Goal: Information Seeking & Learning: Learn about a topic

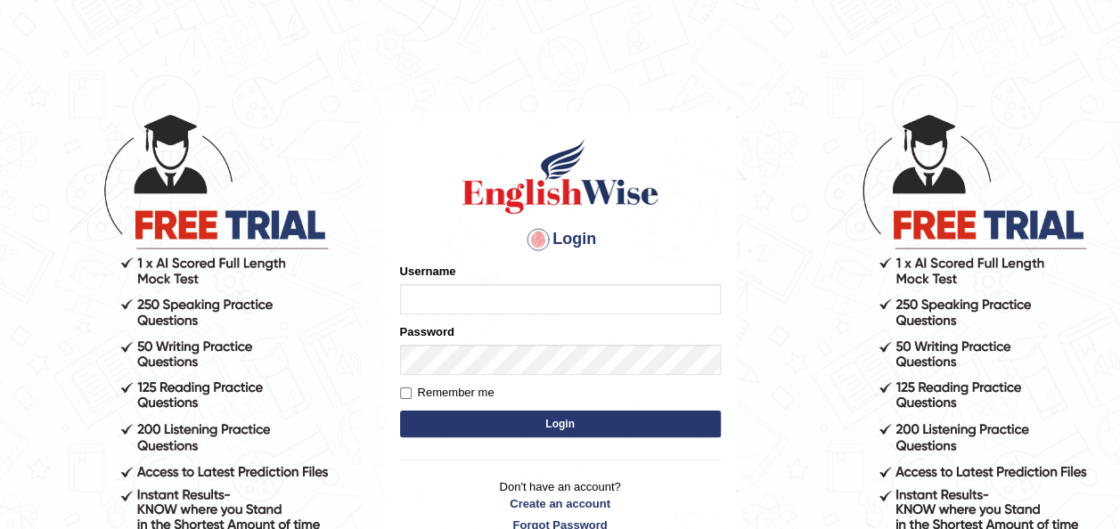
type input "Ummukulsu"
click at [495, 421] on button "Login" at bounding box center [560, 424] width 321 height 27
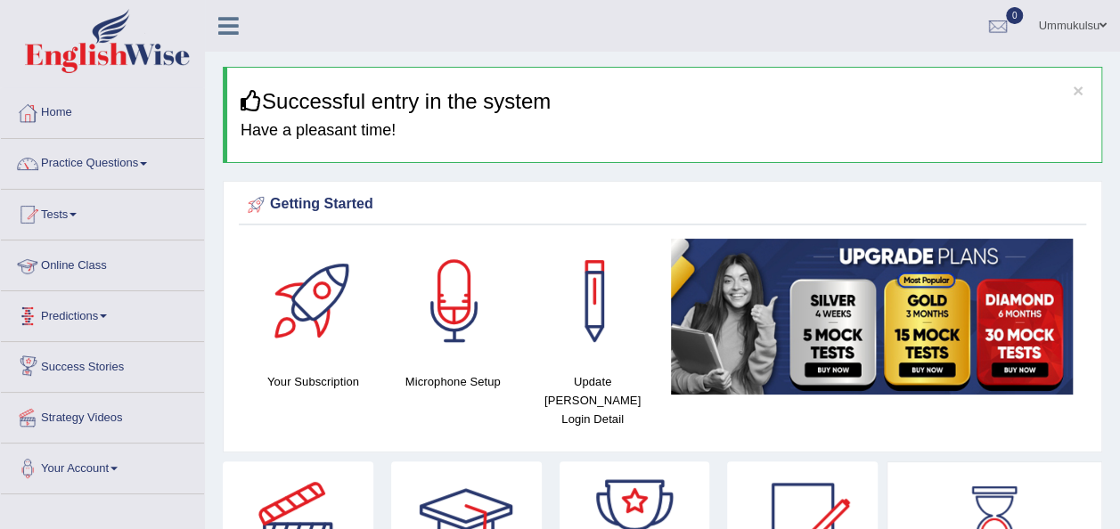
click at [82, 264] on link "Online Class" at bounding box center [102, 263] width 203 height 45
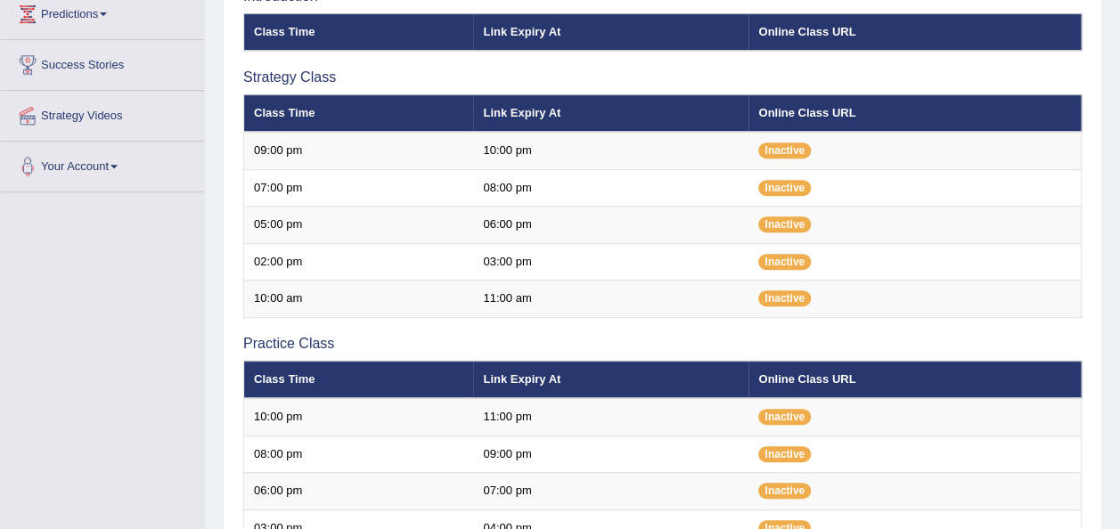
scroll to position [304, 0]
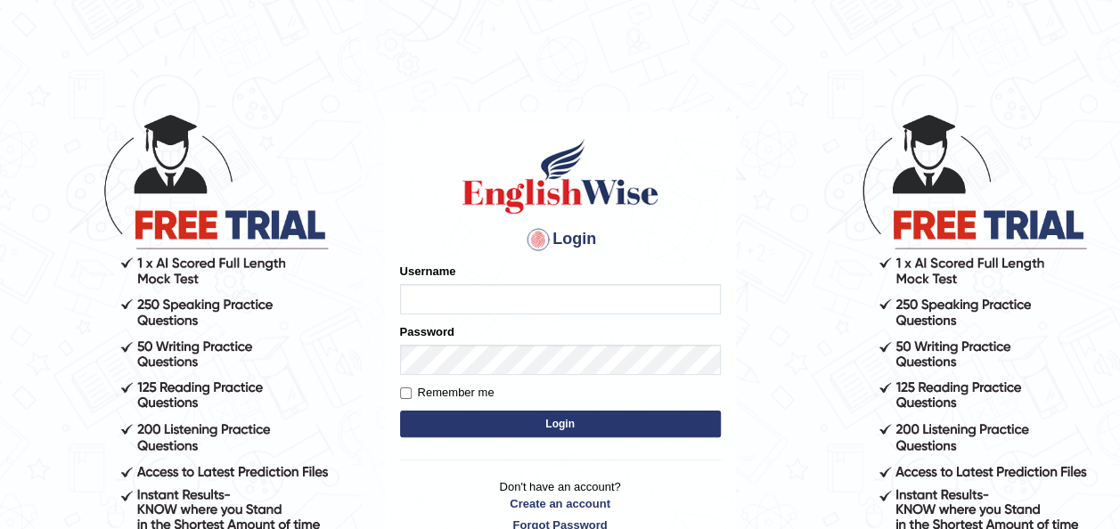
type input "Ummukulsu"
click at [495, 424] on button "Login" at bounding box center [560, 424] width 321 height 27
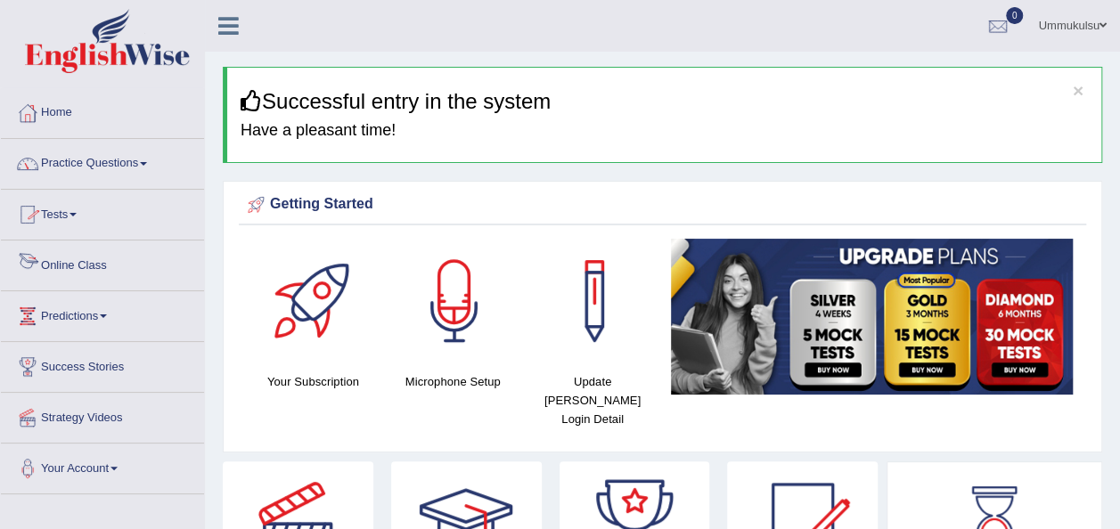
click at [82, 259] on link "Online Class" at bounding box center [102, 263] width 203 height 45
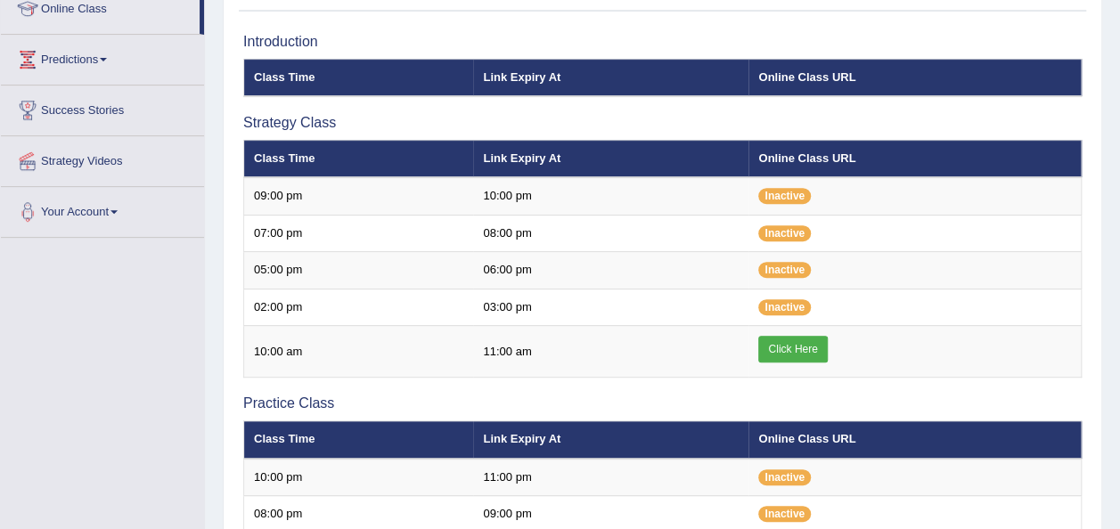
click at [451, 282] on td "05:00 pm" at bounding box center [359, 270] width 230 height 37
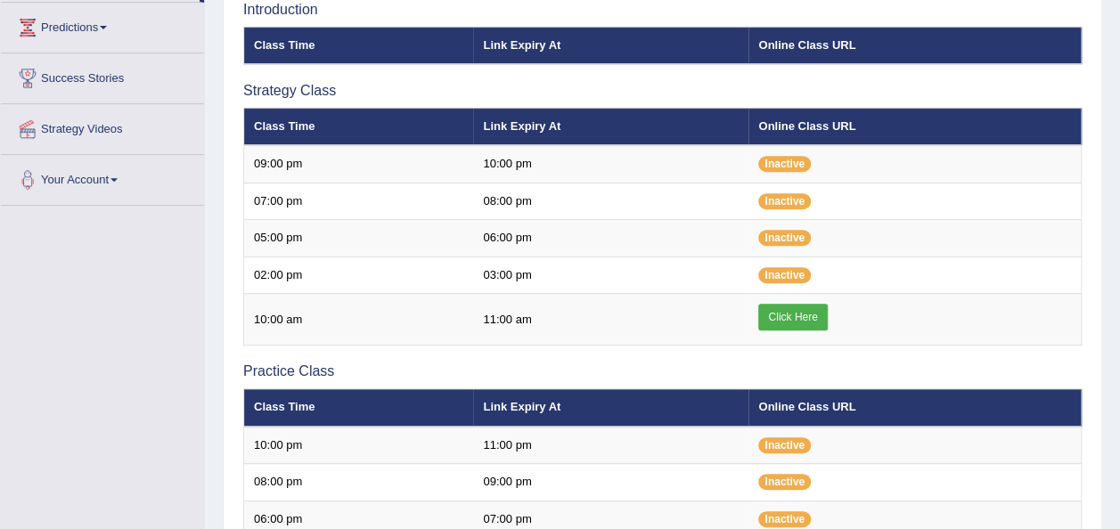
scroll to position [290, 0]
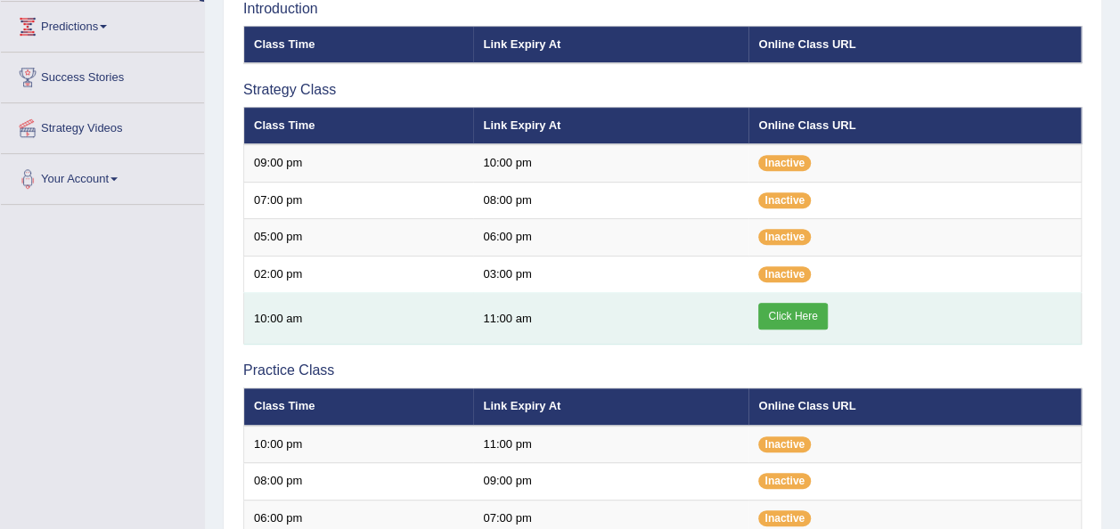
click at [798, 317] on link "Click Here" at bounding box center [792, 316] width 69 height 27
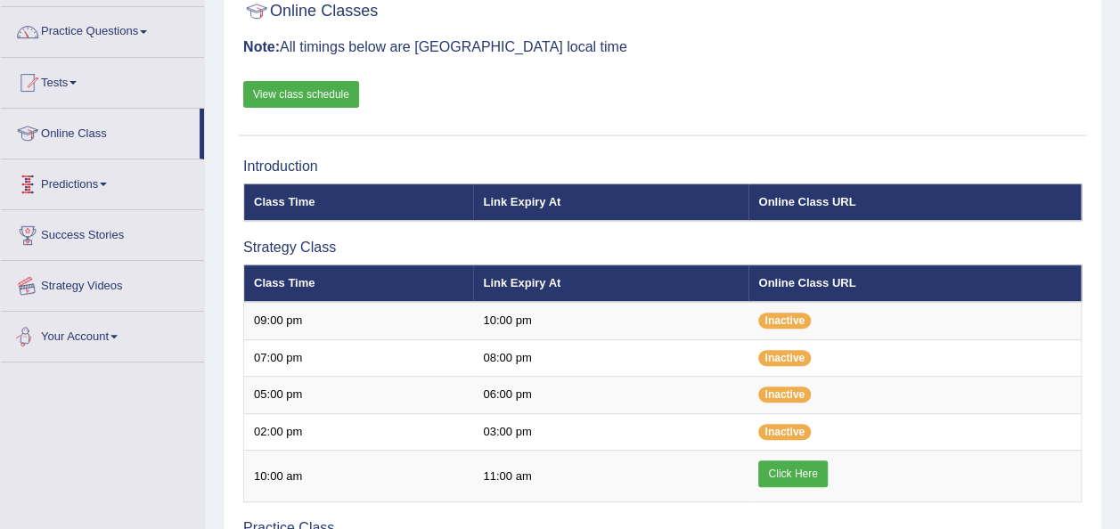
scroll to position [130, 0]
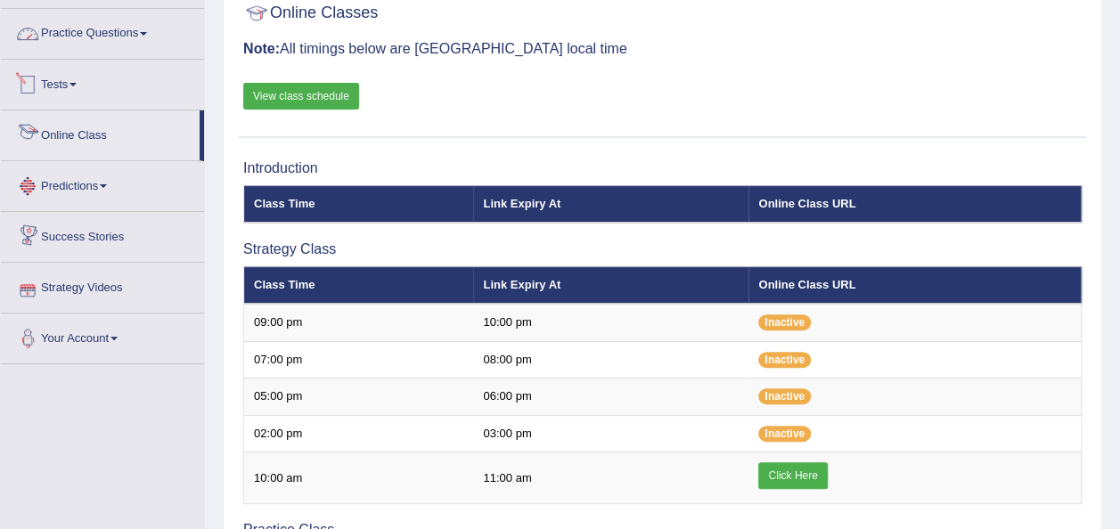
click at [109, 37] on link "Practice Questions" at bounding box center [102, 31] width 203 height 45
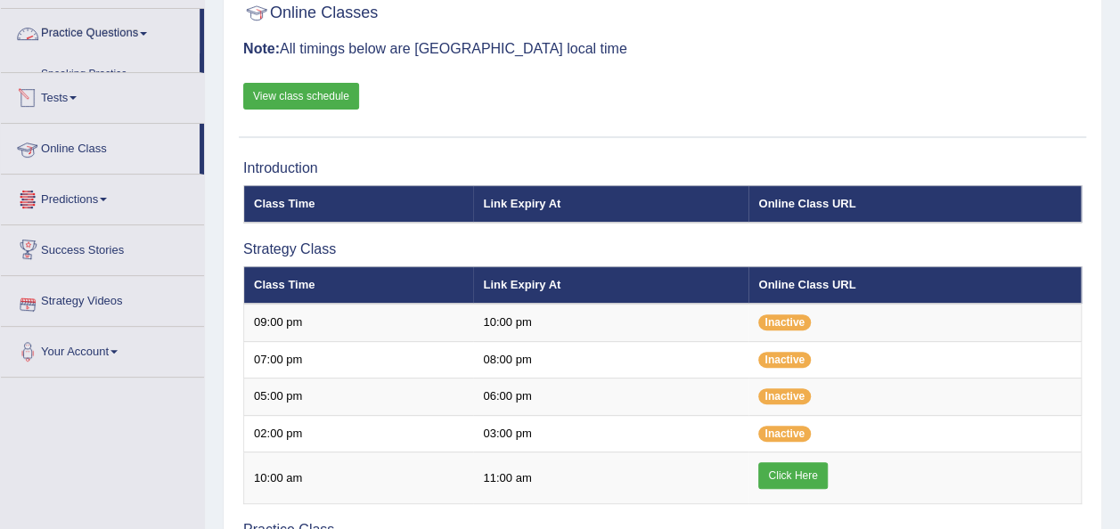
click at [109, 37] on link "Practice Questions" at bounding box center [100, 31] width 199 height 45
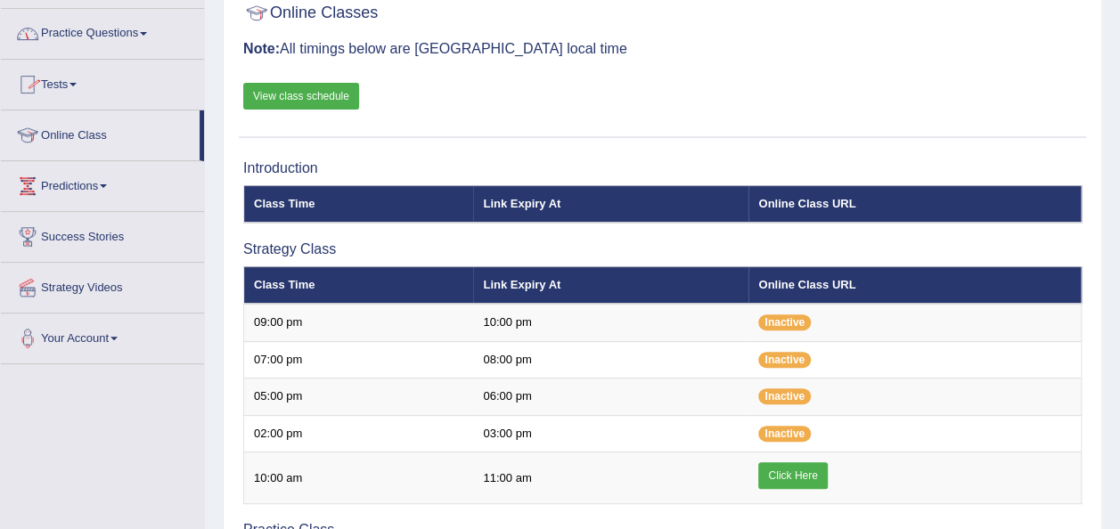
click at [109, 37] on link "Practice Questions" at bounding box center [102, 31] width 203 height 45
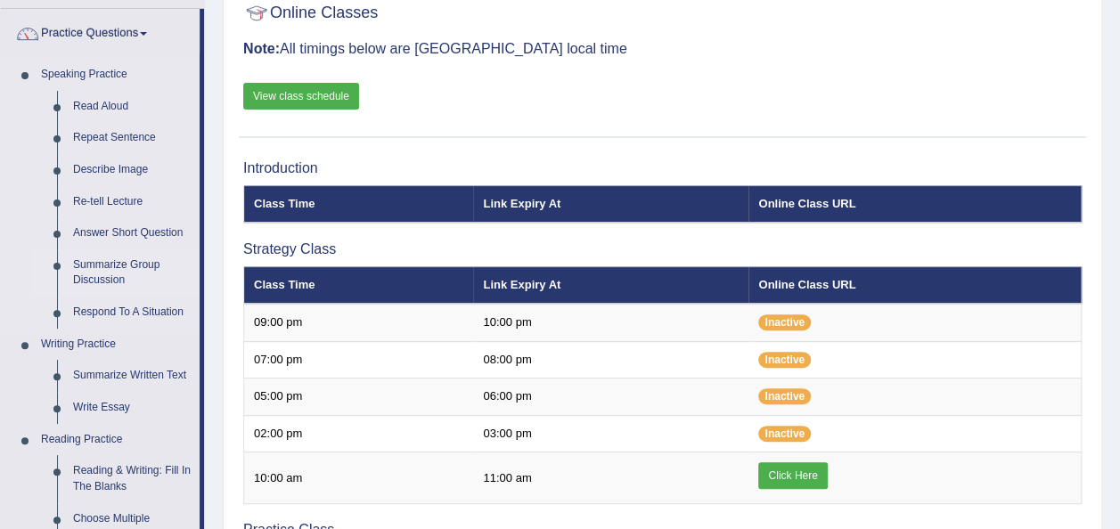
scroll to position [203, 0]
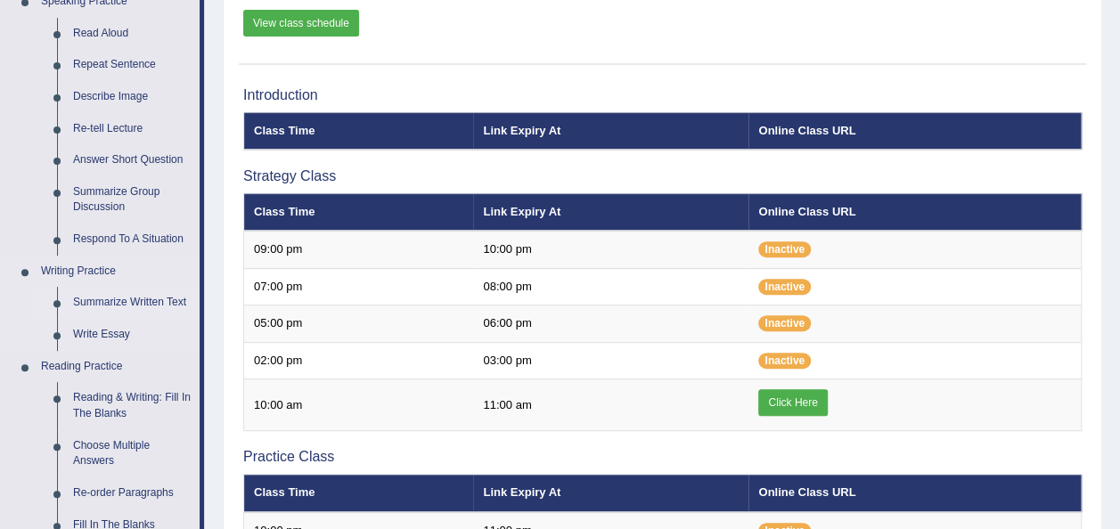
click at [128, 298] on link "Summarize Written Text" at bounding box center [132, 303] width 135 height 32
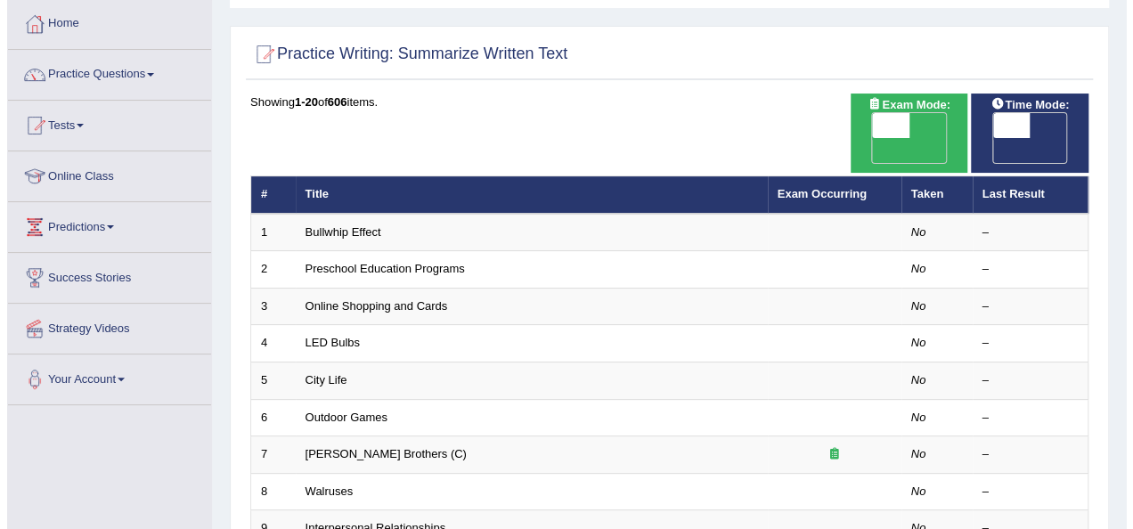
scroll to position [91, 0]
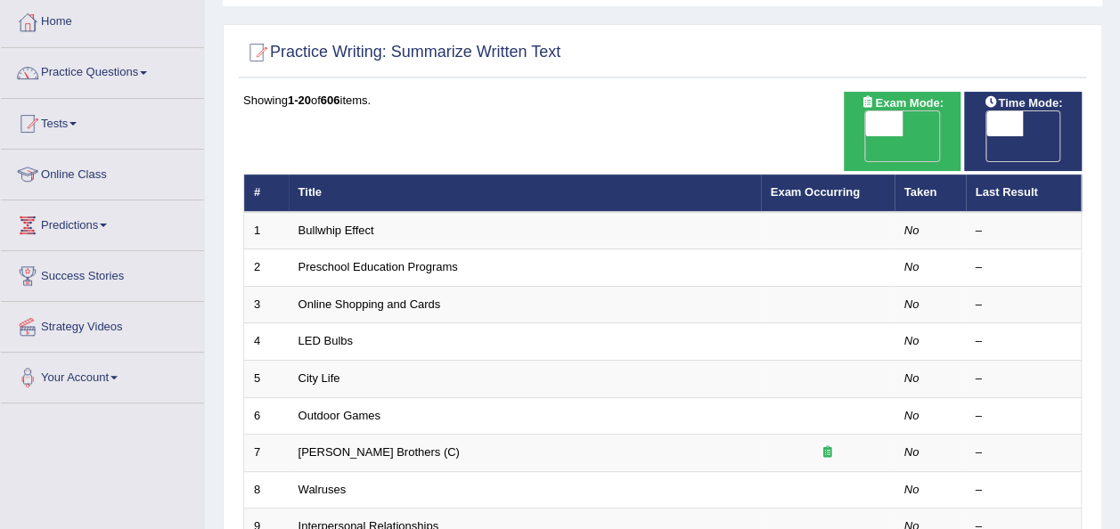
click at [866, 136] on span "OFF" at bounding box center [847, 148] width 37 height 25
checkbox input "true"
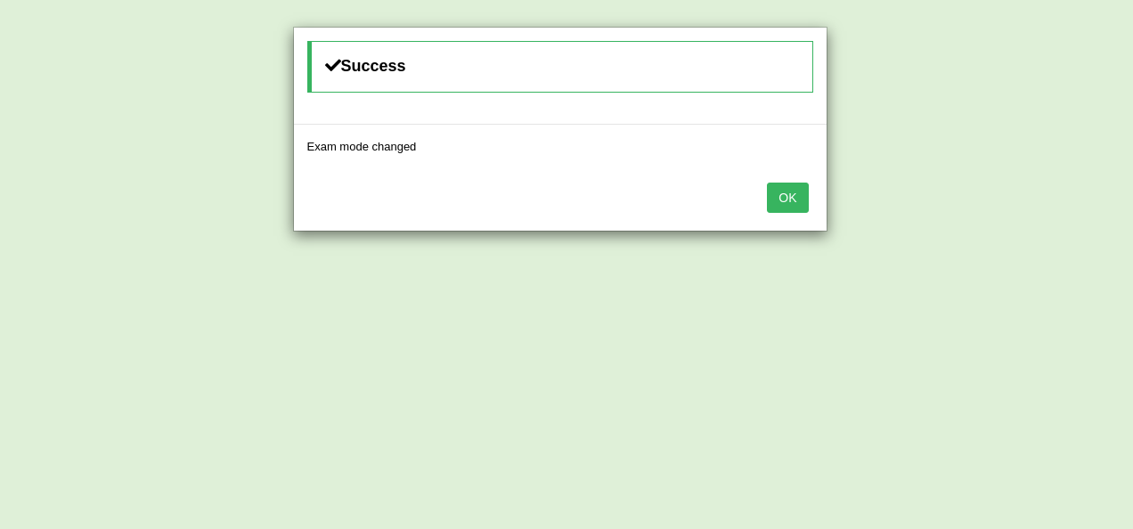
click at [787, 192] on button "OK" at bounding box center [787, 198] width 41 height 30
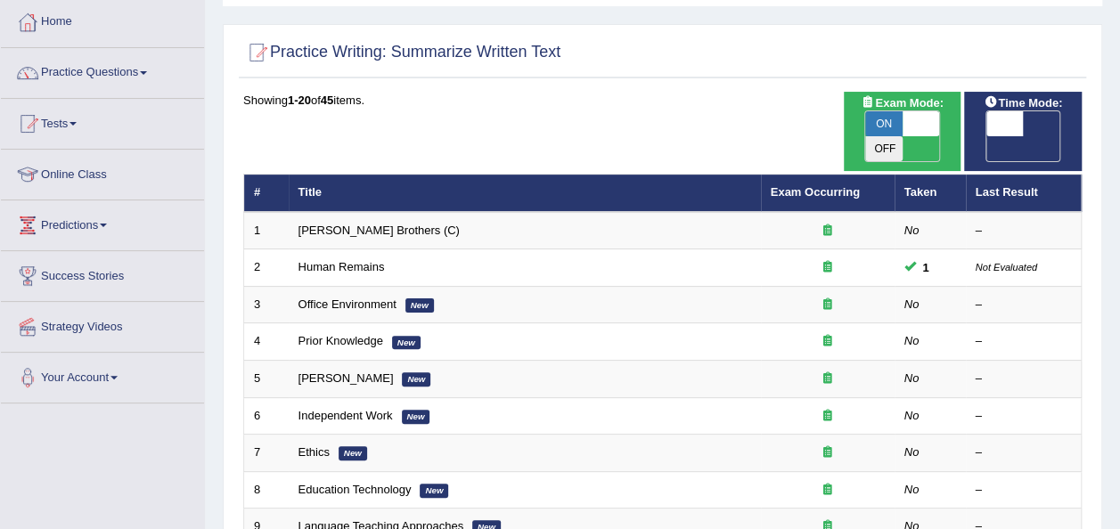
click at [986, 136] on span "OFF" at bounding box center [967, 148] width 37 height 25
checkbox input "true"
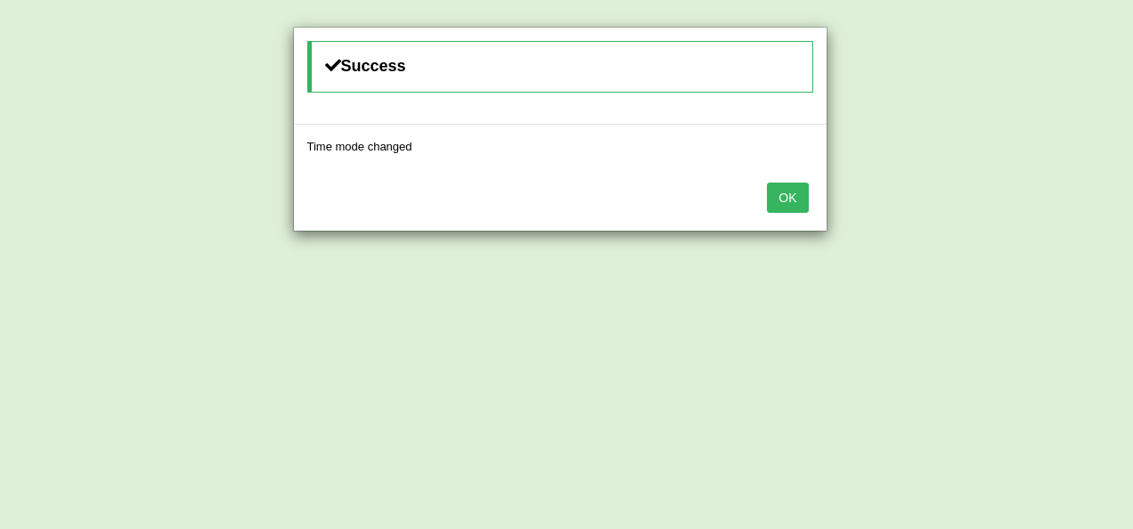
click at [788, 201] on button "OK" at bounding box center [787, 198] width 41 height 30
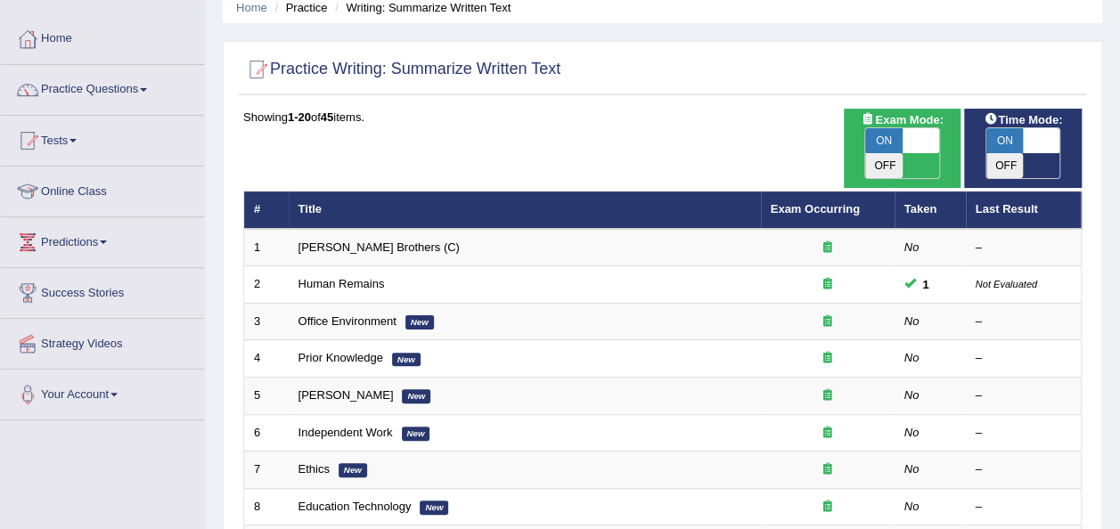
scroll to position [143, 0]
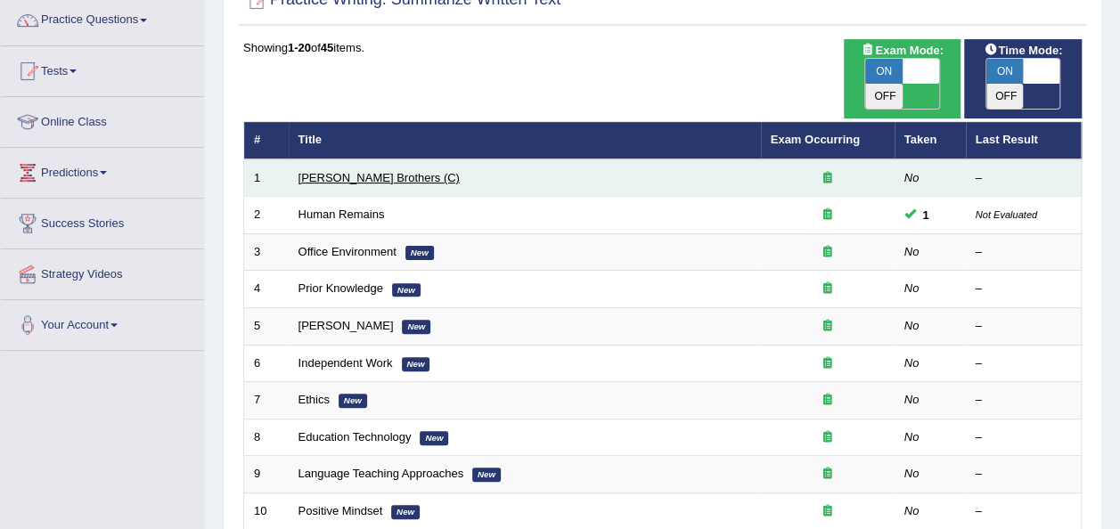
click at [339, 171] on link "[PERSON_NAME] Brothers (C)" at bounding box center [379, 177] width 161 height 13
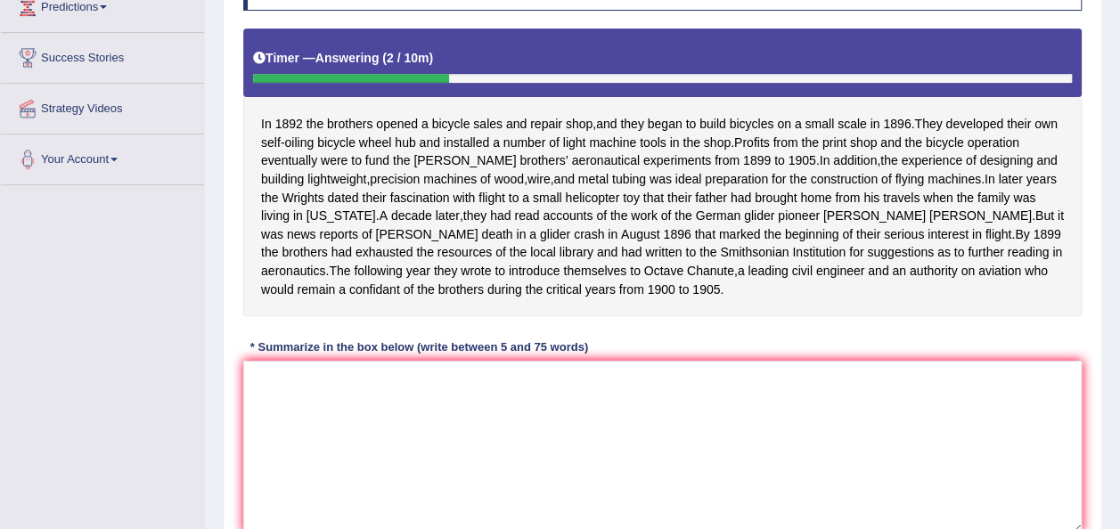
scroll to position [310, 0]
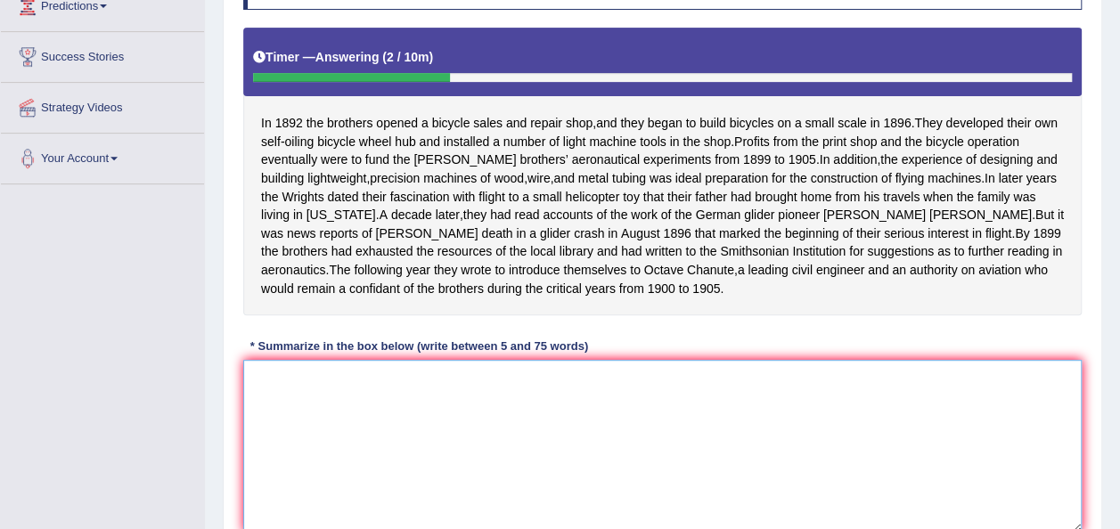
click at [358, 413] on textarea at bounding box center [662, 446] width 838 height 173
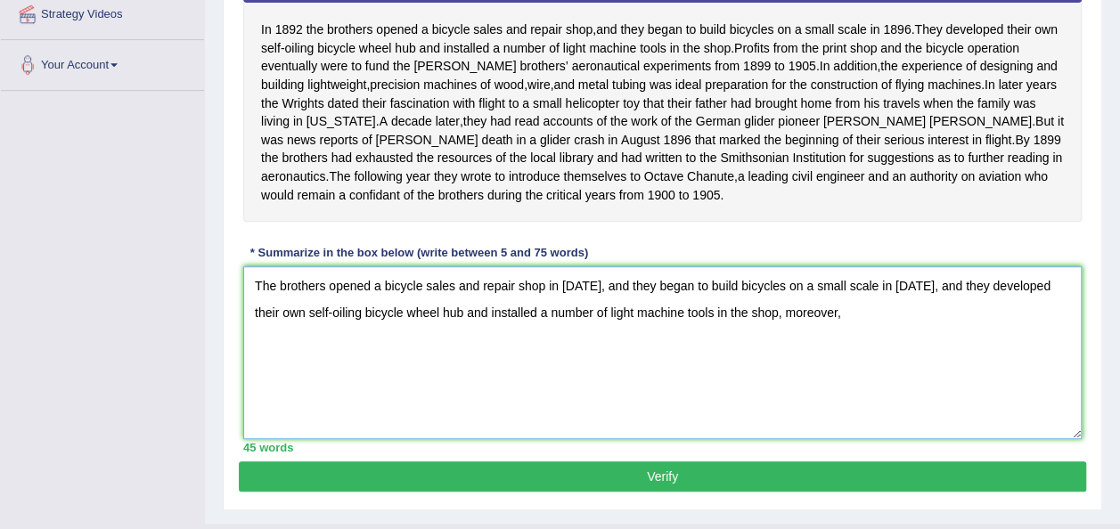
scroll to position [405, 0]
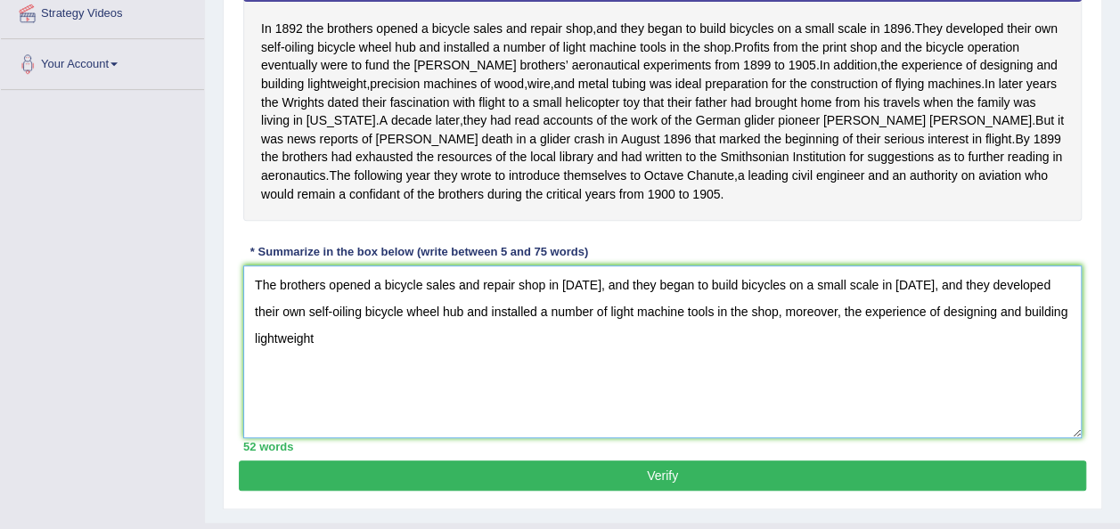
click at [807, 329] on textarea "The brothers opened a bicycle sales and repair shop in [DATE], and they began t…" at bounding box center [662, 352] width 838 height 173
click at [765, 326] on textarea "The brothers opened a bicycle sales and repair shop in 1892, and they began to …" at bounding box center [662, 352] width 838 height 173
click at [358, 369] on textarea "The brothers opened a bicycle sales and repair shop in 1892, and they began to …" at bounding box center [662, 352] width 838 height 173
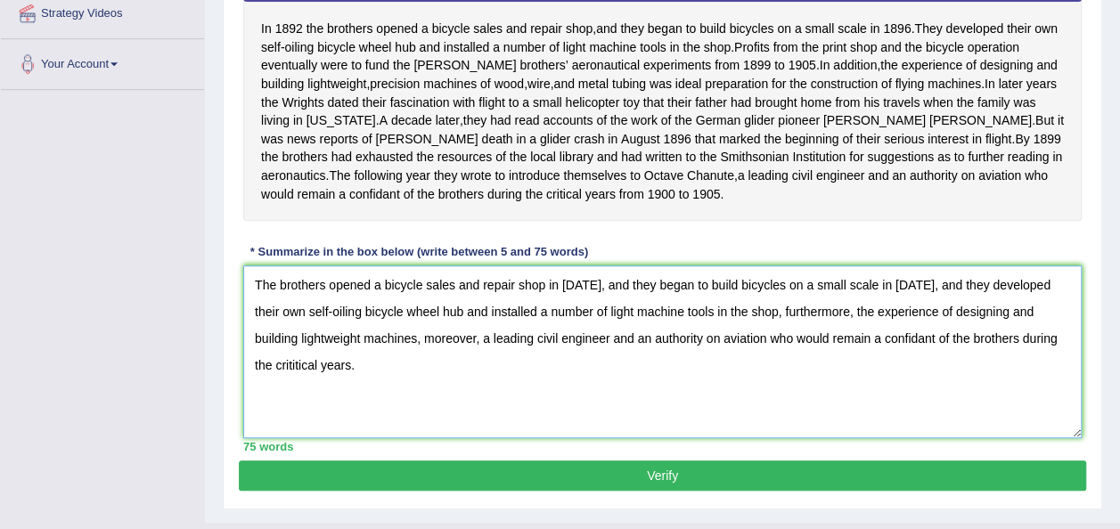
click at [273, 382] on textarea "The brothers opened a bicycle sales and repair shop in 1892, and they began to …" at bounding box center [662, 352] width 838 height 173
click at [358, 389] on textarea "The brothers opened a bicycle sales and repair shop in 1892, and they began to …" at bounding box center [662, 352] width 838 height 173
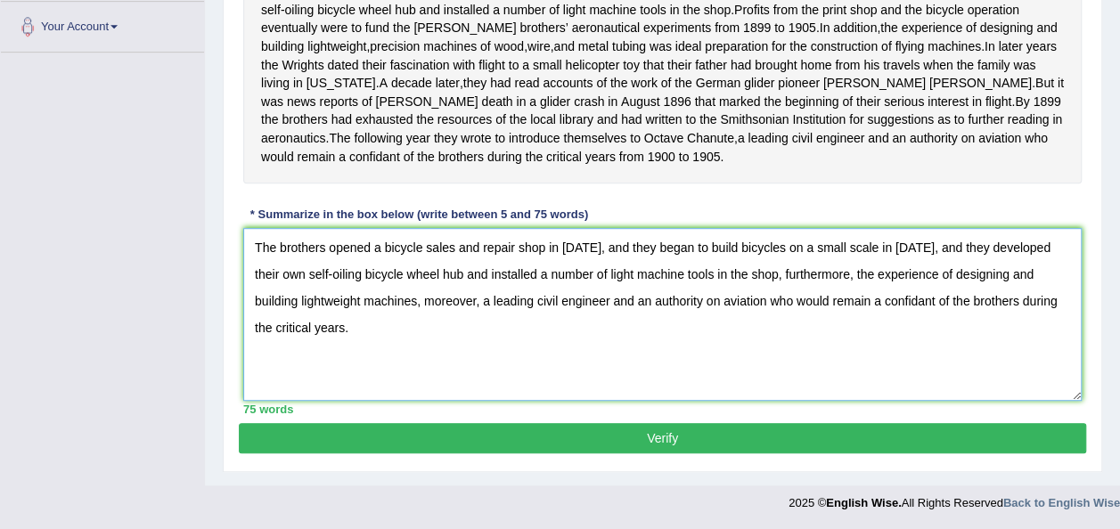
scroll to position [458, 0]
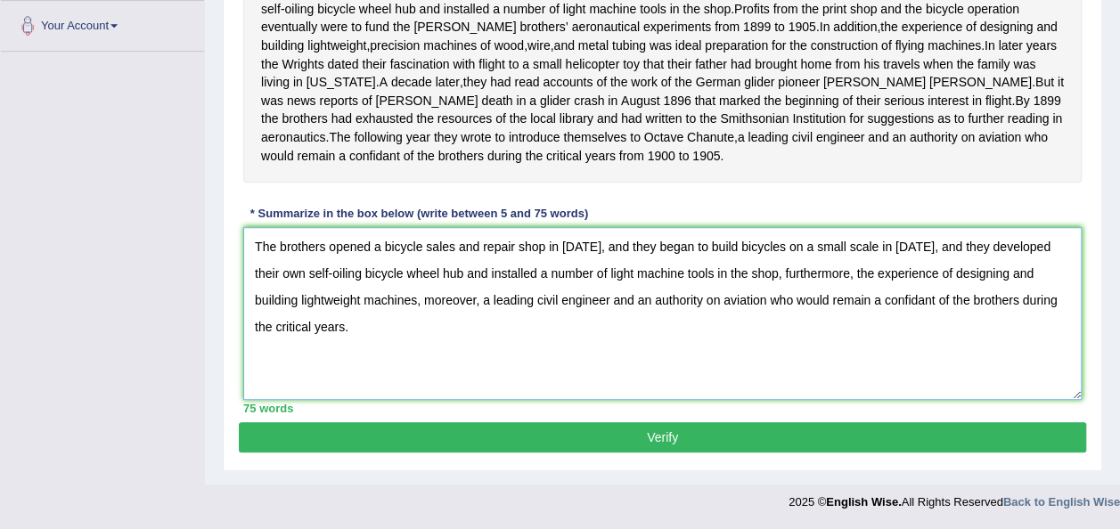
type textarea "The brothers opened a bicycle sales and repair shop in 1892, and they began to …"
click at [664, 446] on button "Verify" at bounding box center [662, 437] width 847 height 30
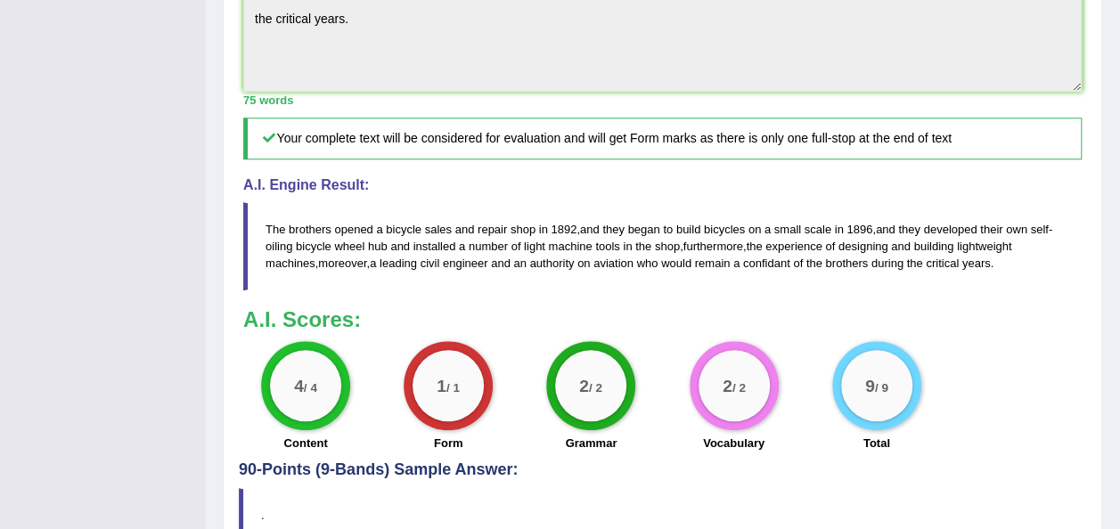
scroll to position [656, 0]
click at [665, 496] on div "Practice Writing: Summarize Written Text 1 Wright Brothers (C) Instructions: Re…" at bounding box center [662, 32] width 879 height 1076
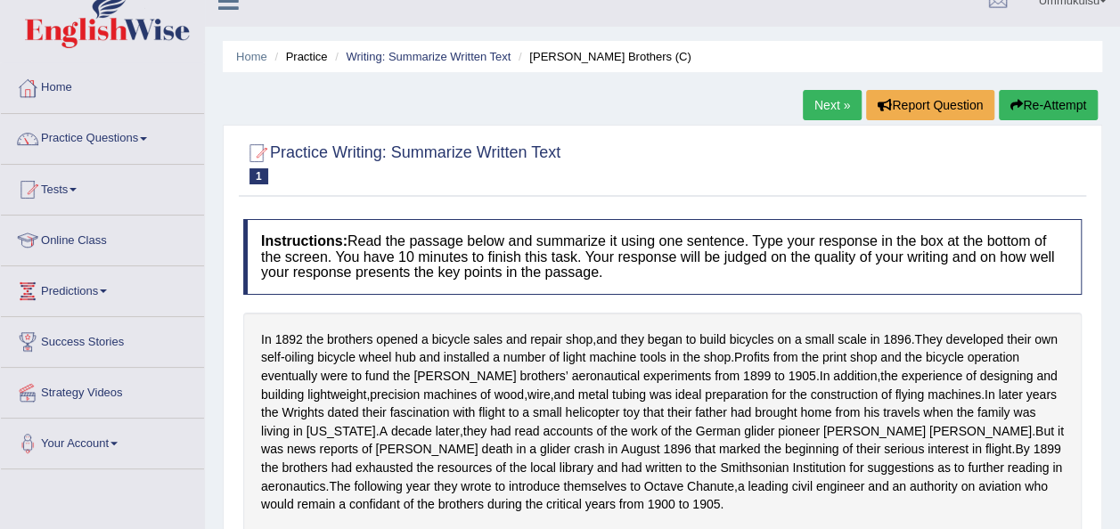
scroll to position [0, 0]
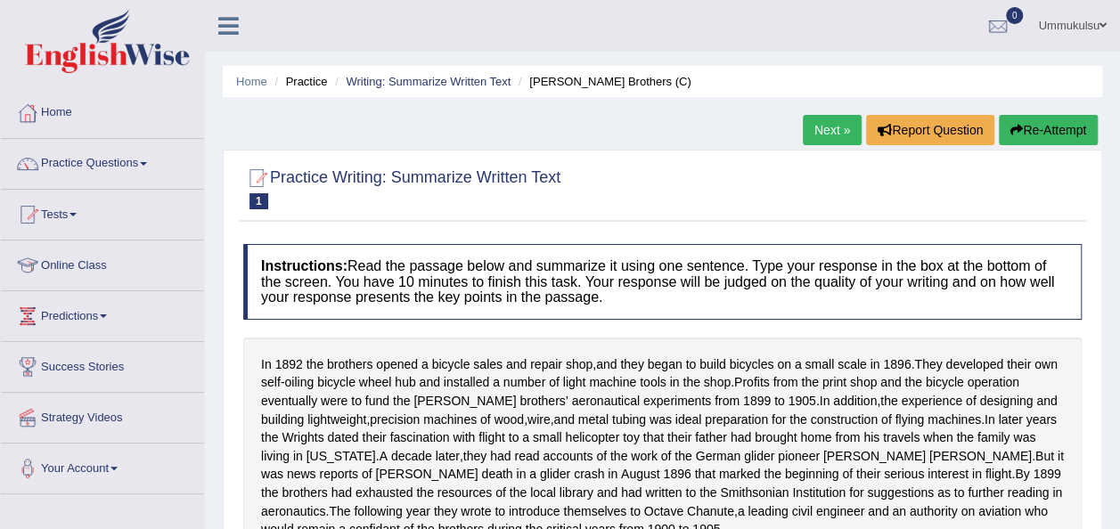
click at [128, 162] on link "Practice Questions" at bounding box center [102, 161] width 203 height 45
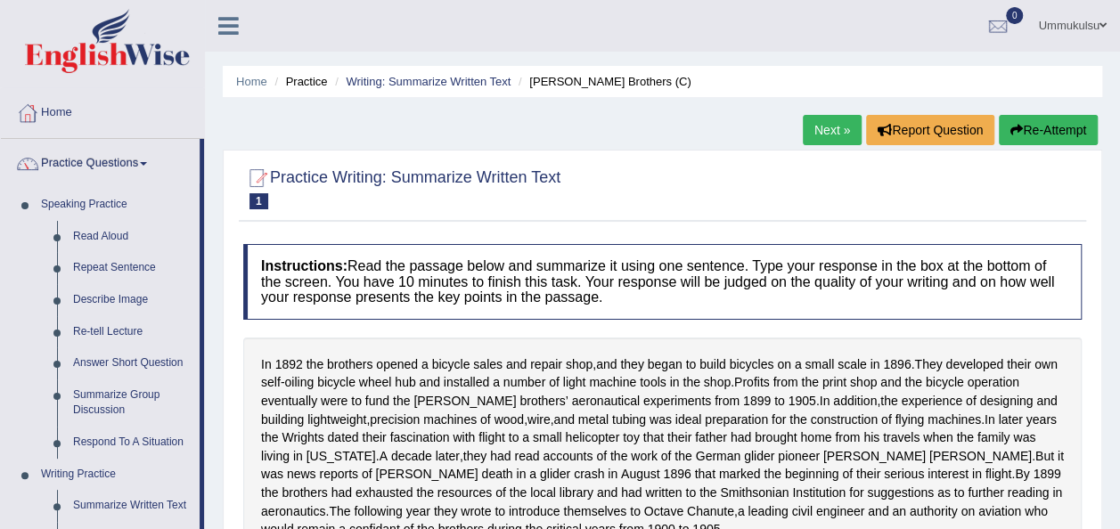
click at [823, 134] on link "Next »" at bounding box center [832, 130] width 59 height 30
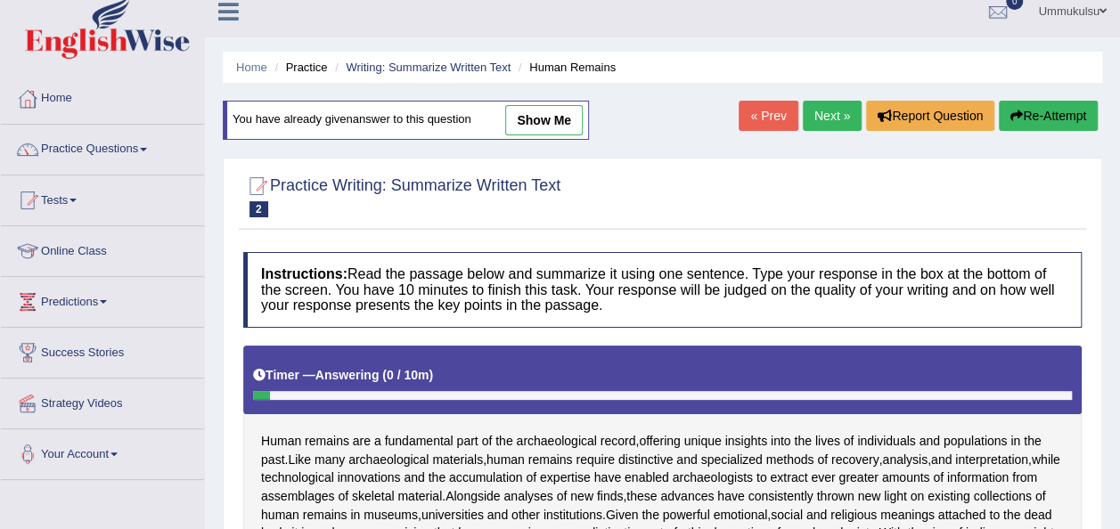
scroll to position [13, 0]
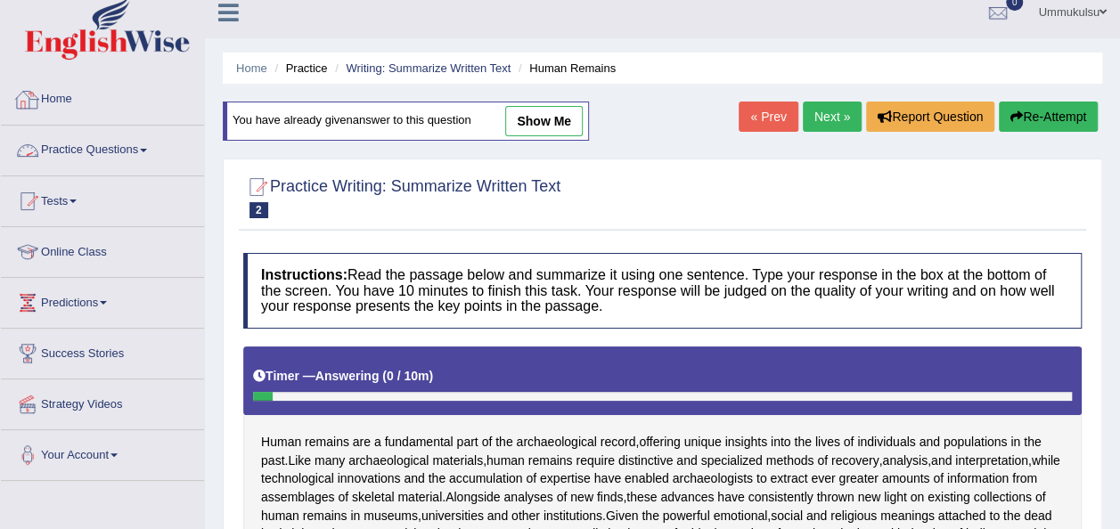
click at [118, 155] on link "Practice Questions" at bounding box center [102, 148] width 203 height 45
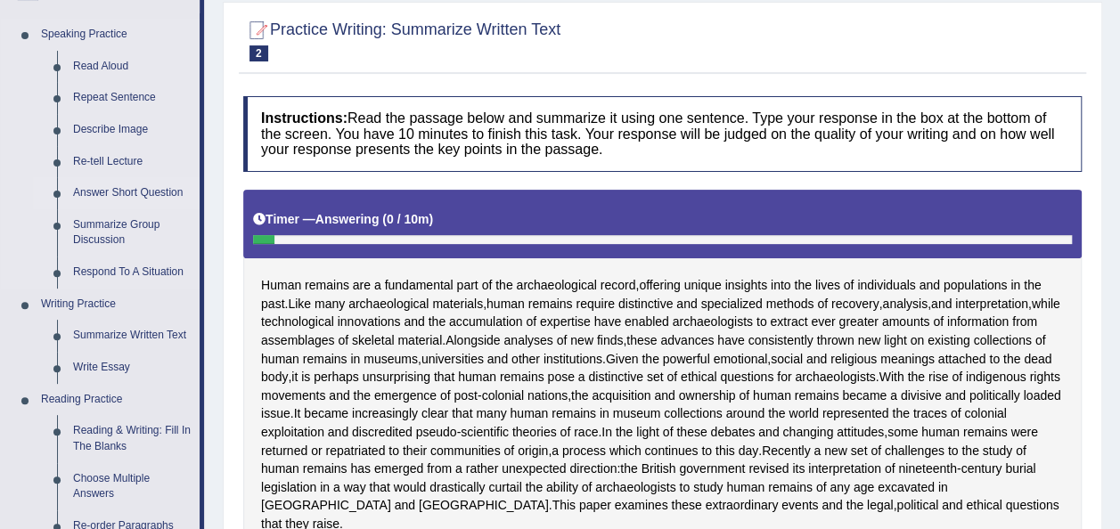
scroll to position [193, 0]
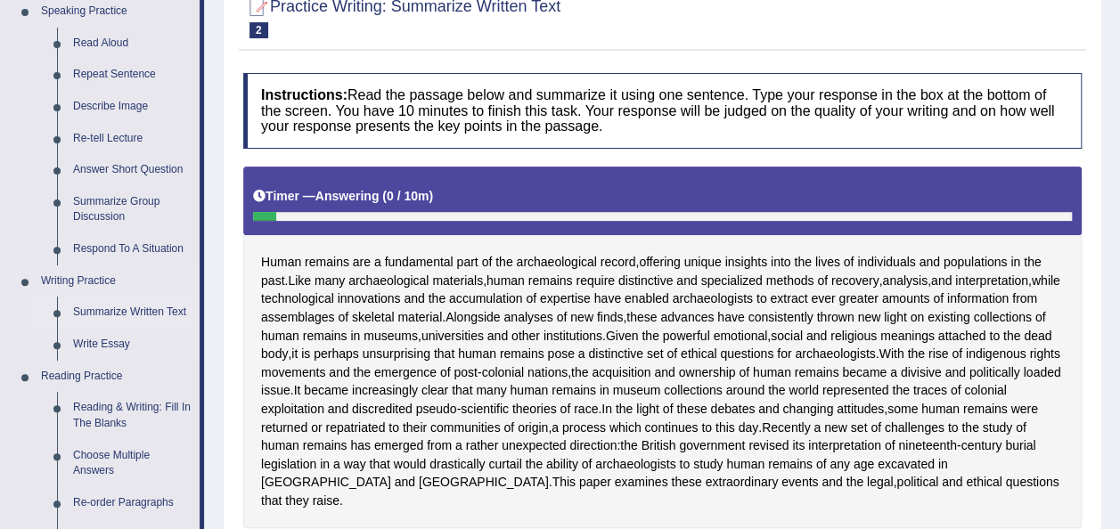
click at [135, 309] on link "Summarize Written Text" at bounding box center [132, 313] width 135 height 32
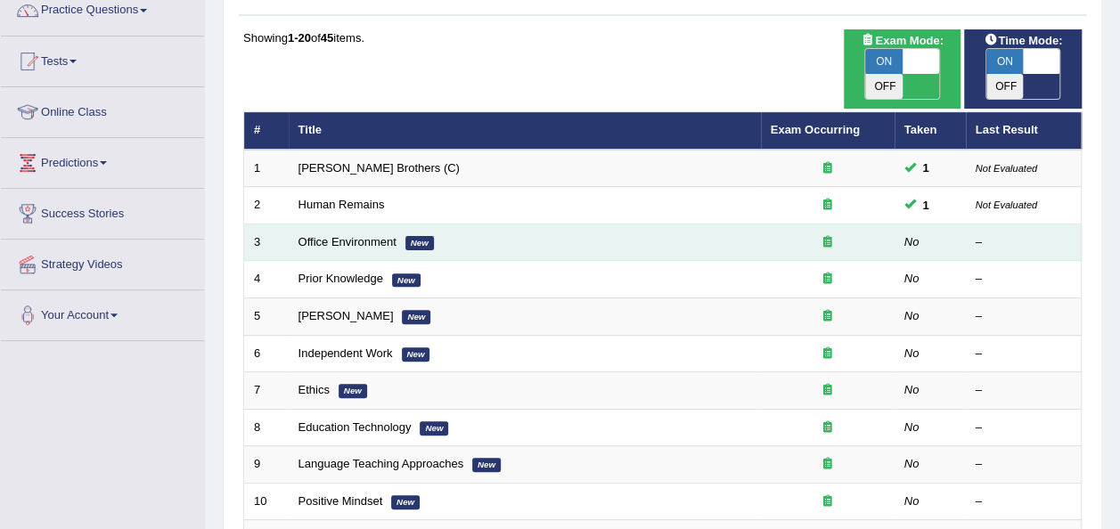
scroll to position [173, 0]
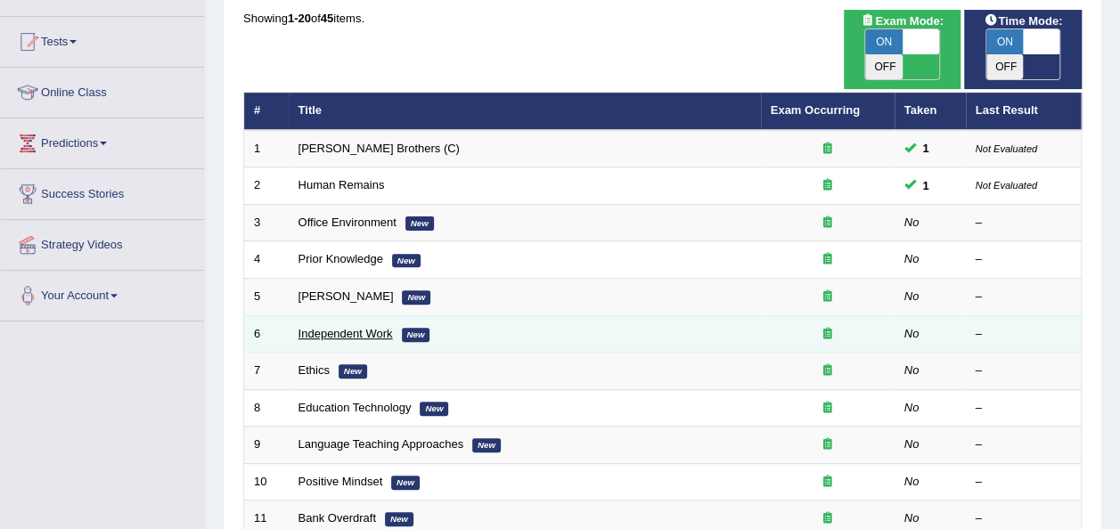
click at [348, 327] on link "Independent Work" at bounding box center [346, 333] width 94 height 13
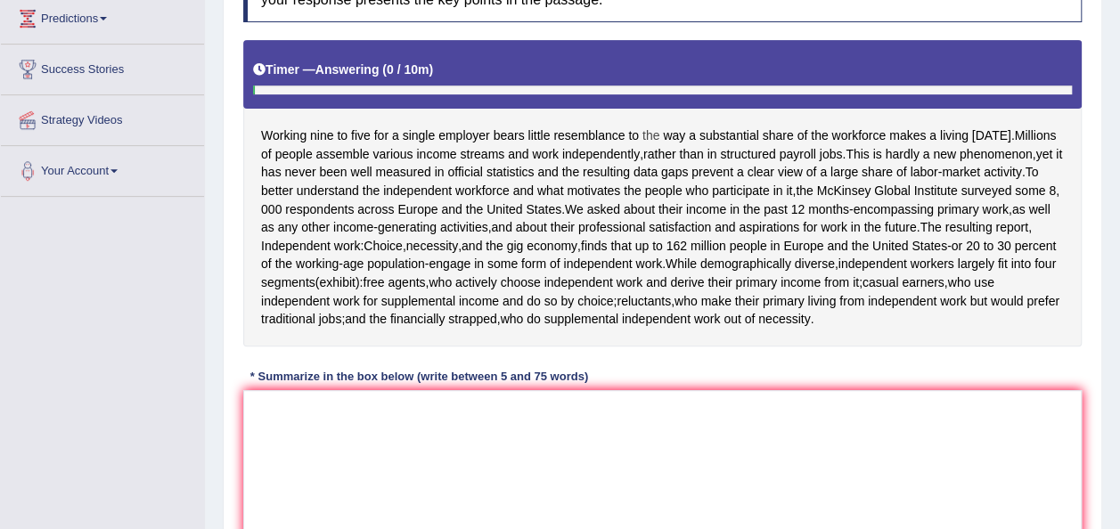
scroll to position [356, 0]
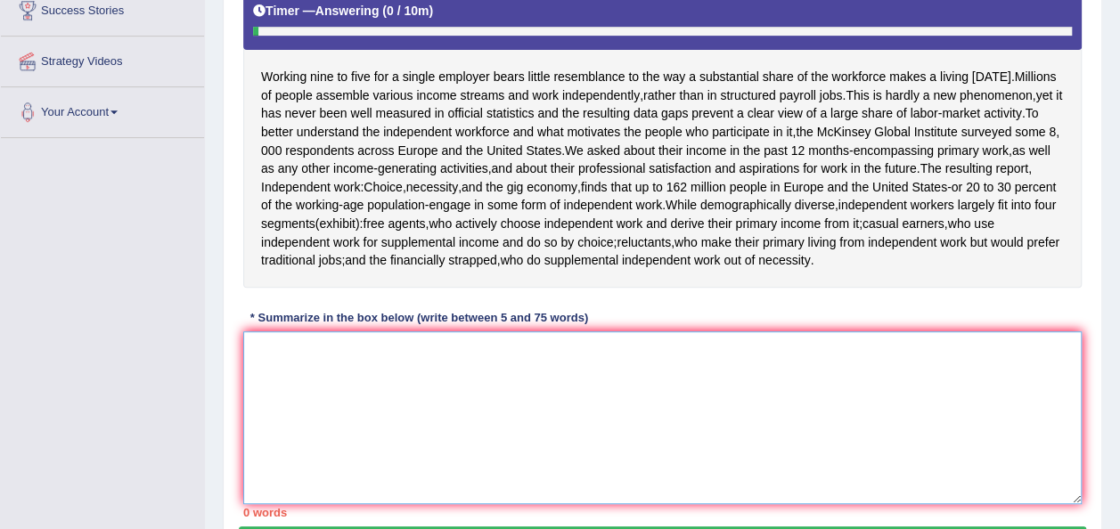
click at [530, 378] on textarea at bounding box center [662, 417] width 838 height 173
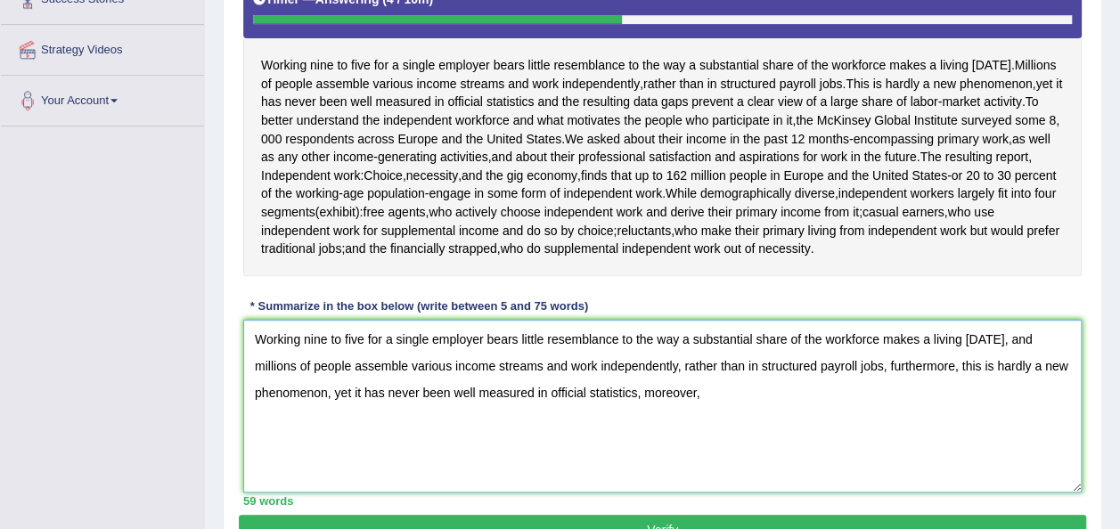
scroll to position [405, 0]
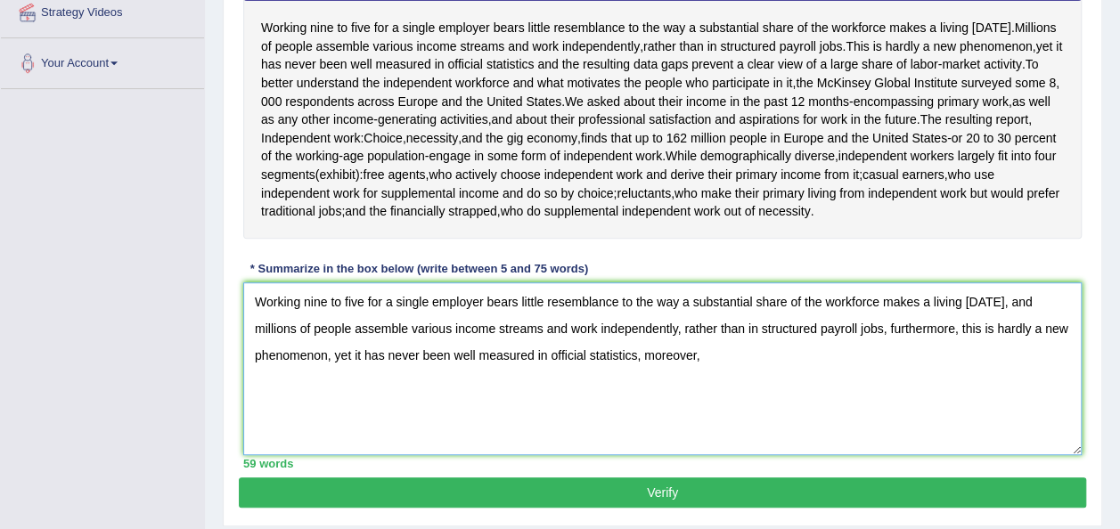
click at [710, 351] on textarea "Working nine to five for a single employer bears little resemblance to the way …" at bounding box center [662, 368] width 838 height 173
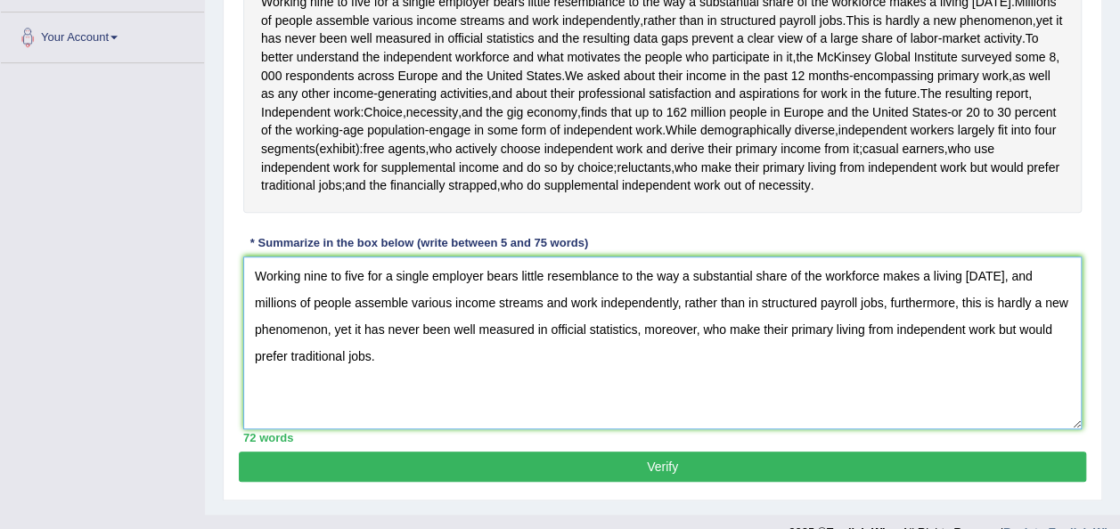
scroll to position [458, 0]
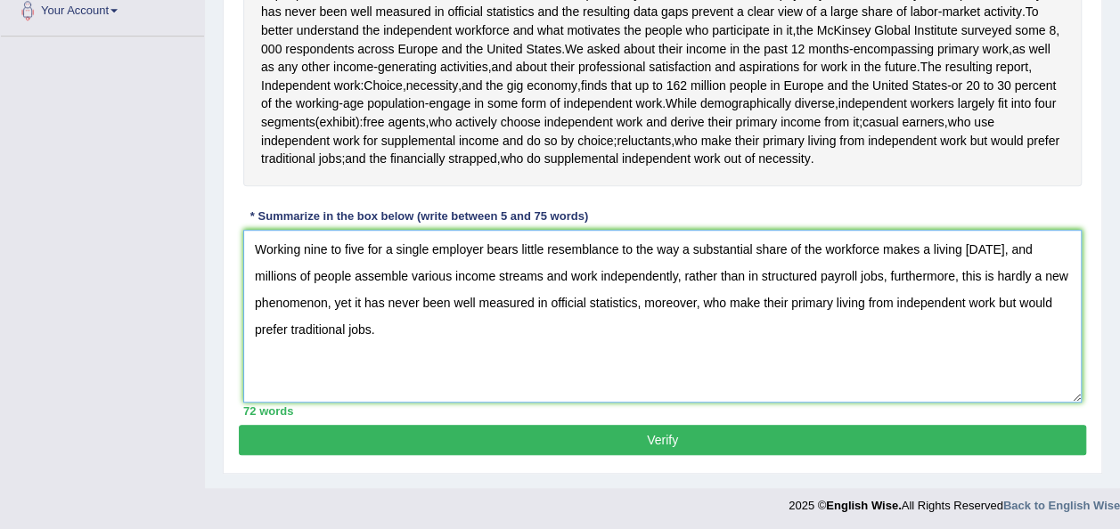
type textarea "Working nine to five for a single employer bears little resemblance to the way …"
click at [680, 442] on button "Verify" at bounding box center [662, 440] width 847 height 30
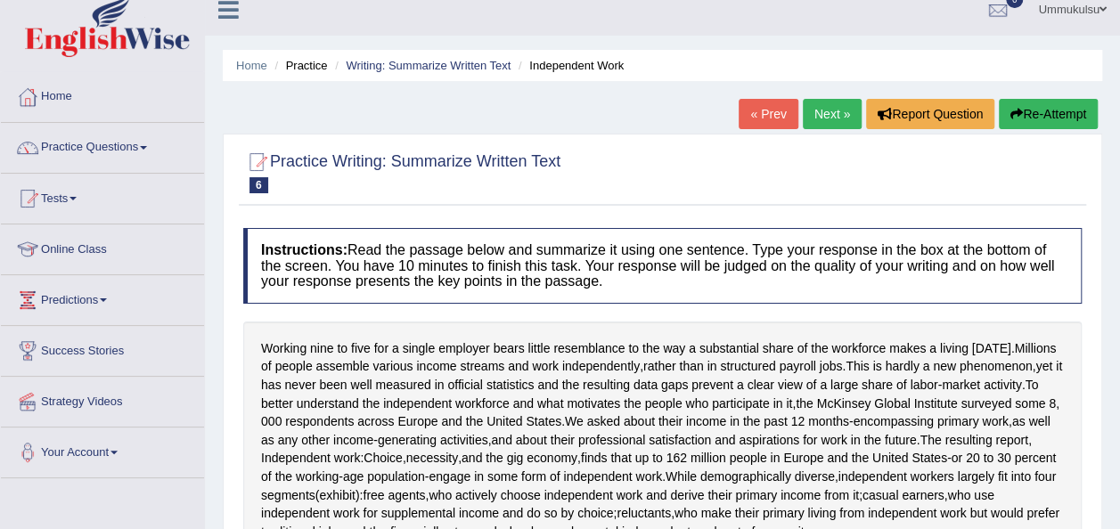
scroll to position [15, 0]
click at [85, 146] on link "Practice Questions" at bounding box center [102, 146] width 203 height 45
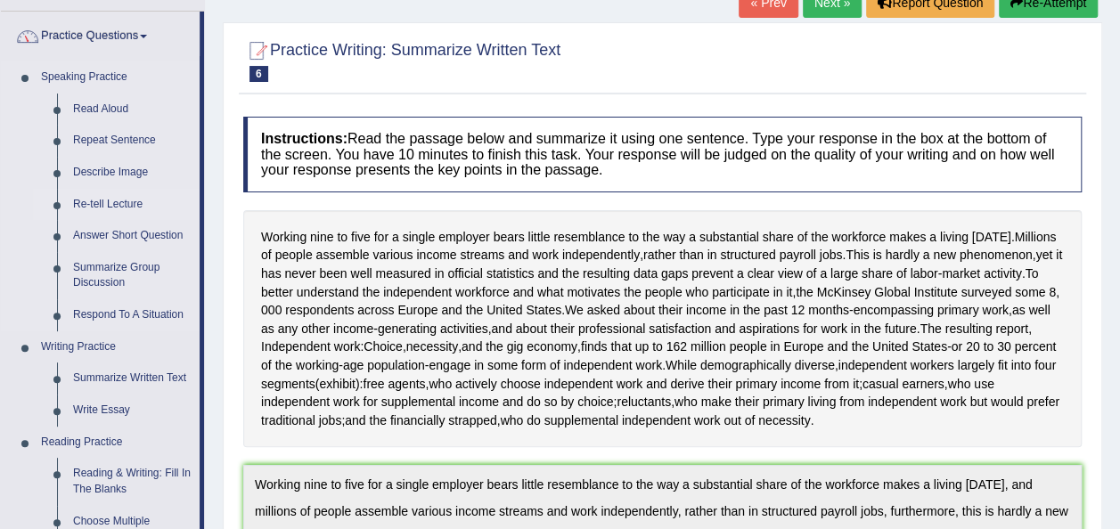
scroll to position [167, 0]
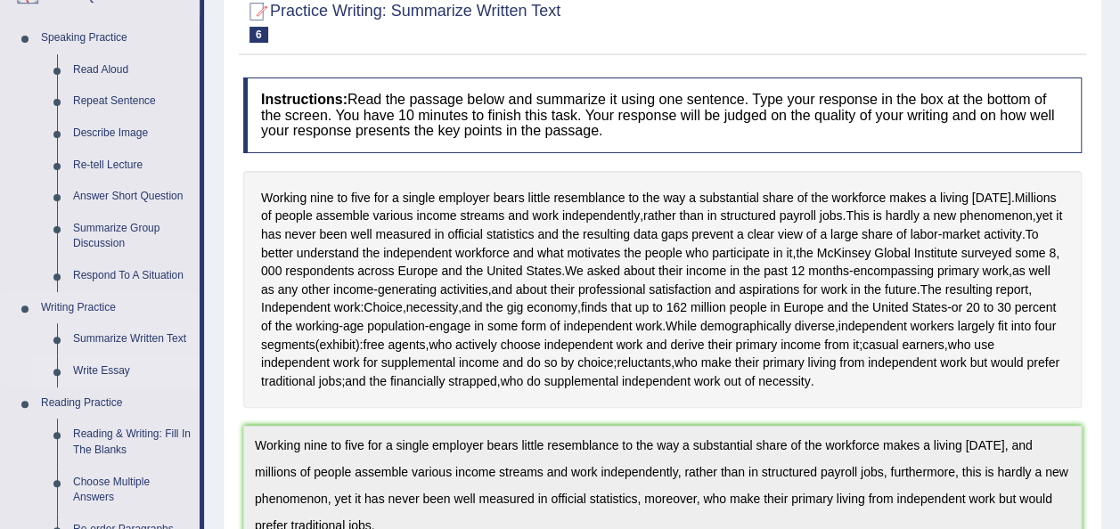
click at [109, 365] on link "Write Essay" at bounding box center [132, 372] width 135 height 32
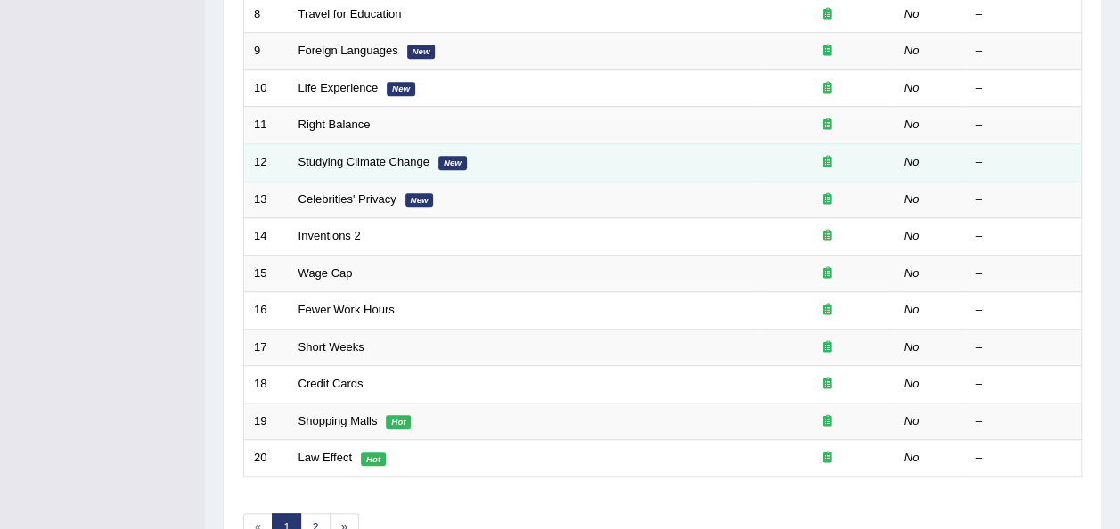
scroll to position [553, 0]
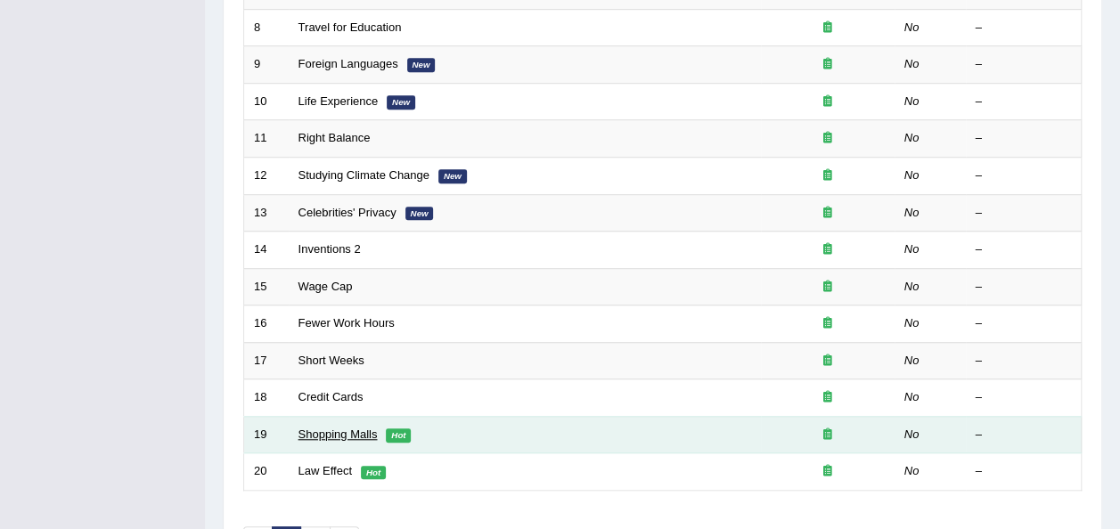
click at [333, 428] on link "Shopping Malls" at bounding box center [338, 434] width 79 height 13
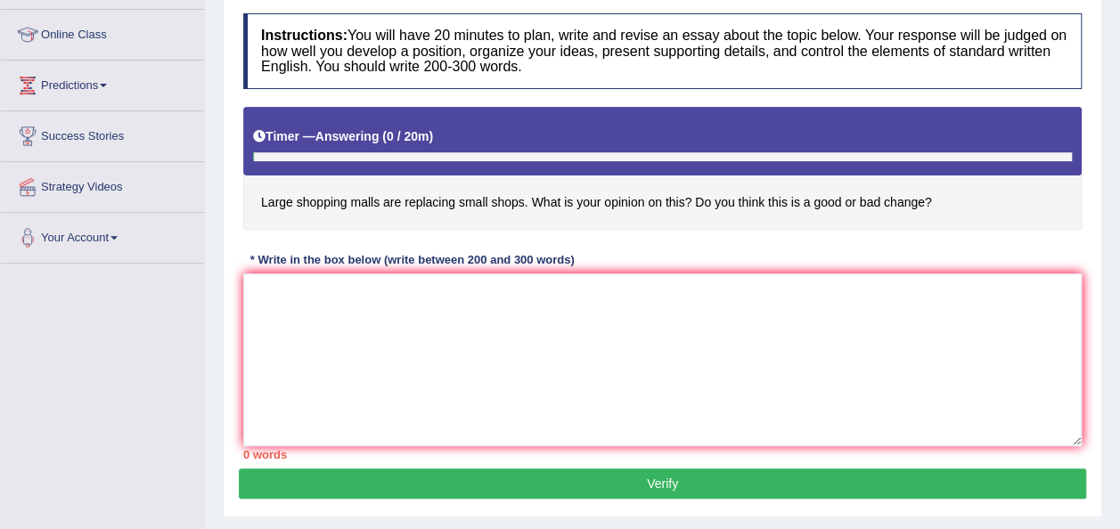
scroll to position [233, 0]
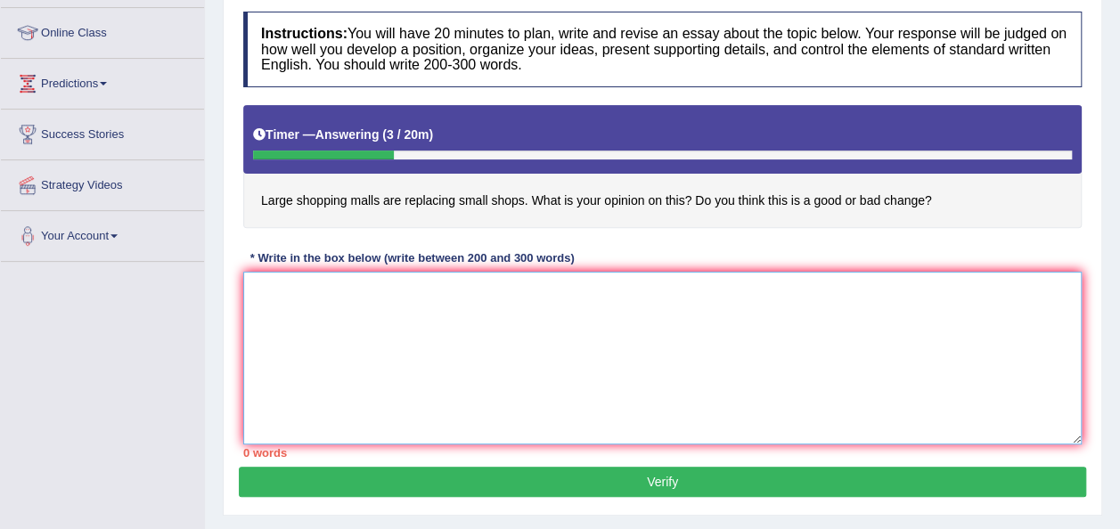
click at [428, 297] on textarea at bounding box center [662, 358] width 838 height 173
drag, startPoint x: 428, startPoint y: 297, endPoint x: 299, endPoint y: 323, distance: 130.9
click at [299, 323] on textarea at bounding box center [662, 358] width 838 height 173
paste textarea "The increasing influence of (essay topic) on our lives has ignited numerous dis…"
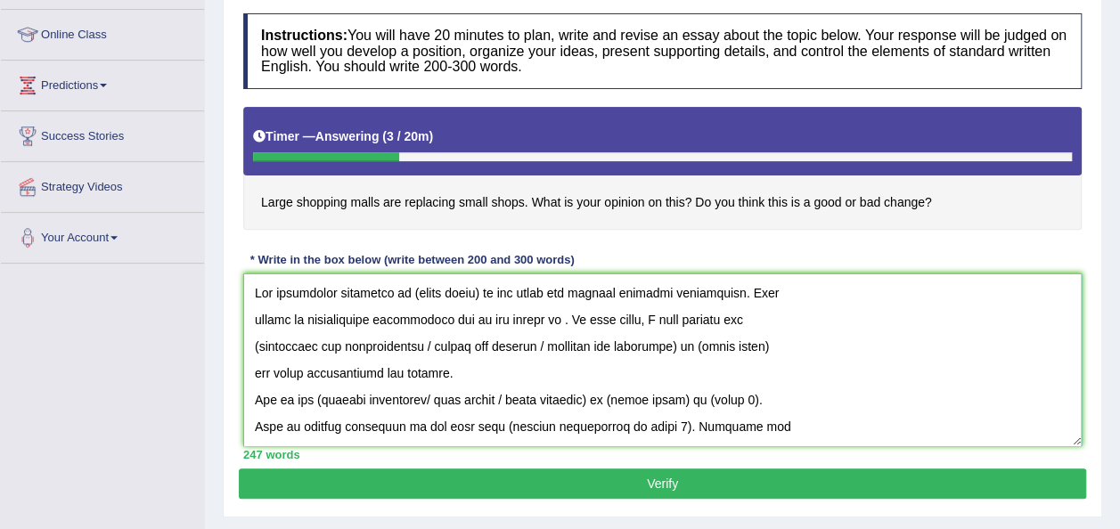
scroll to position [230, 0]
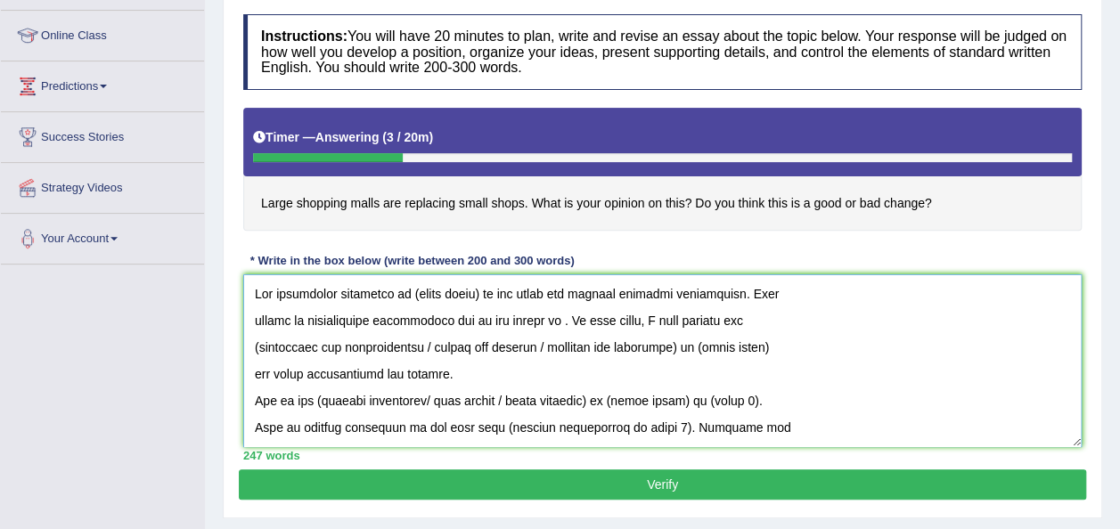
click at [479, 292] on textarea at bounding box center [662, 360] width 838 height 173
click at [539, 321] on textarea at bounding box center [662, 360] width 838 height 173
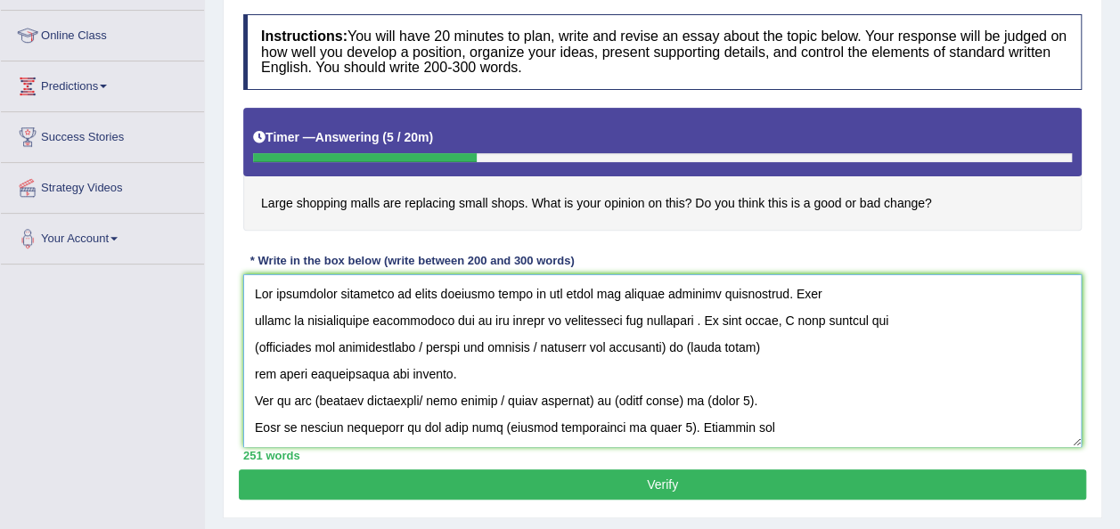
click at [684, 317] on textarea at bounding box center [662, 360] width 838 height 173
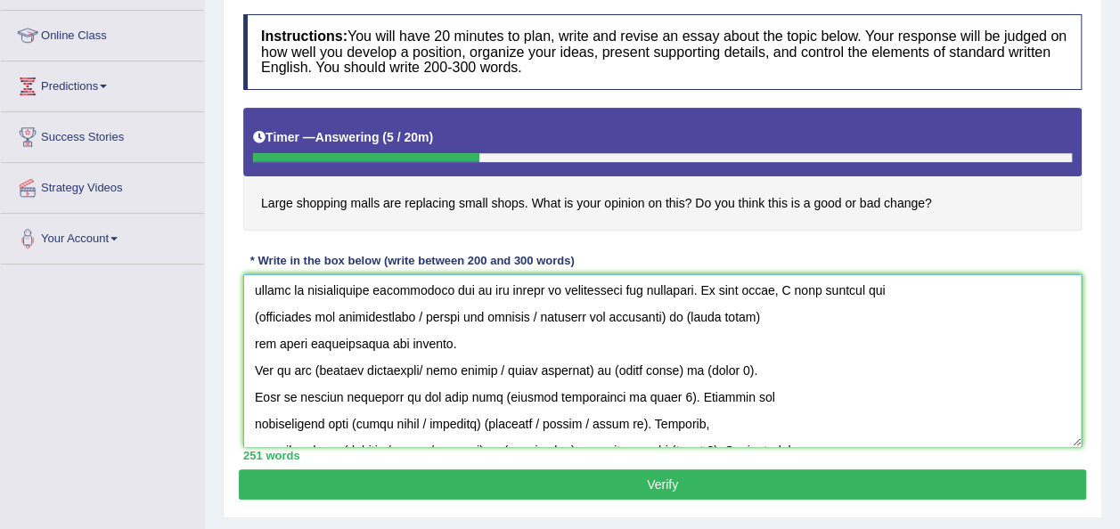
scroll to position [6, 0]
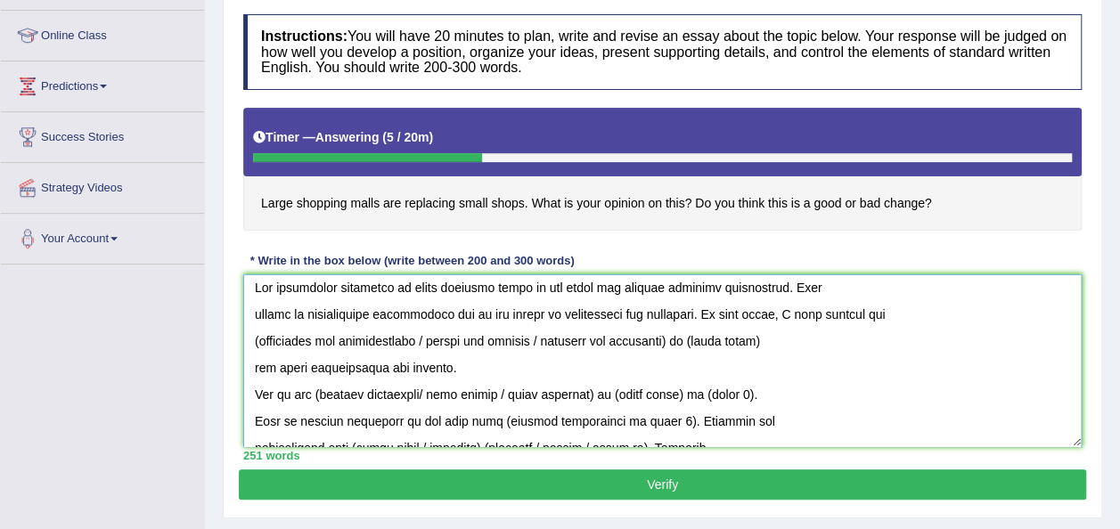
click at [695, 337] on textarea at bounding box center [662, 360] width 838 height 173
click at [257, 340] on textarea at bounding box center [662, 360] width 838 height 173
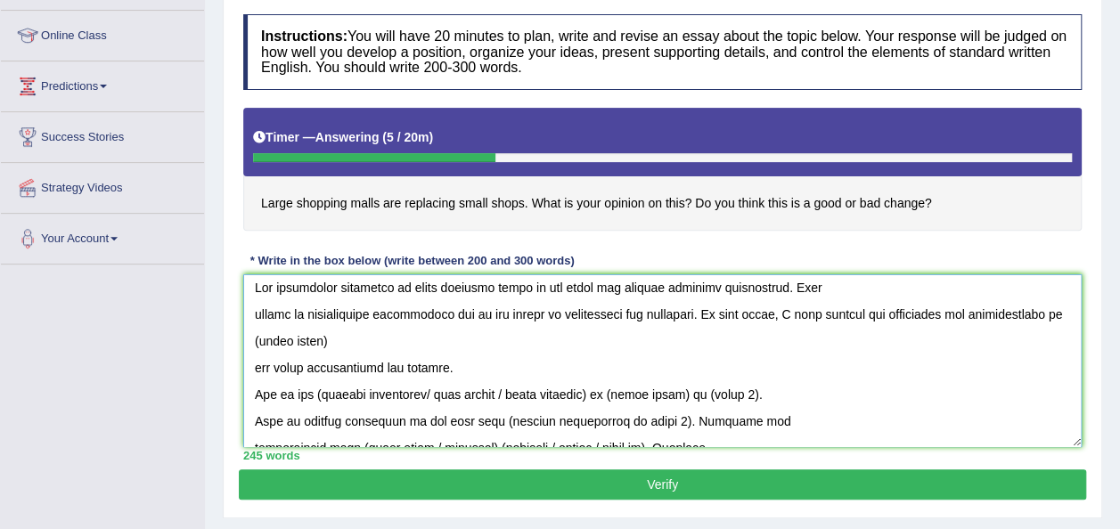
click at [257, 314] on textarea at bounding box center [662, 360] width 838 height 173
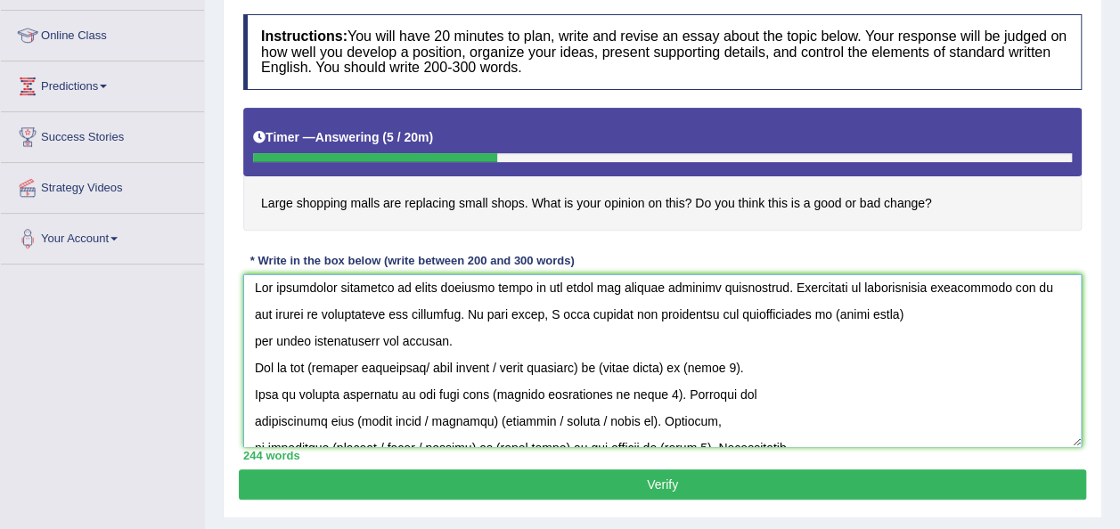
scroll to position [0, 0]
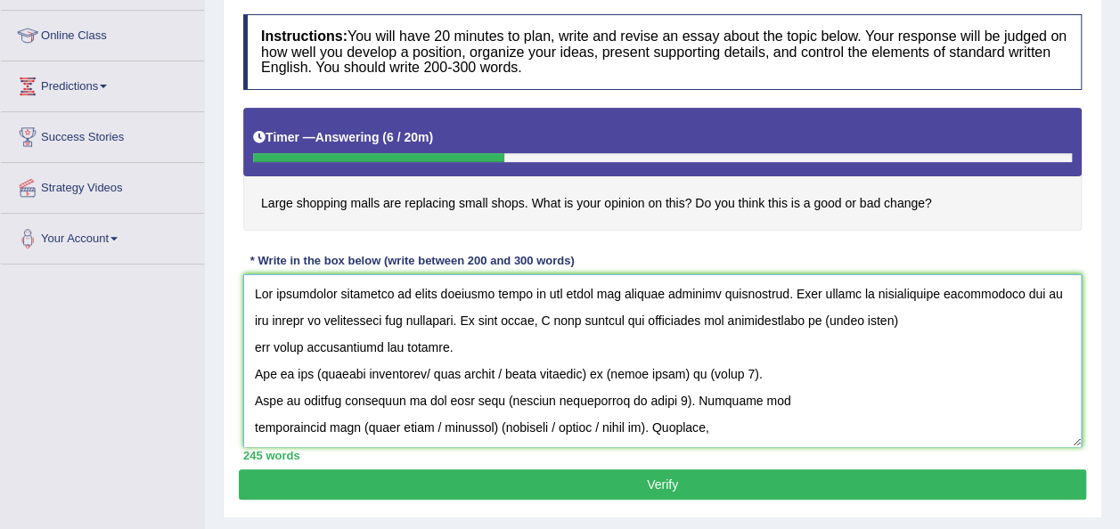
click at [893, 319] on textarea at bounding box center [662, 360] width 838 height 173
click at [436, 285] on textarea at bounding box center [662, 360] width 838 height 173
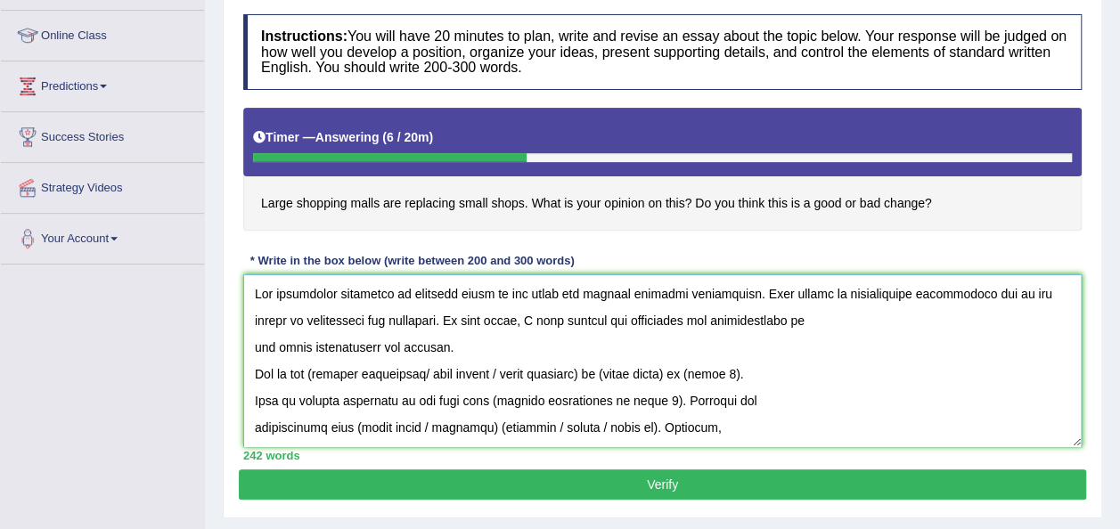
click at [793, 319] on textarea at bounding box center [662, 360] width 838 height 173
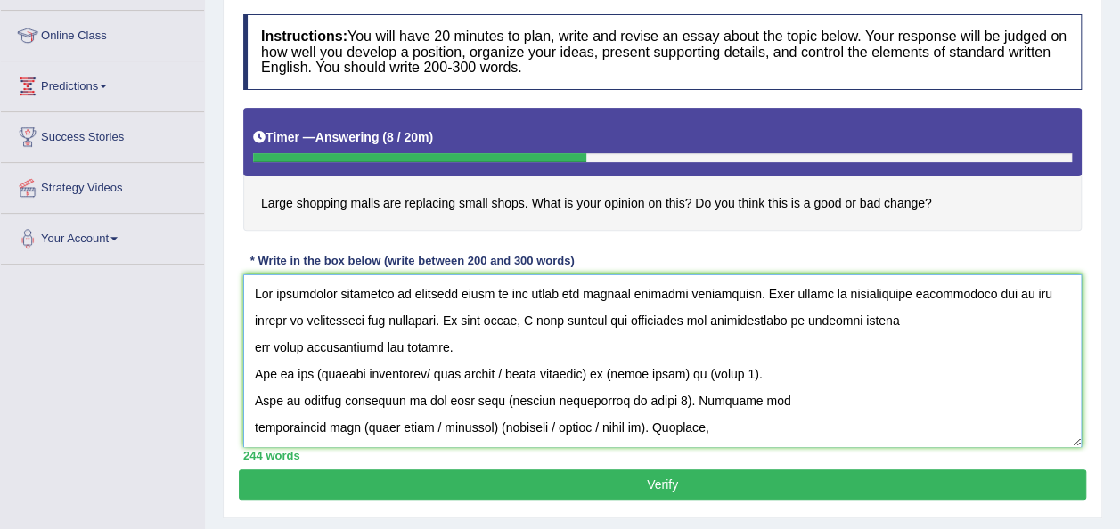
click at [251, 346] on textarea at bounding box center [662, 360] width 838 height 173
click at [1054, 318] on textarea at bounding box center [662, 360] width 838 height 173
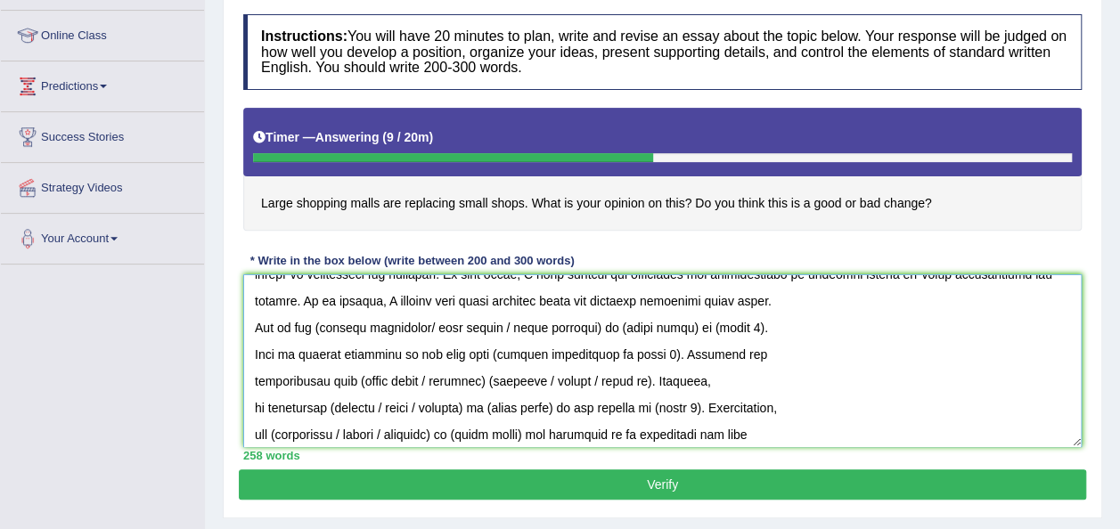
scroll to position [61, 0]
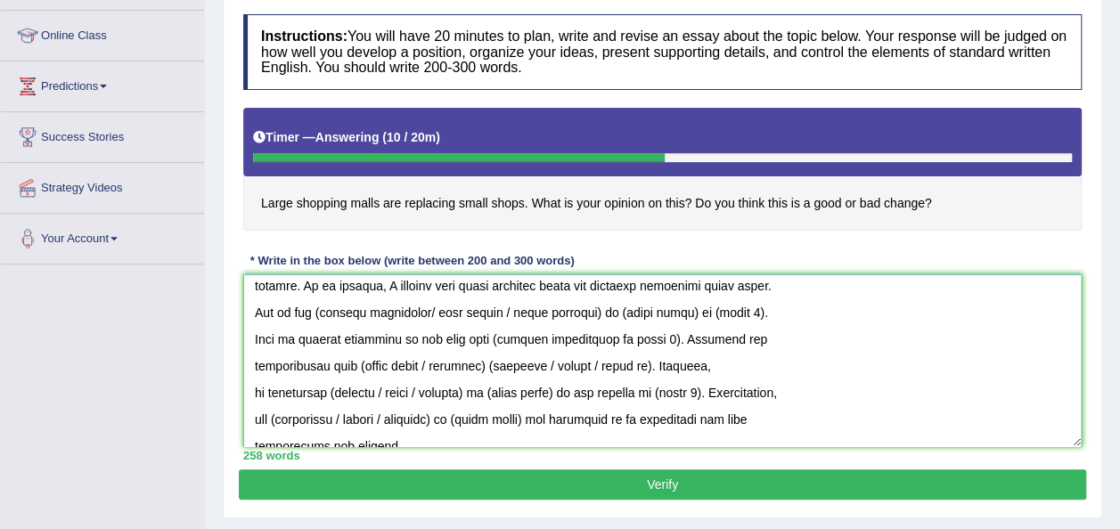
click at [612, 312] on textarea at bounding box center [662, 360] width 838 height 173
click at [317, 310] on textarea at bounding box center [662, 360] width 838 height 173
click at [513, 311] on textarea at bounding box center [662, 360] width 838 height 173
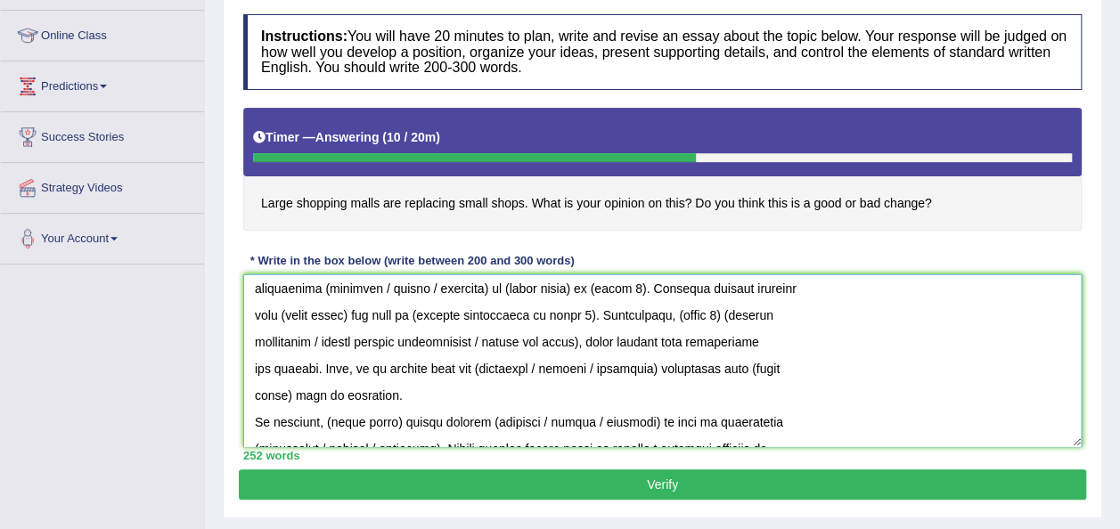
scroll to position [374, 0]
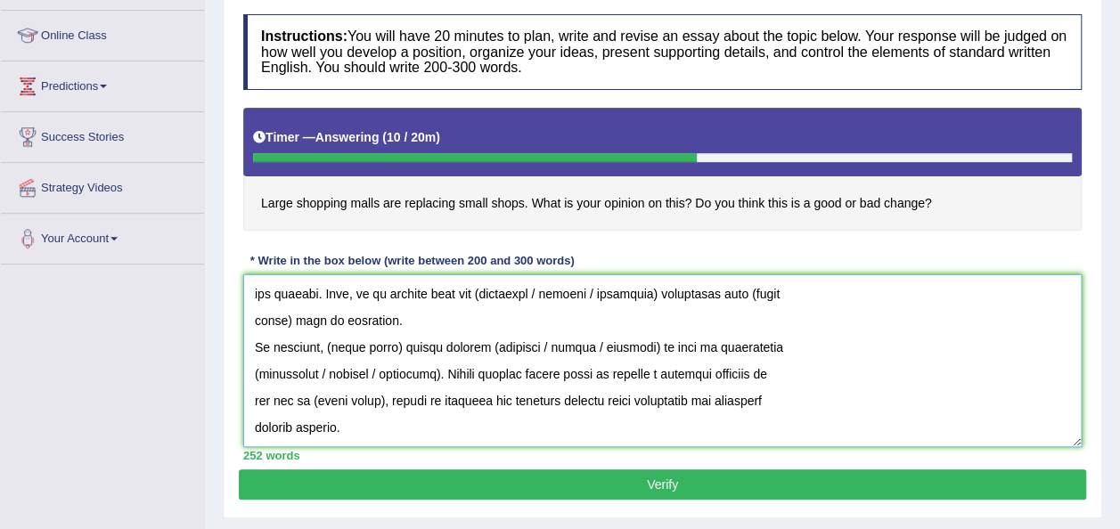
drag, startPoint x: 253, startPoint y: 290, endPoint x: 713, endPoint y: 426, distance: 479.3
click at [713, 426] on textarea at bounding box center [662, 360] width 838 height 173
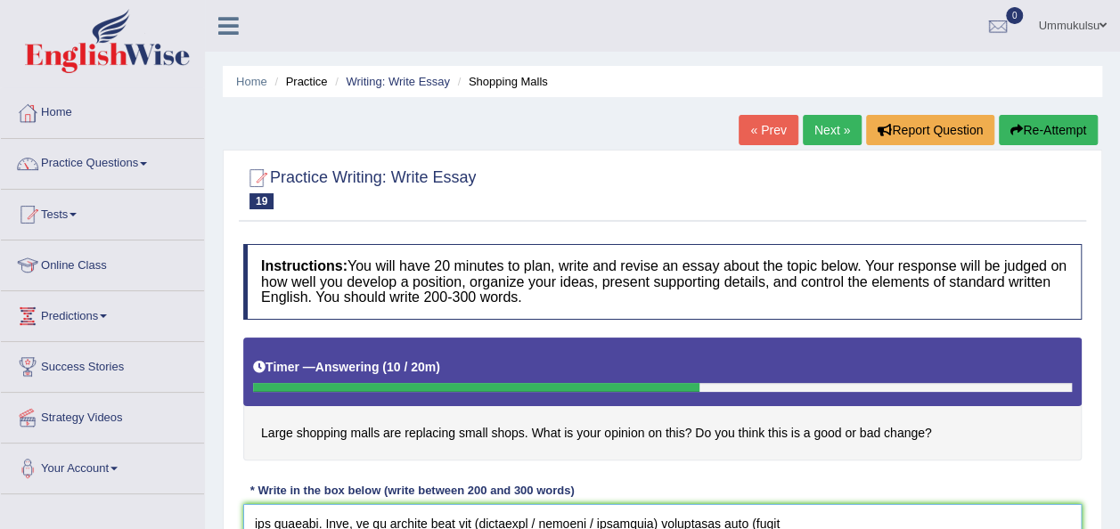
type textarea "The increasing influence of shopping malls on our lives has ignited numerous di…"
click at [1030, 121] on button "Re-Attempt" at bounding box center [1048, 130] width 99 height 30
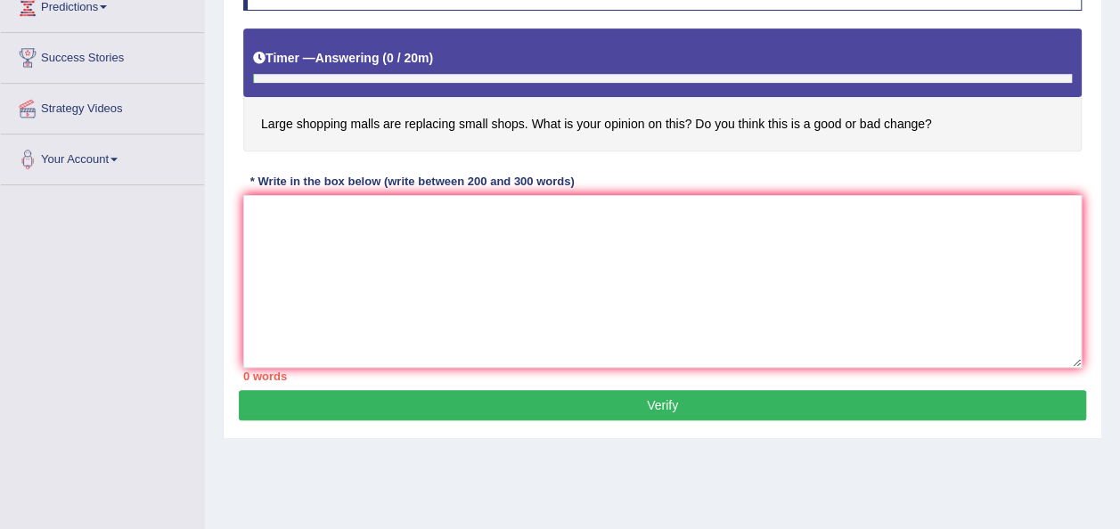
scroll to position [331, 0]
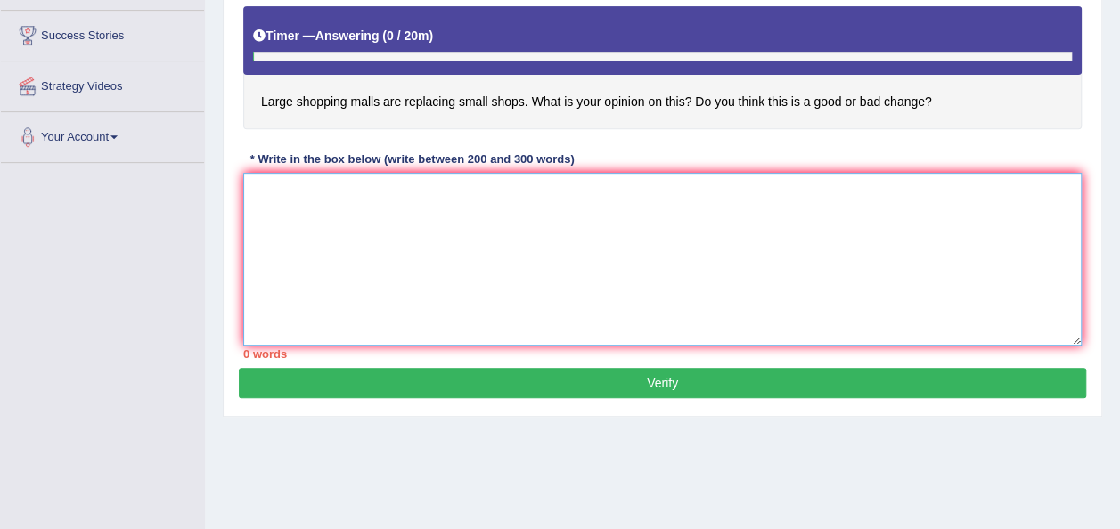
click at [726, 247] on textarea at bounding box center [662, 259] width 838 height 173
paste textarea "The increasing influence of shopping malls on our lives has ignited numerous di…"
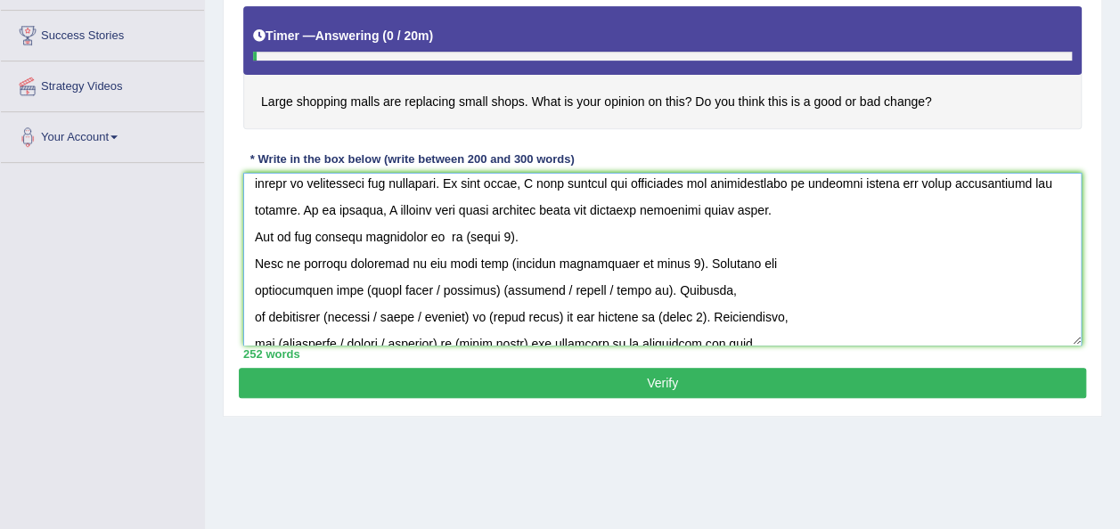
scroll to position [0, 0]
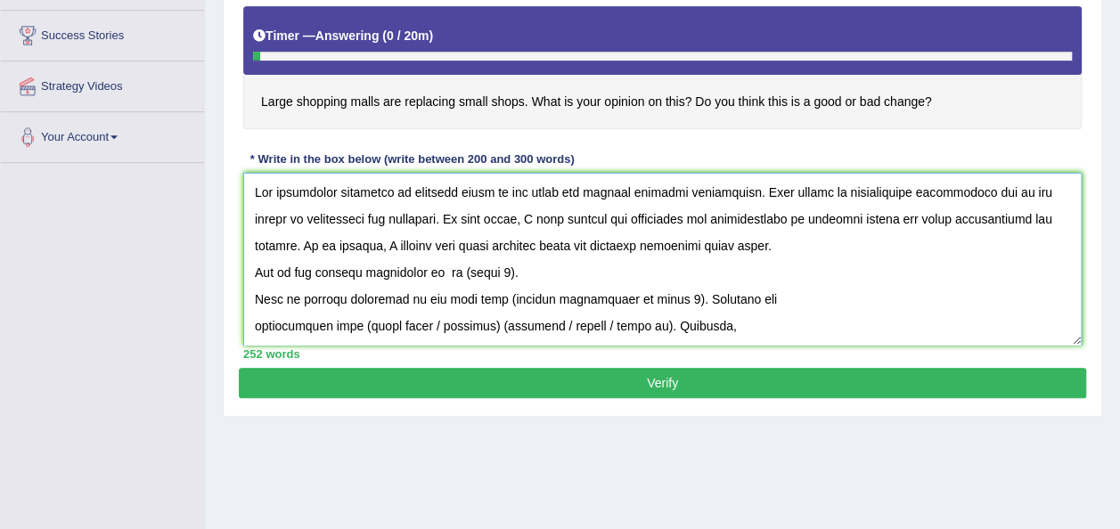
click at [440, 274] on textarea at bounding box center [662, 259] width 838 height 173
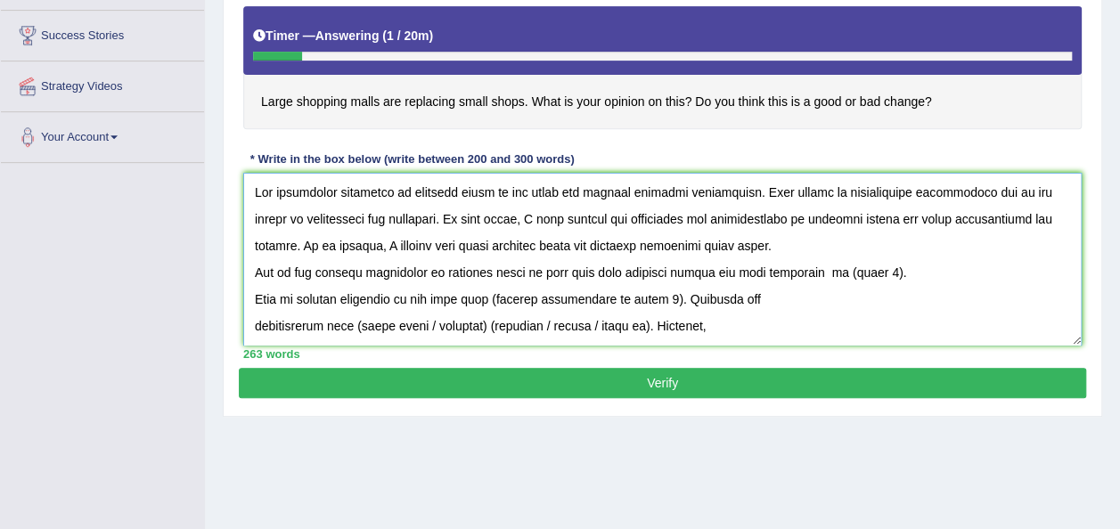
click at [904, 273] on textarea at bounding box center [662, 259] width 838 height 173
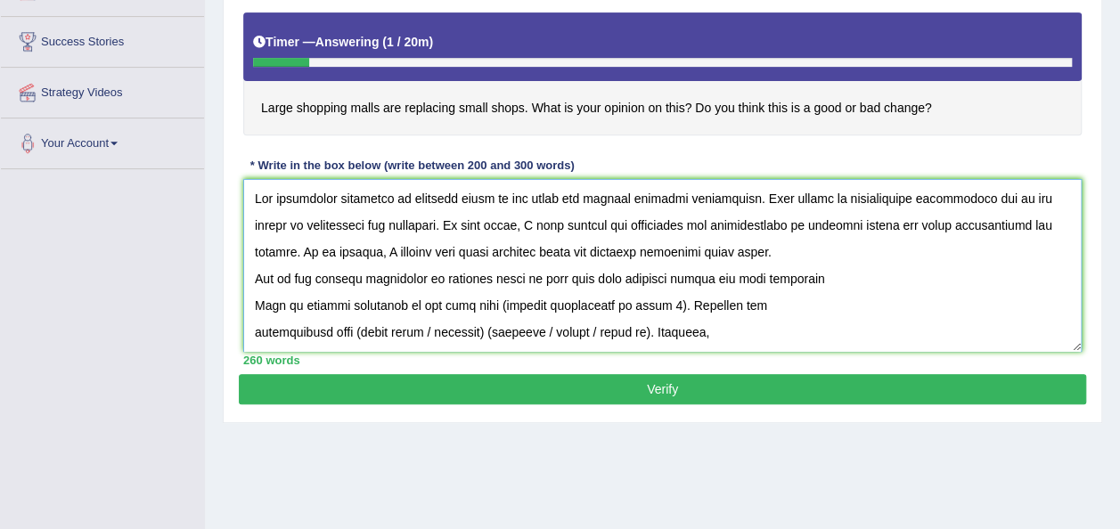
scroll to position [328, 0]
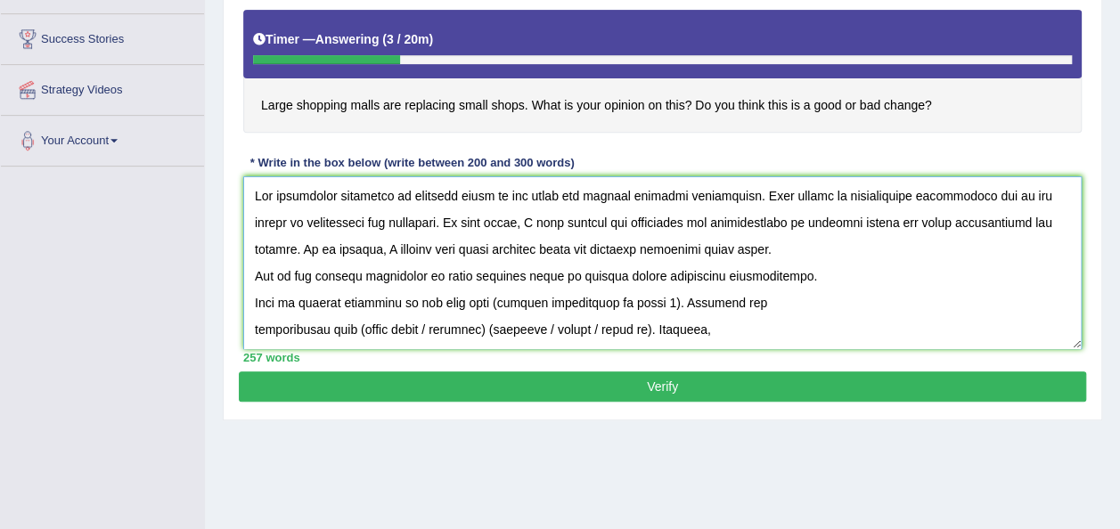
click at [255, 298] on textarea at bounding box center [662, 262] width 838 height 173
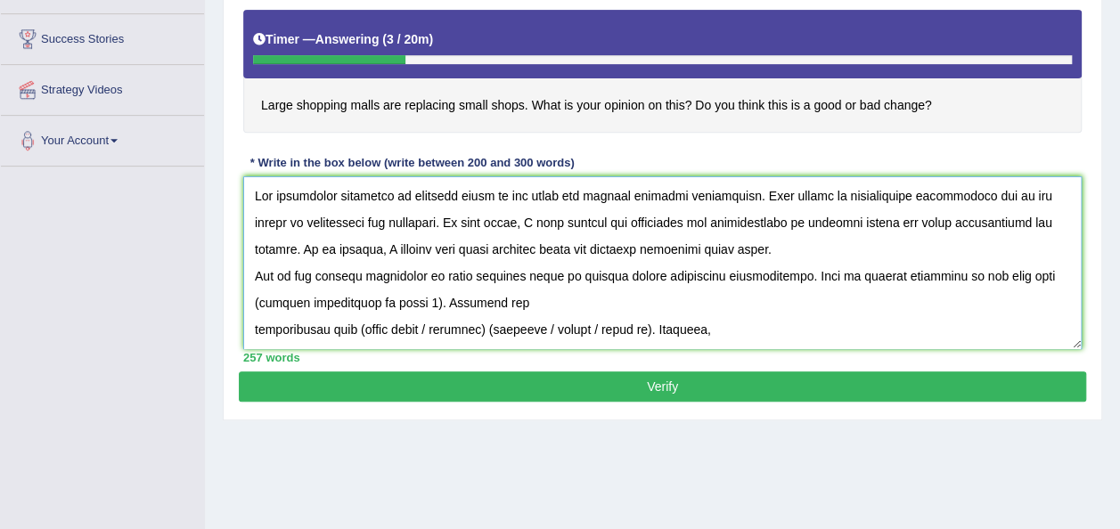
click at [422, 301] on textarea at bounding box center [662, 262] width 838 height 173
click at [257, 330] on textarea at bounding box center [662, 262] width 838 height 173
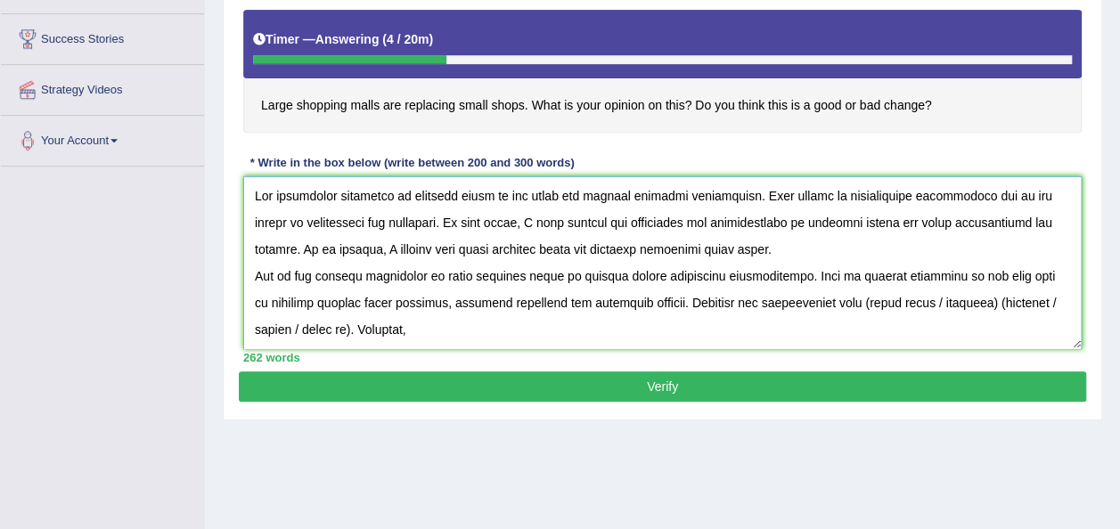
click at [303, 299] on textarea at bounding box center [662, 262] width 838 height 173
click at [994, 304] on textarea at bounding box center [662, 262] width 838 height 173
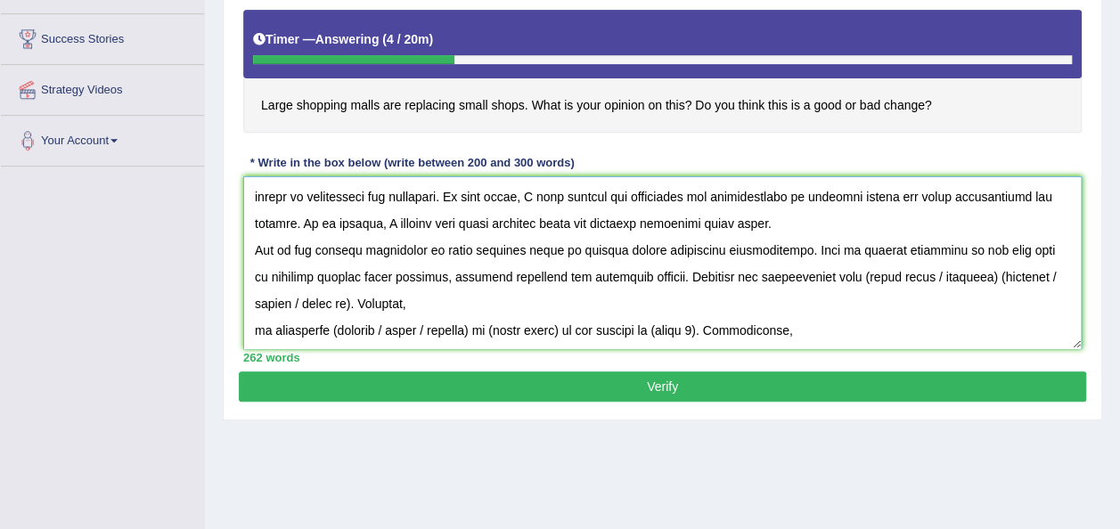
scroll to position [20, 0]
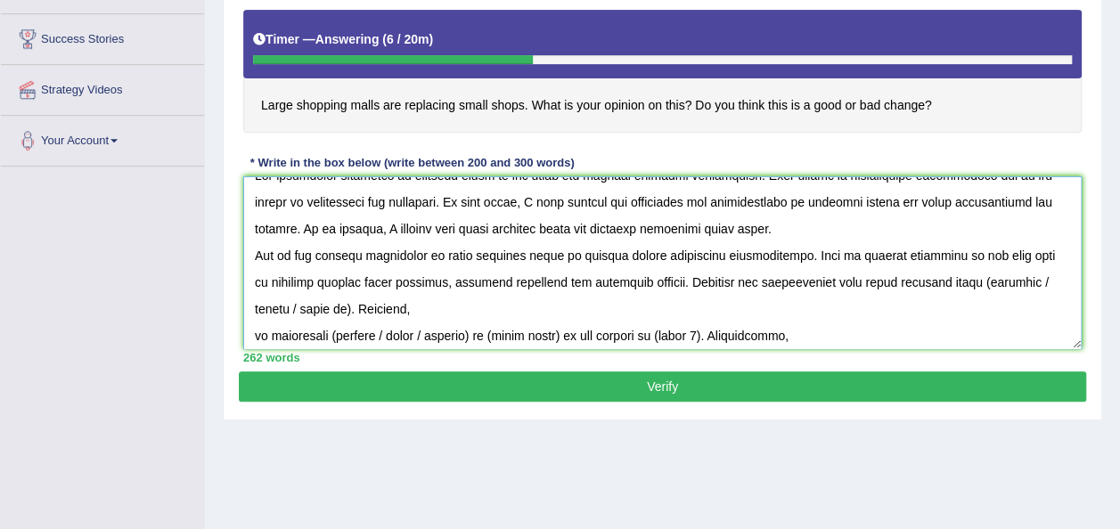
click at [980, 280] on textarea at bounding box center [662, 262] width 838 height 173
click at [968, 283] on textarea at bounding box center [662, 262] width 838 height 173
click at [971, 282] on textarea at bounding box center [662, 262] width 838 height 173
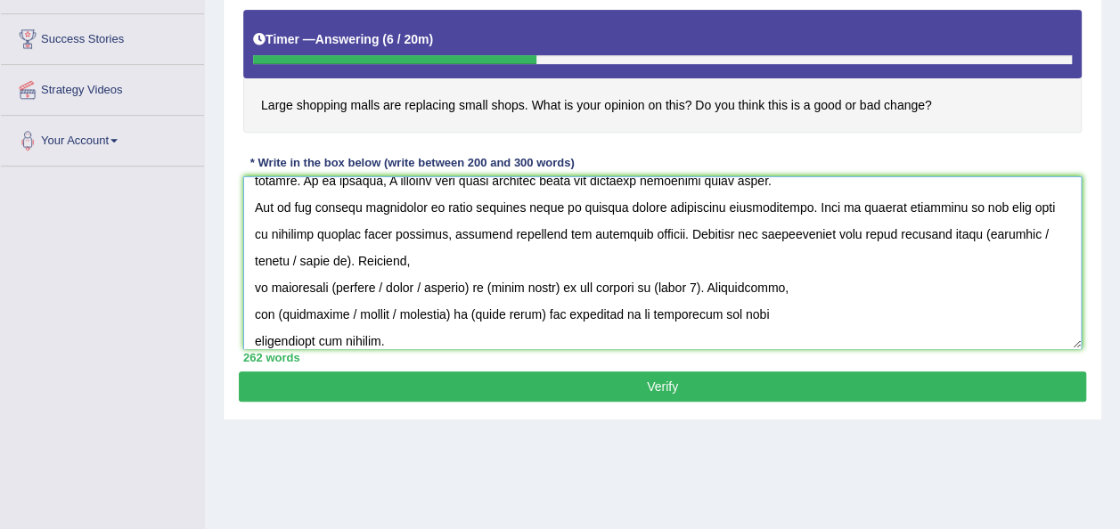
scroll to position [68, 0]
click at [979, 233] on textarea at bounding box center [662, 262] width 838 height 173
click at [1038, 236] on textarea at bounding box center [662, 262] width 838 height 173
click at [309, 260] on textarea at bounding box center [662, 262] width 838 height 173
click at [300, 261] on textarea at bounding box center [662, 262] width 838 height 173
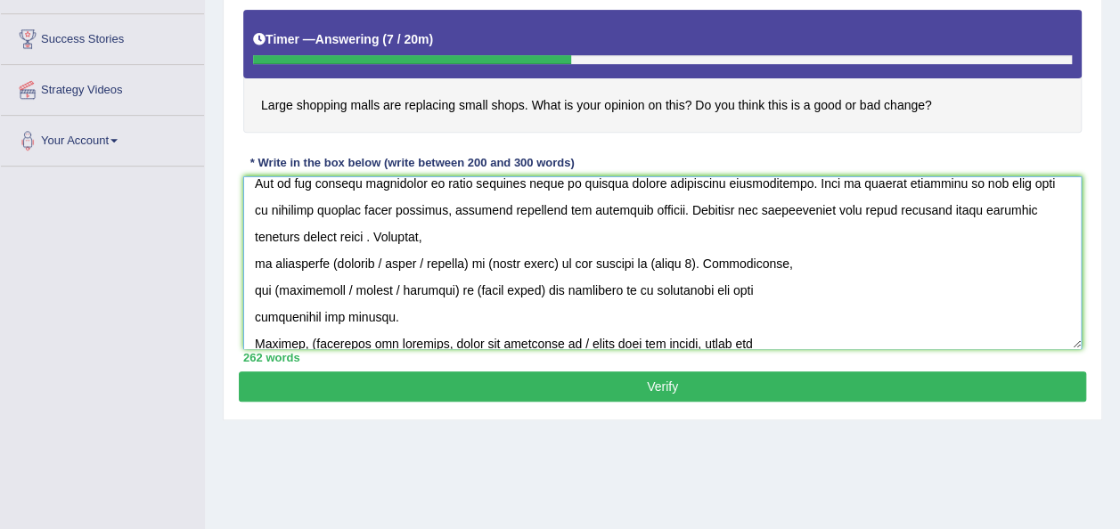
scroll to position [91, 0]
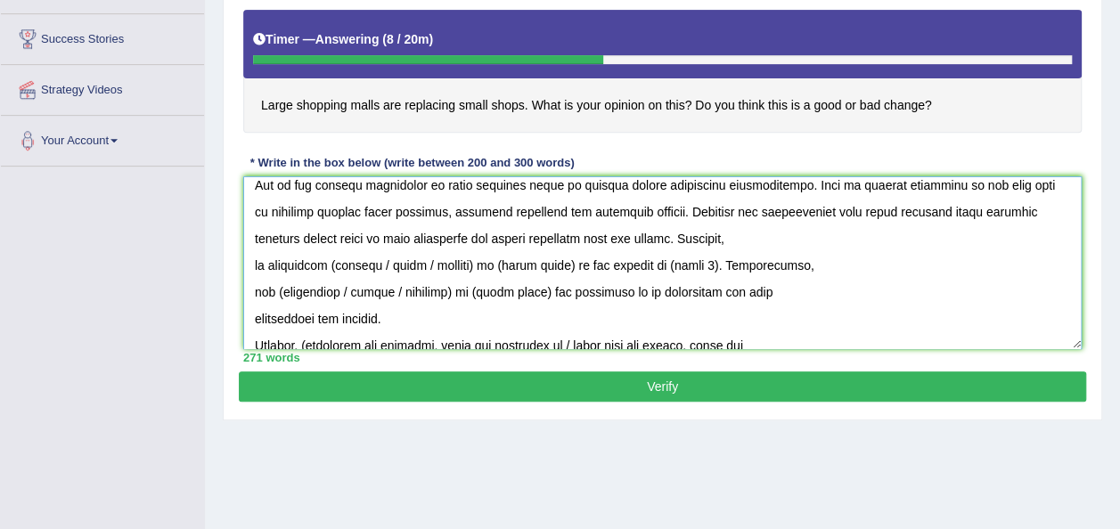
click at [254, 264] on textarea at bounding box center [662, 262] width 838 height 173
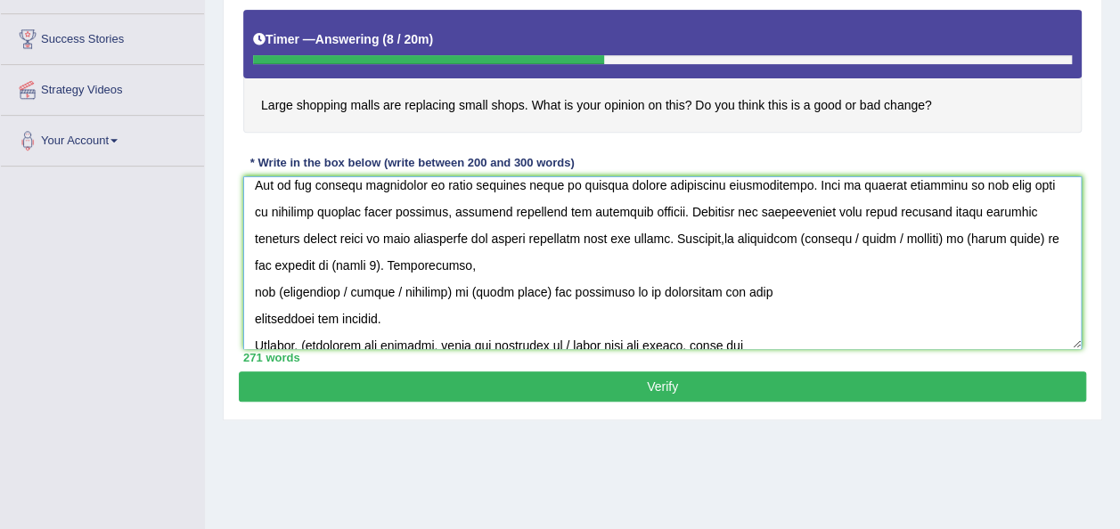
scroll to position [64, 0]
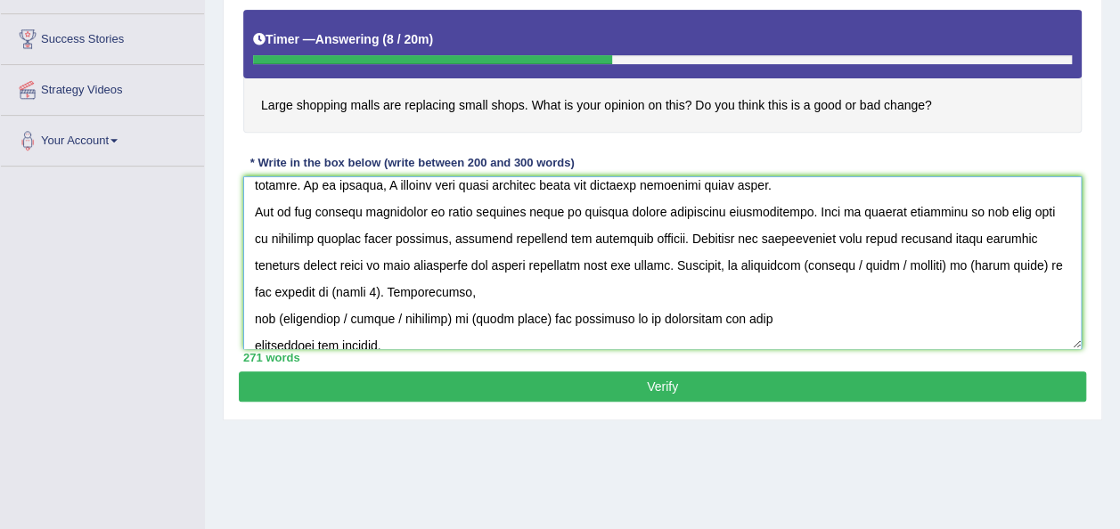
click at [845, 260] on textarea at bounding box center [662, 262] width 838 height 173
click at [984, 266] on textarea at bounding box center [662, 262] width 838 height 173
click at [971, 262] on textarea at bounding box center [662, 262] width 838 height 173
click at [352, 289] on textarea at bounding box center [662, 262] width 838 height 173
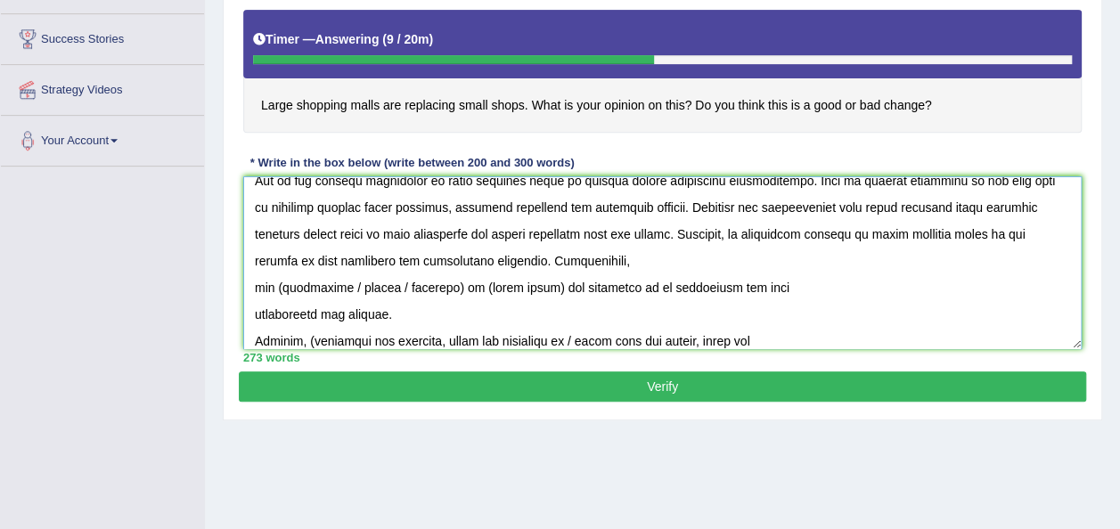
scroll to position [106, 0]
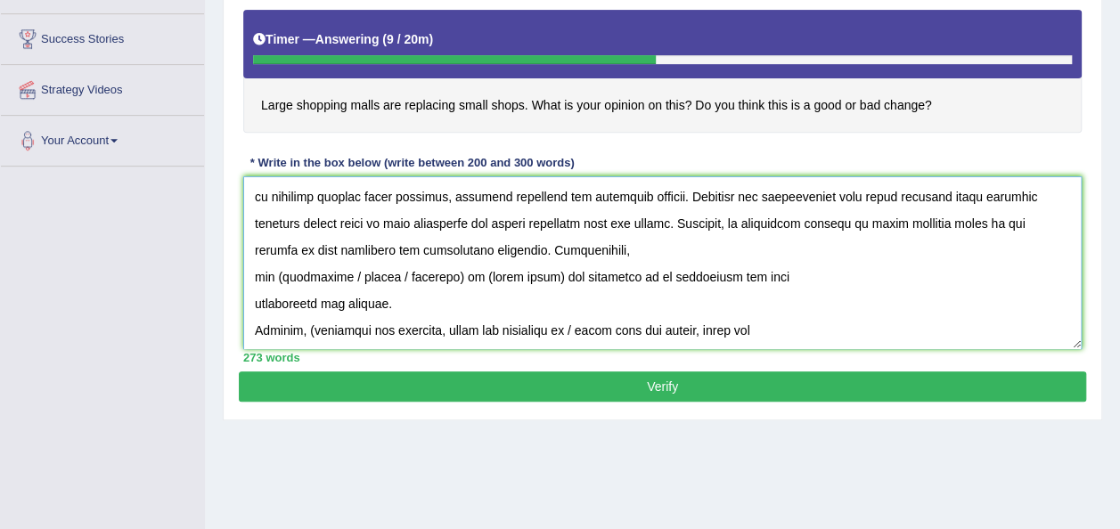
click at [251, 277] on textarea at bounding box center [662, 262] width 838 height 173
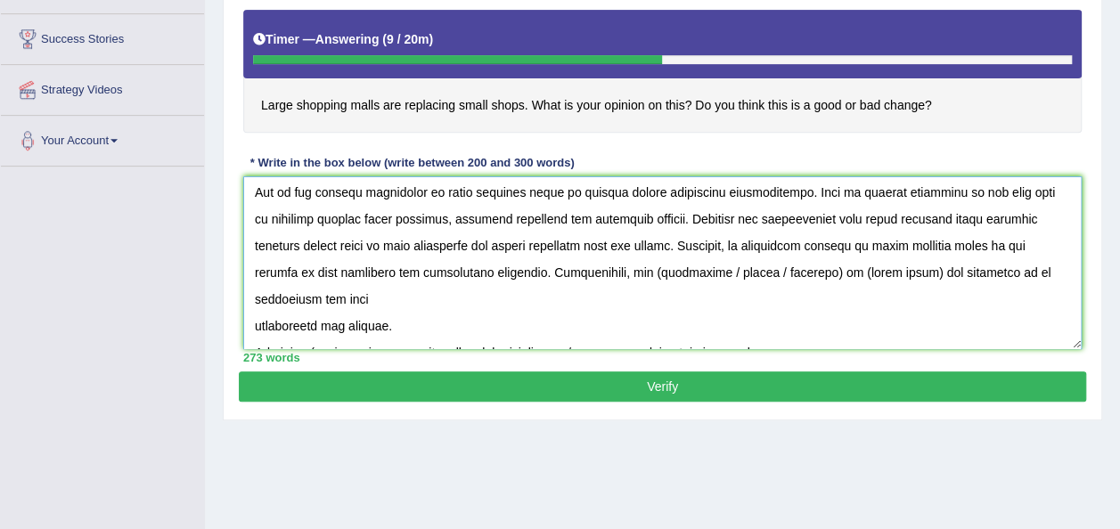
scroll to position [74, 0]
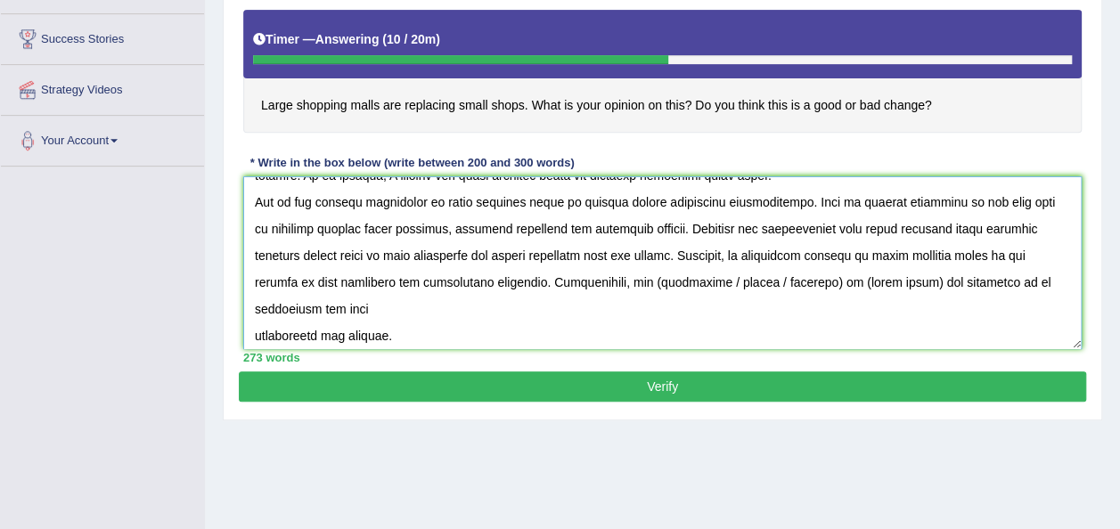
click at [646, 282] on textarea at bounding box center [662, 262] width 838 height 173
click at [828, 283] on textarea at bounding box center [662, 262] width 838 height 173
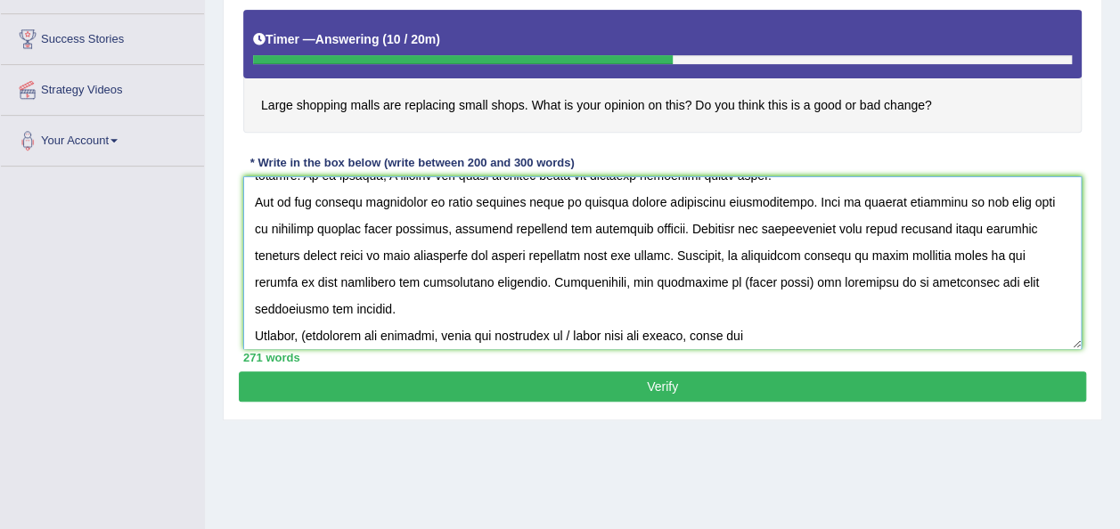
click at [800, 282] on textarea at bounding box center [662, 262] width 838 height 173
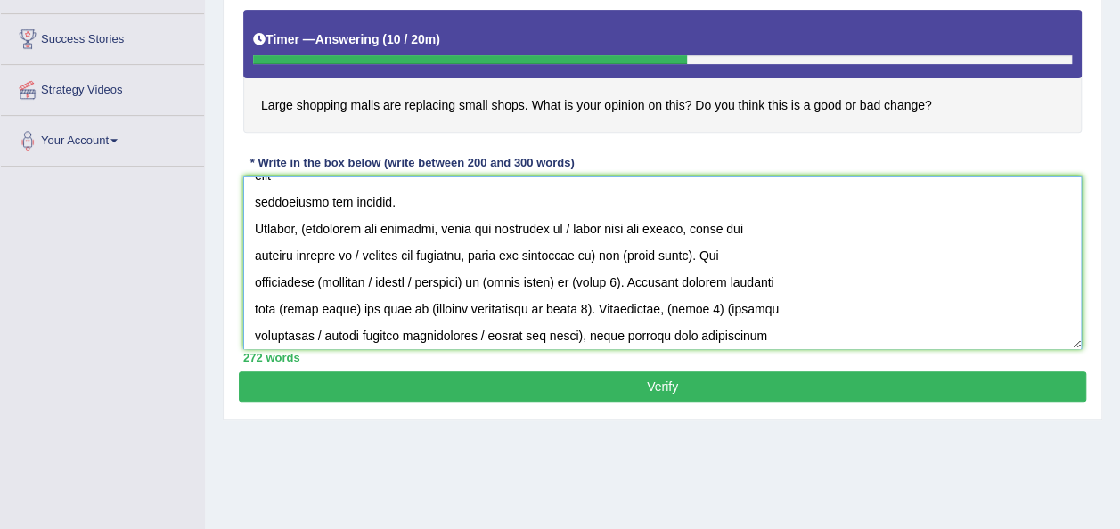
scroll to position [209, 0]
click at [313, 202] on textarea at bounding box center [662, 262] width 838 height 173
click at [607, 224] on textarea at bounding box center [662, 262] width 838 height 173
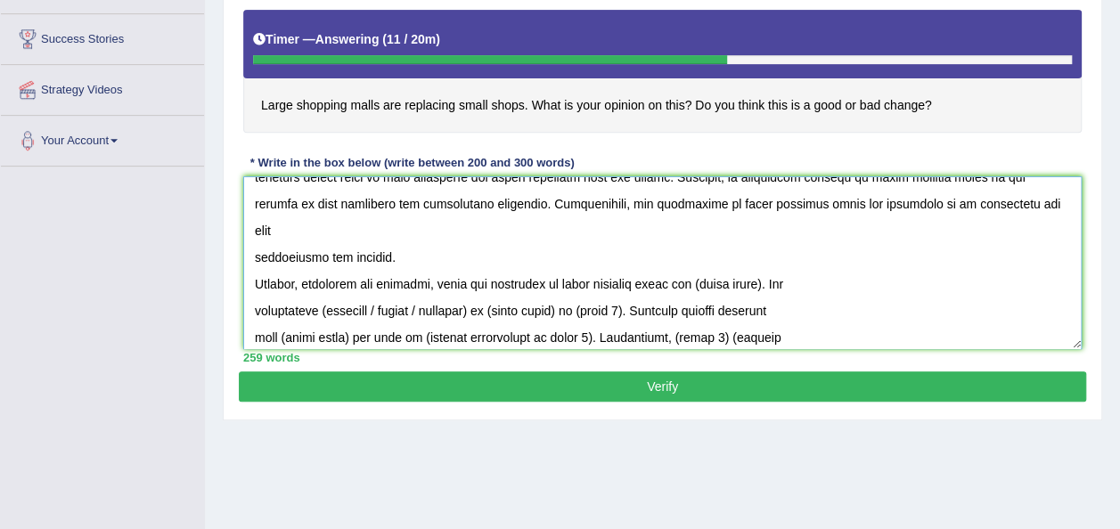
scroll to position [207, 0]
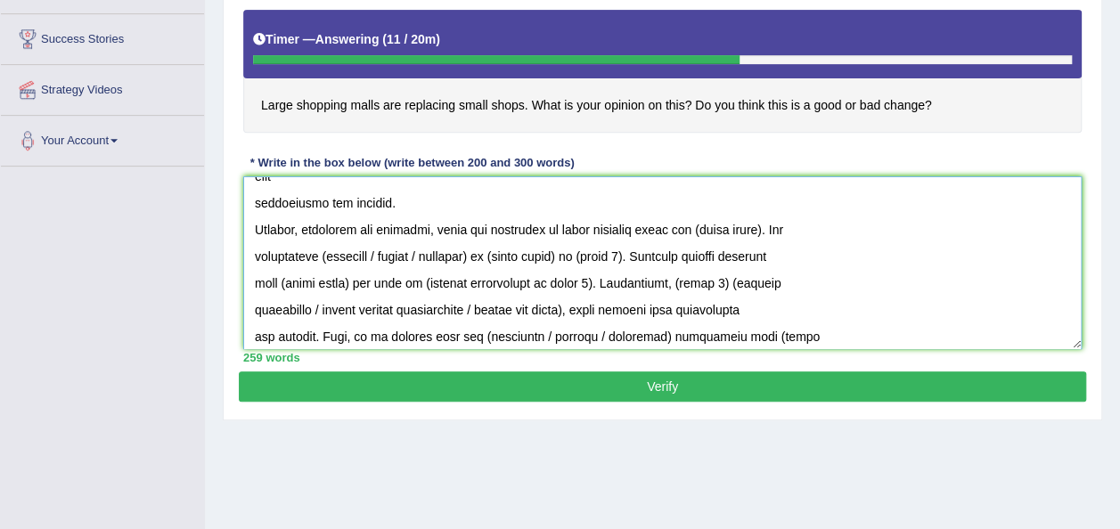
click at [773, 203] on textarea at bounding box center [662, 262] width 838 height 173
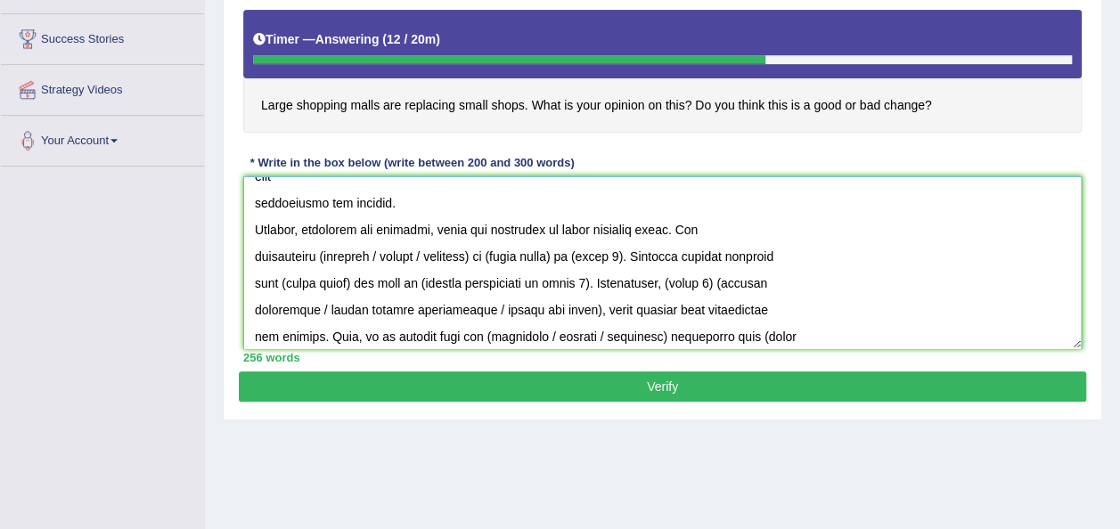
click at [319, 230] on textarea at bounding box center [662, 262] width 838 height 173
click at [476, 230] on textarea at bounding box center [662, 262] width 838 height 173
click at [460, 228] on textarea at bounding box center [662, 262] width 838 height 173
click at [515, 227] on textarea at bounding box center [662, 262] width 838 height 173
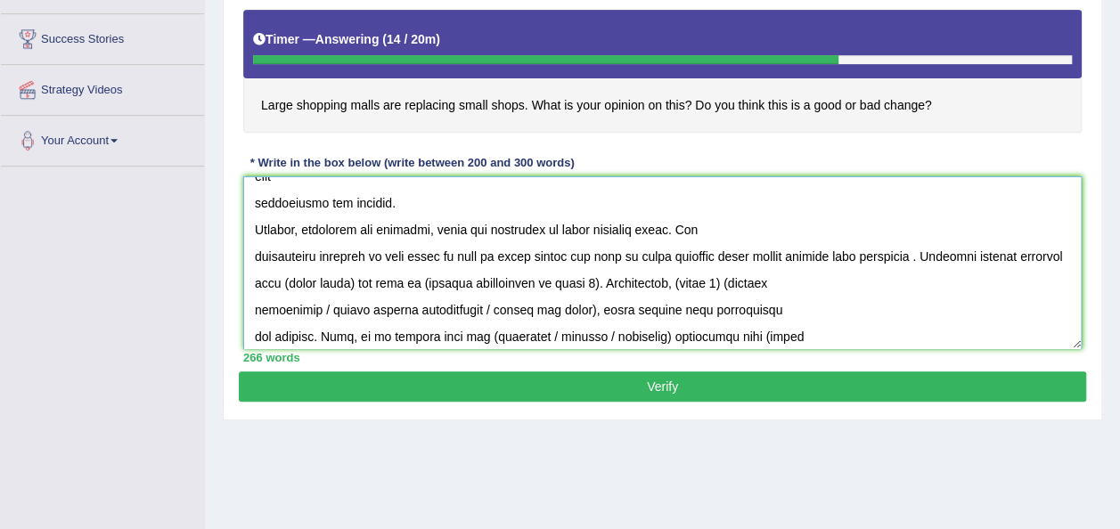
click at [251, 229] on textarea at bounding box center [662, 262] width 838 height 173
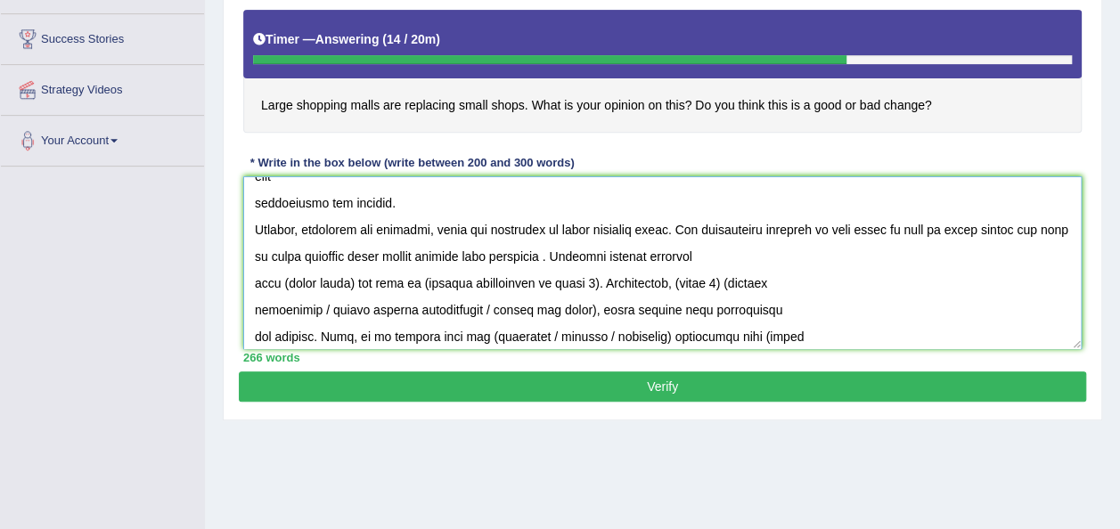
click at [606, 232] on textarea at bounding box center [662, 262] width 838 height 173
click at [299, 229] on textarea at bounding box center [662, 262] width 838 height 173
click at [633, 232] on textarea at bounding box center [662, 262] width 838 height 173
click at [635, 228] on textarea at bounding box center [662, 262] width 838 height 173
click at [638, 229] on textarea at bounding box center [662, 262] width 838 height 173
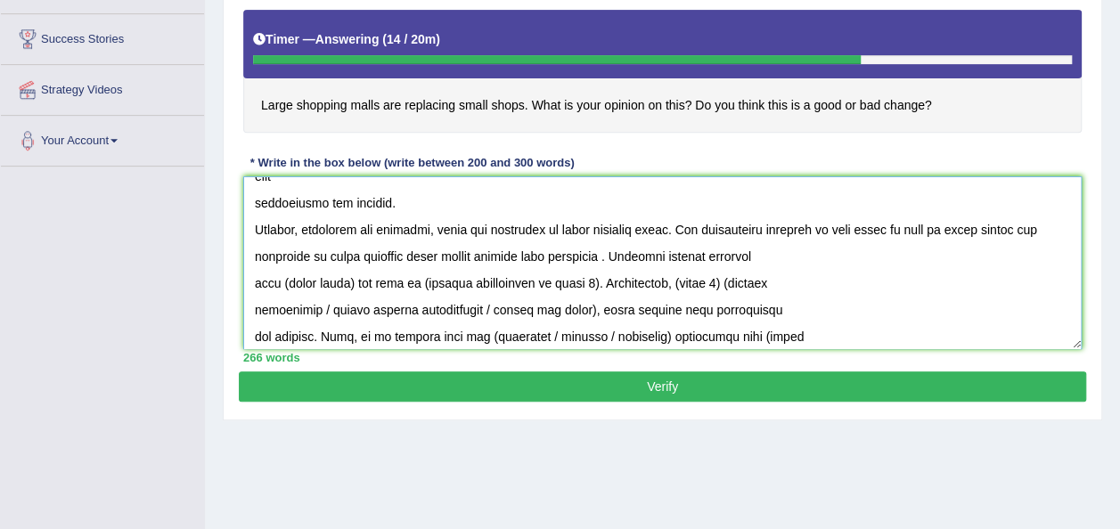
click at [640, 229] on textarea at bounding box center [662, 262] width 838 height 173
click at [252, 256] on textarea at bounding box center [662, 262] width 838 height 173
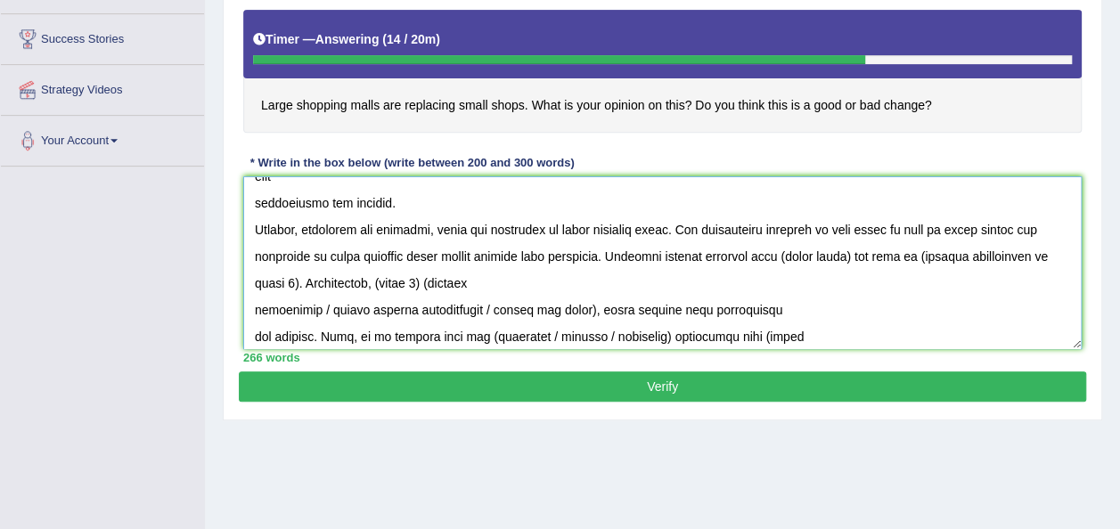
click at [891, 227] on textarea at bounding box center [662, 262] width 838 height 173
click at [376, 257] on textarea at bounding box center [662, 262] width 838 height 173
click at [376, 258] on textarea at bounding box center [662, 262] width 838 height 173
click at [472, 255] on textarea at bounding box center [662, 262] width 838 height 173
click at [249, 282] on textarea at bounding box center [662, 262] width 838 height 173
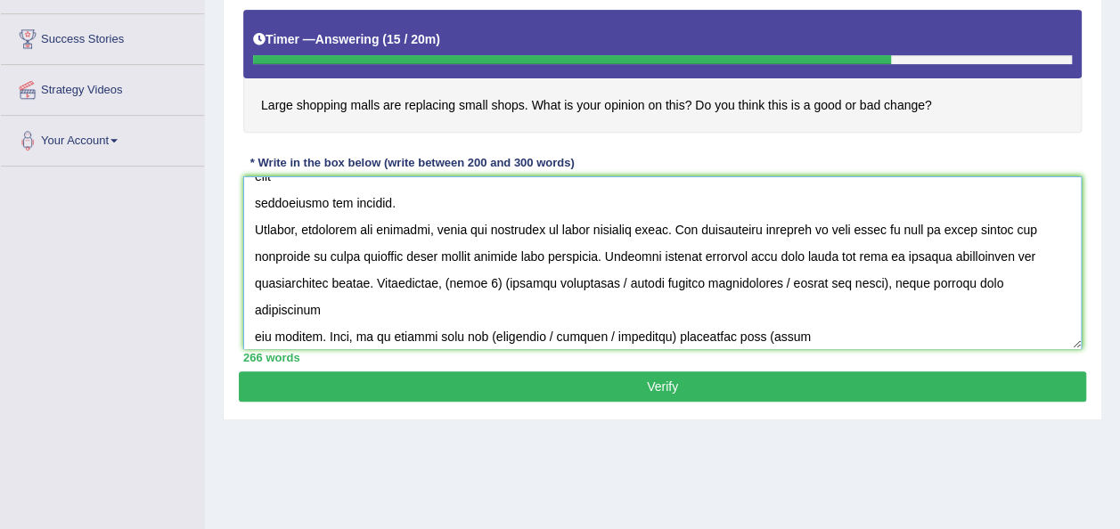
click at [597, 257] on textarea at bounding box center [662, 262] width 838 height 173
click at [625, 254] on textarea at bounding box center [662, 262] width 838 height 173
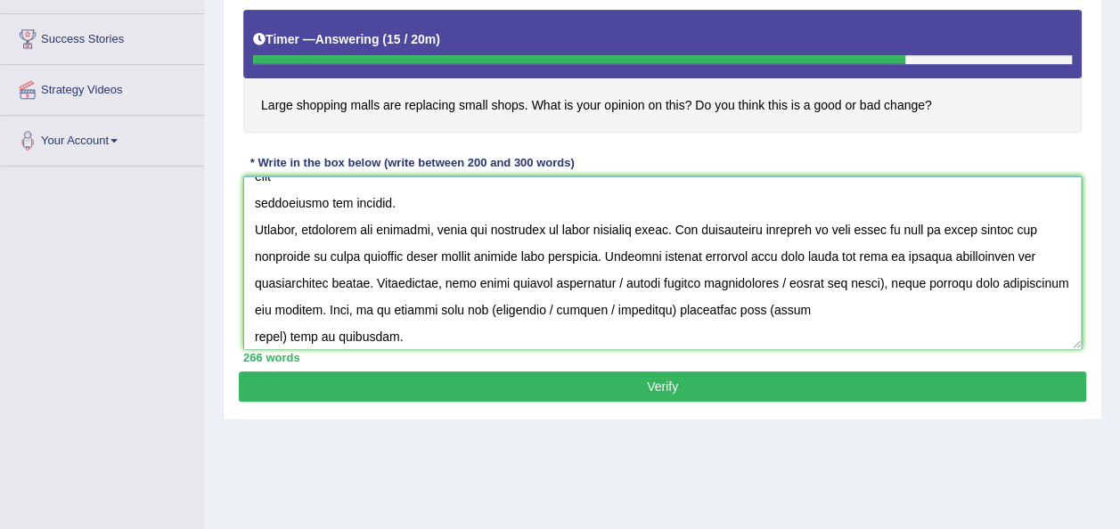
drag, startPoint x: 725, startPoint y: 258, endPoint x: 1001, endPoint y: 255, distance: 275.4
click at [1001, 255] on textarea at bounding box center [662, 262] width 838 height 173
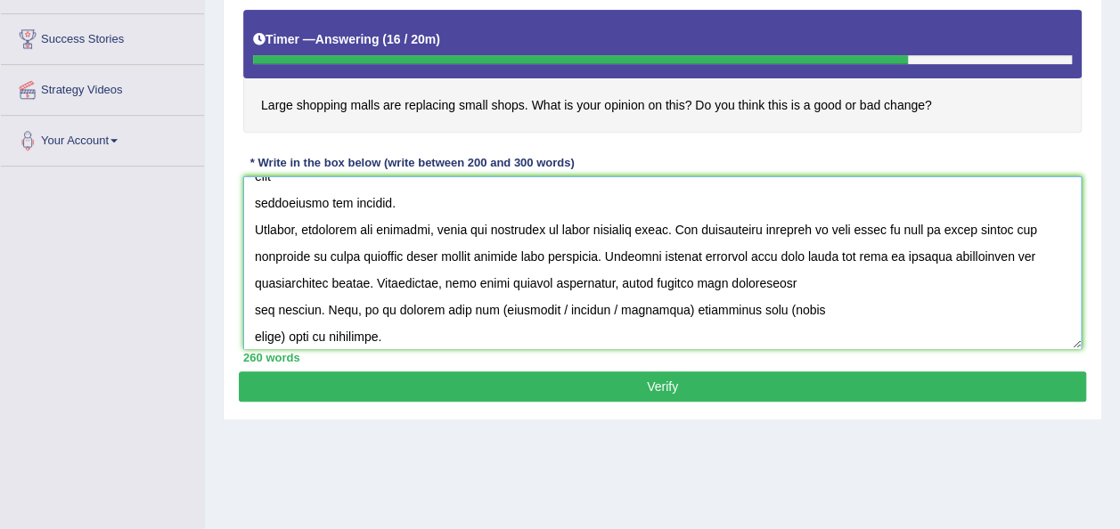
click at [251, 283] on textarea at bounding box center [662, 262] width 838 height 173
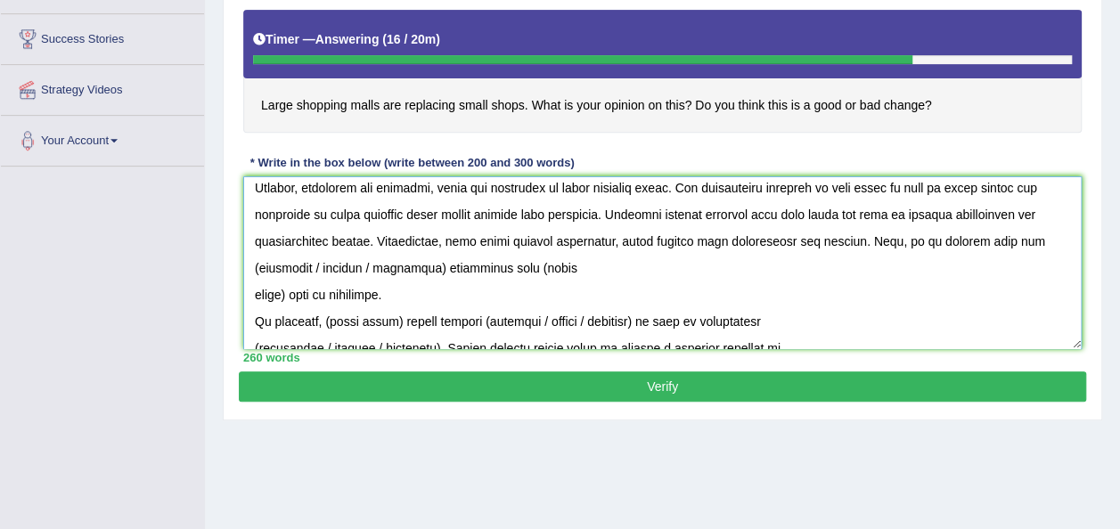
scroll to position [258, 0]
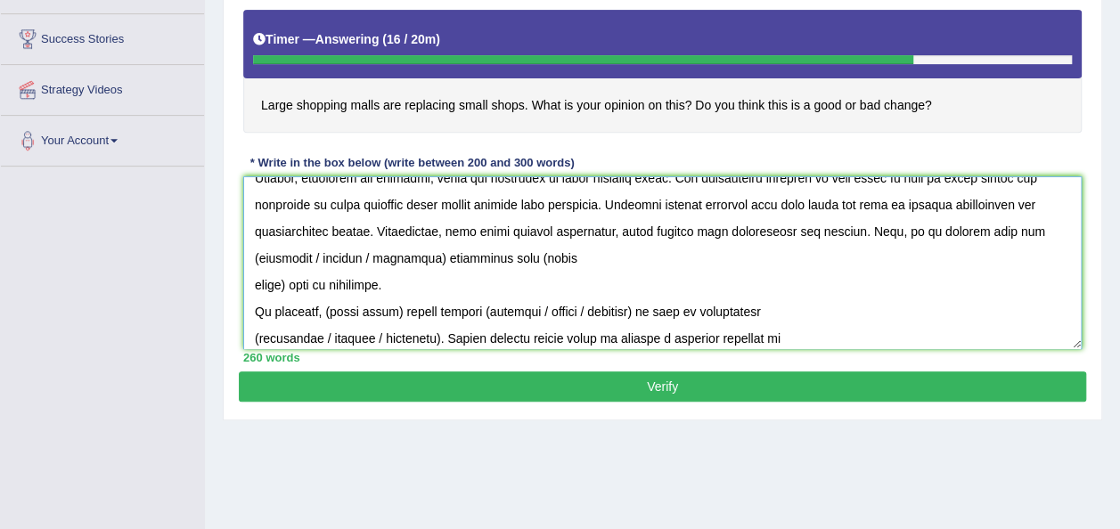
click at [351, 228] on textarea at bounding box center [662, 262] width 838 height 173
click at [348, 228] on textarea at bounding box center [662, 262] width 838 height 173
drag, startPoint x: 403, startPoint y: 232, endPoint x: 519, endPoint y: 228, distance: 116.8
click at [519, 228] on textarea at bounding box center [662, 262] width 838 height 173
click at [286, 258] on textarea at bounding box center [662, 262] width 838 height 173
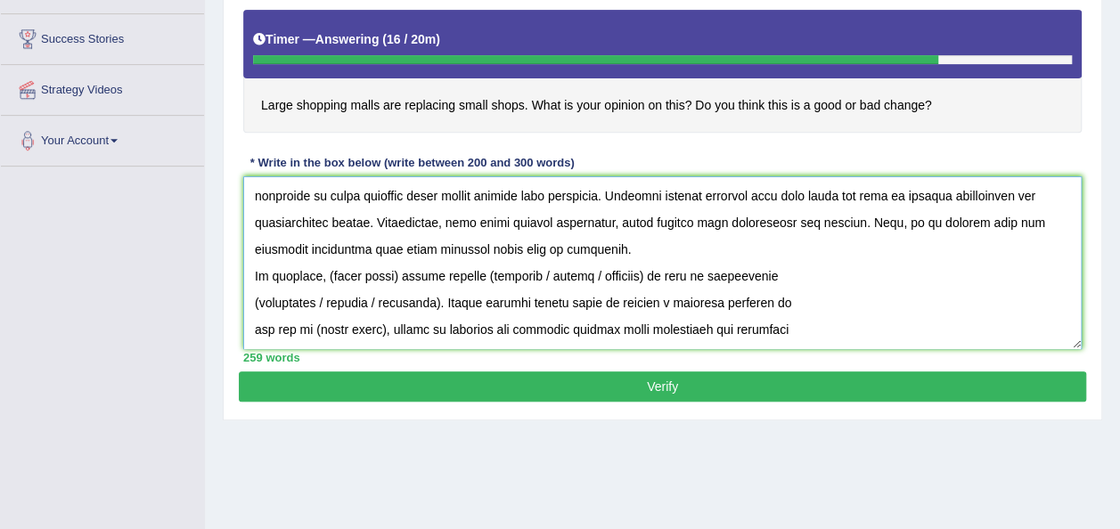
scroll to position [344, 0]
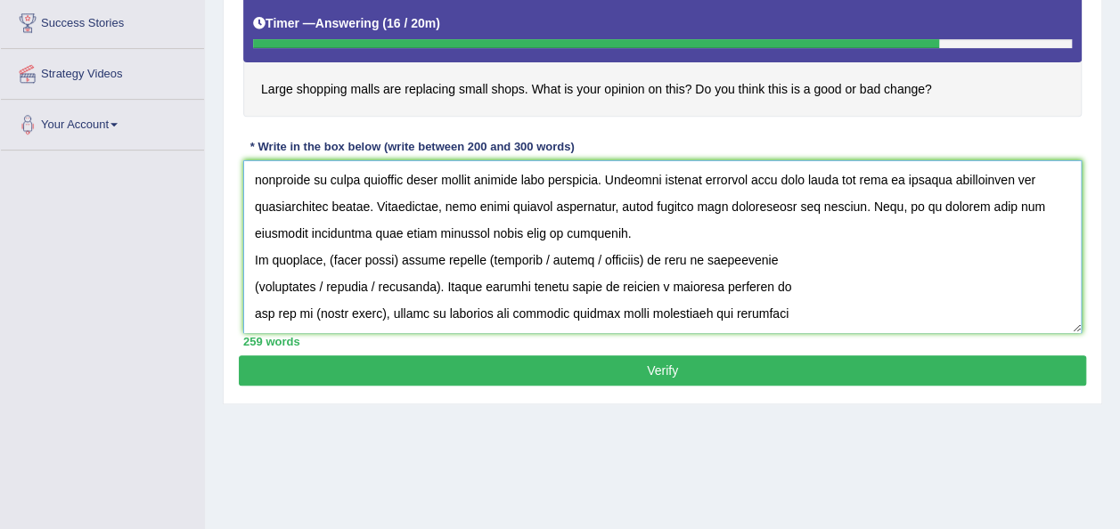
click at [404, 232] on textarea at bounding box center [662, 246] width 838 height 173
click at [485, 232] on textarea at bounding box center [662, 246] width 838 height 173
drag, startPoint x: 526, startPoint y: 233, endPoint x: 646, endPoint y: 230, distance: 120.3
click at [646, 230] on textarea at bounding box center [662, 246] width 838 height 173
click at [253, 258] on textarea at bounding box center [662, 246] width 838 height 173
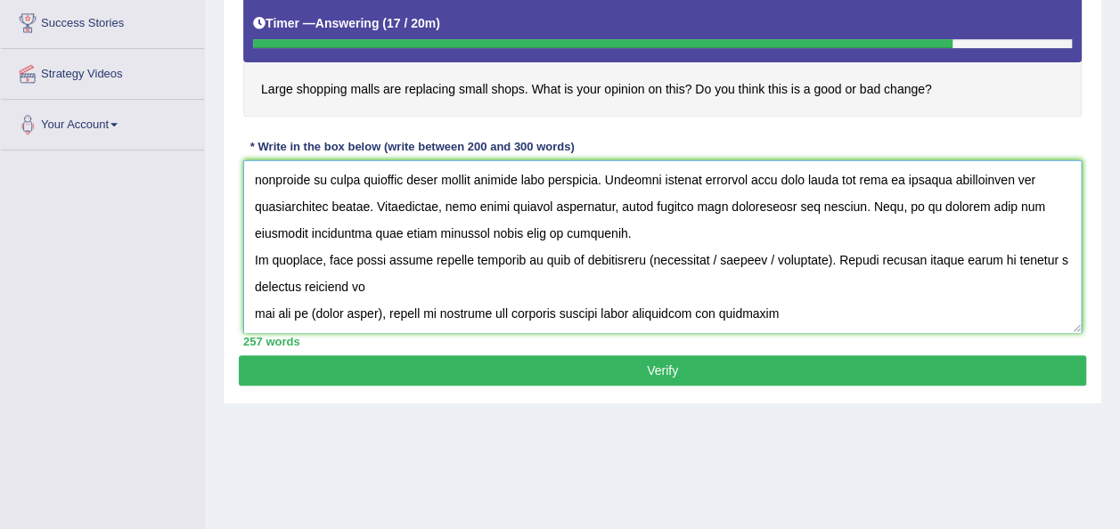
click at [647, 233] on textarea at bounding box center [662, 246] width 838 height 173
drag, startPoint x: 709, startPoint y: 233, endPoint x: 822, endPoint y: 230, distance: 112.3
click at [822, 230] on textarea at bounding box center [662, 246] width 838 height 173
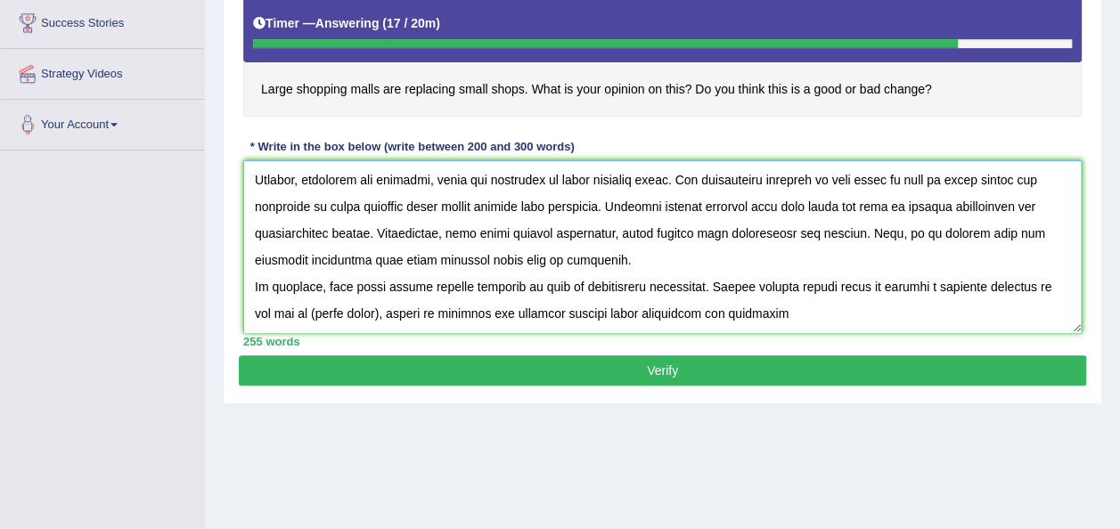
scroll to position [400, 0]
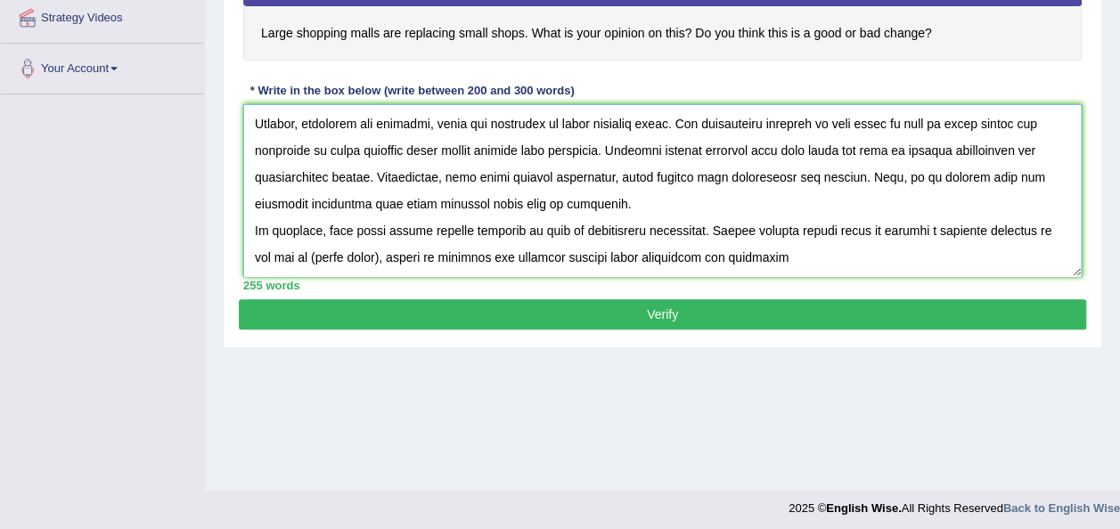
click at [381, 229] on textarea at bounding box center [662, 190] width 838 height 173
drag, startPoint x: 253, startPoint y: 229, endPoint x: 383, endPoint y: 223, distance: 130.2
click at [383, 223] on textarea at bounding box center [662, 190] width 838 height 173
click at [403, 264] on textarea at bounding box center [662, 190] width 838 height 173
click at [253, 257] on textarea at bounding box center [662, 190] width 838 height 173
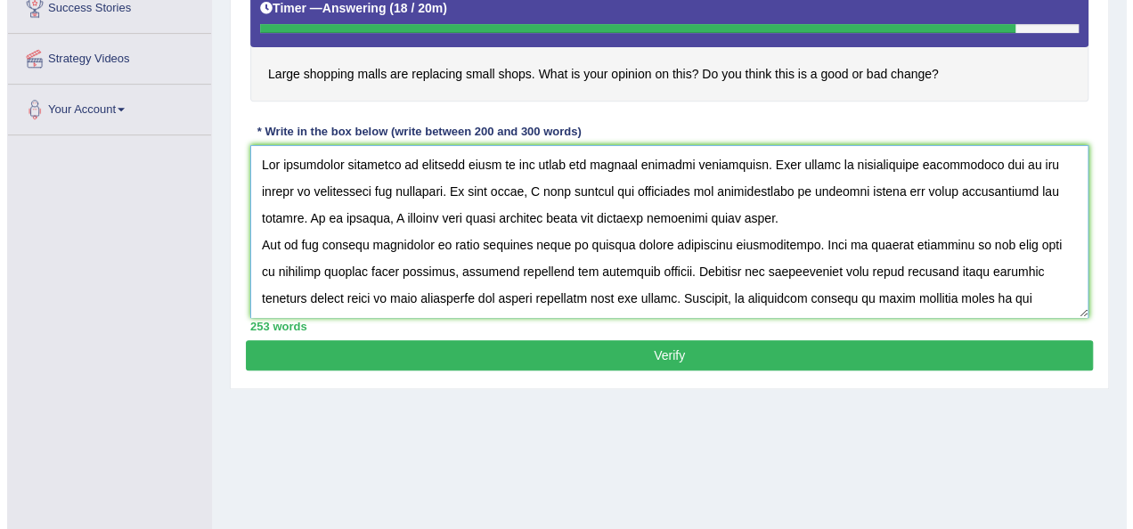
scroll to position [214, 0]
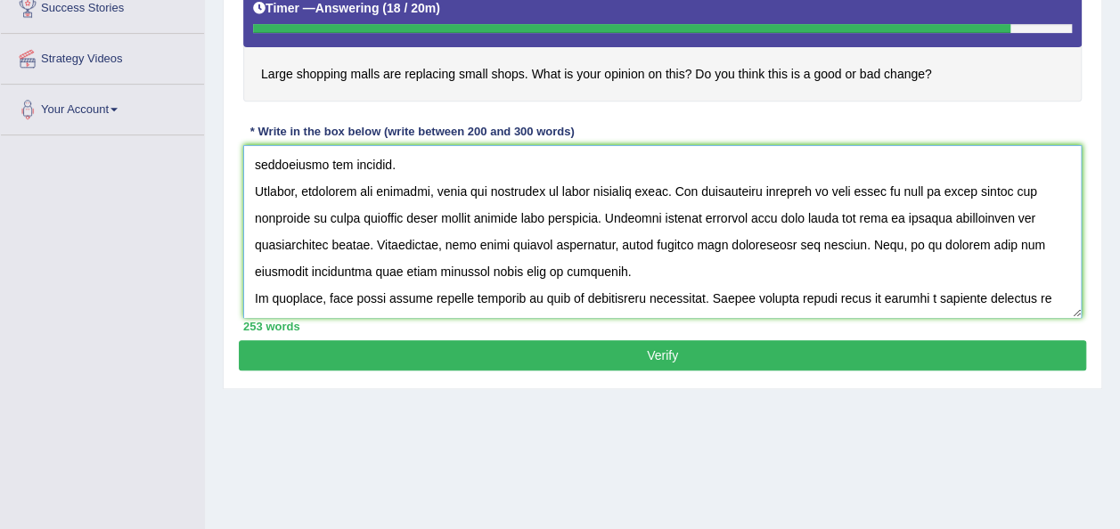
drag, startPoint x: 251, startPoint y: 157, endPoint x: 863, endPoint y: 300, distance: 627.9
click at [863, 300] on textarea at bounding box center [662, 231] width 838 height 173
click at [911, 302] on textarea at bounding box center [662, 231] width 838 height 173
type textarea "The increasing influence of shopping malls on our lives has ignited numerous di…"
click at [768, 355] on button "Verify" at bounding box center [662, 355] width 847 height 30
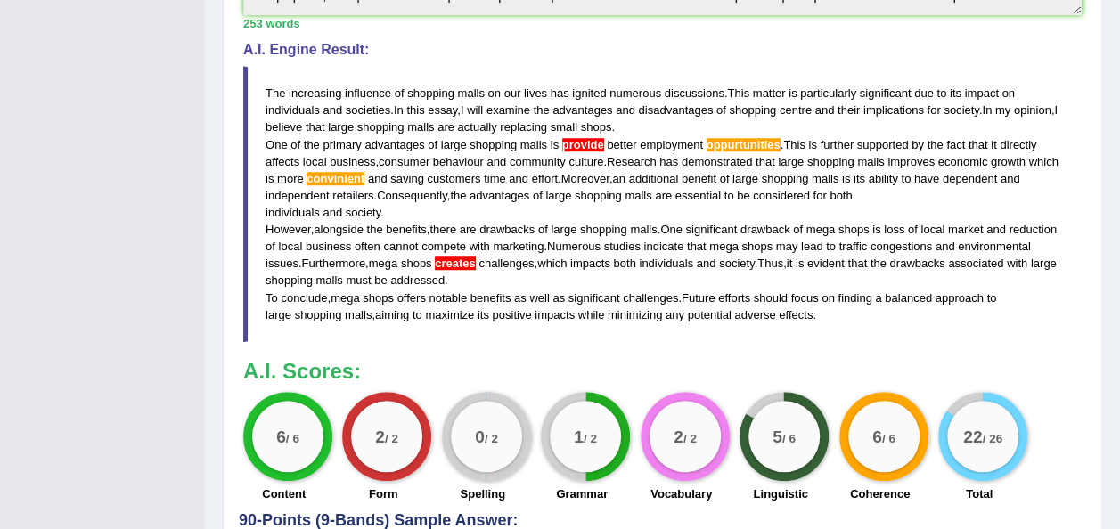
scroll to position [569, 0]
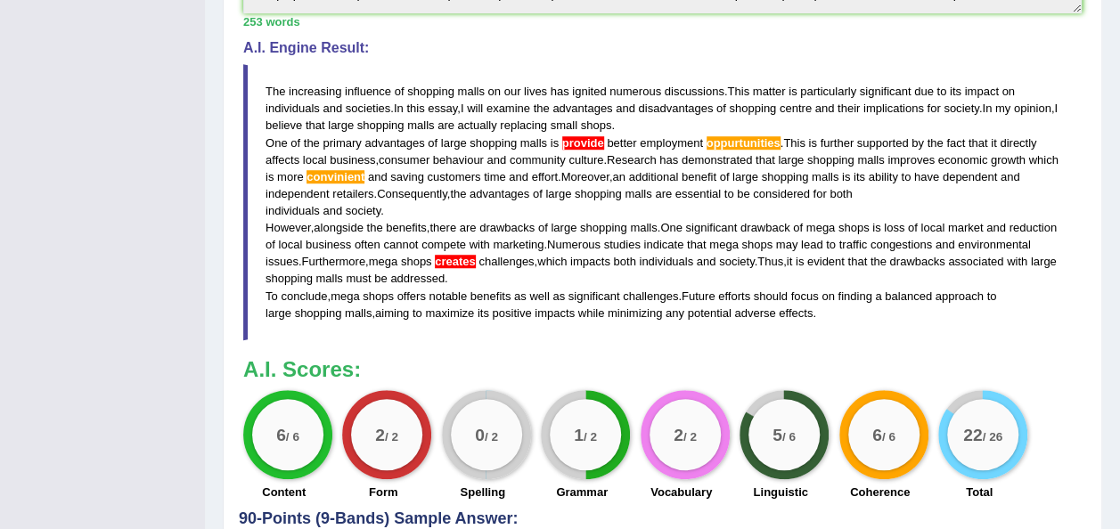
click at [563, 143] on span "provide" at bounding box center [583, 142] width 42 height 13
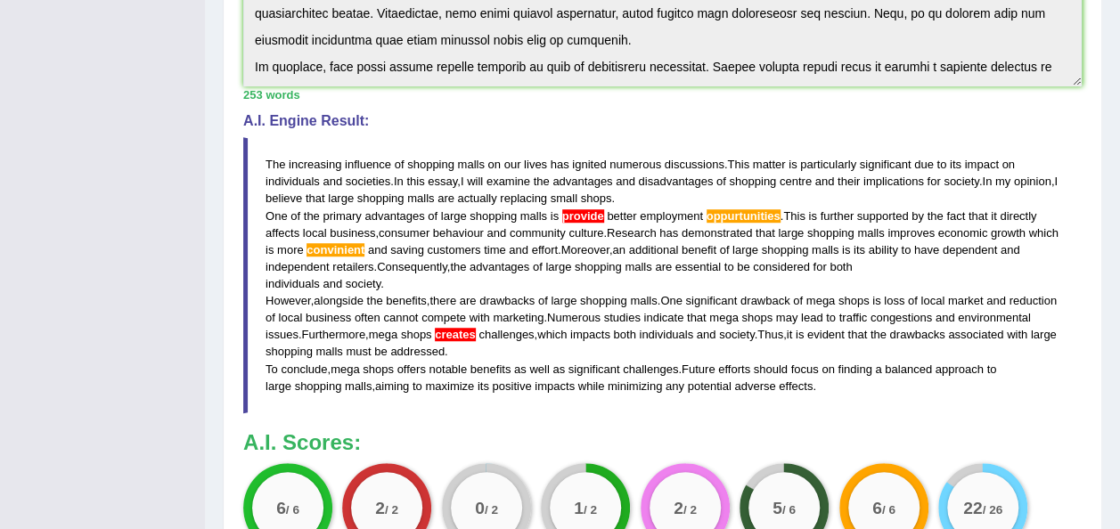
scroll to position [495, 0]
drag, startPoint x: 266, startPoint y: 162, endPoint x: 339, endPoint y: 201, distance: 82.9
click at [339, 201] on blockquote "The increasing influence of shopping malls on our lives has ignited numerous di…" at bounding box center [662, 275] width 838 height 276
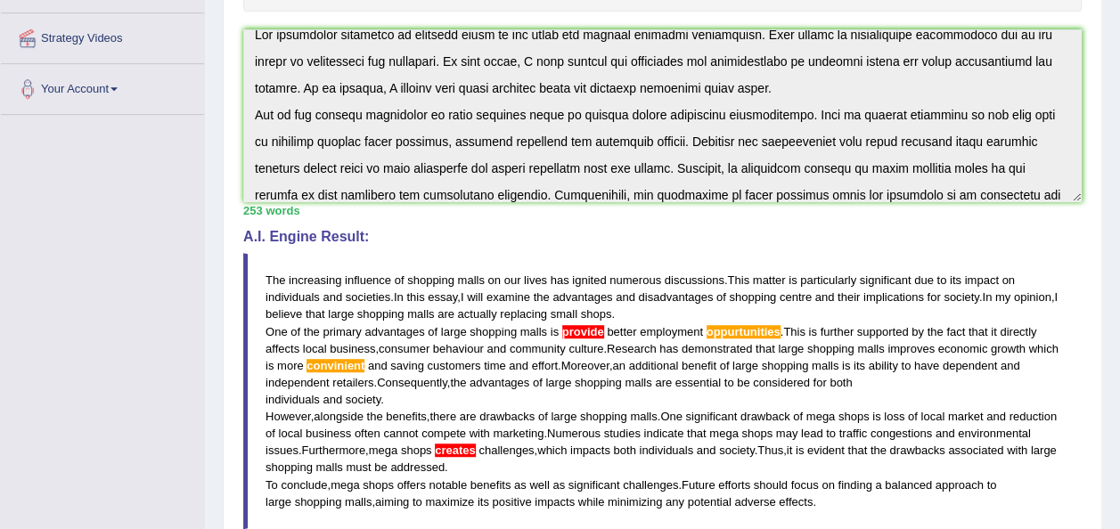
scroll to position [0, 0]
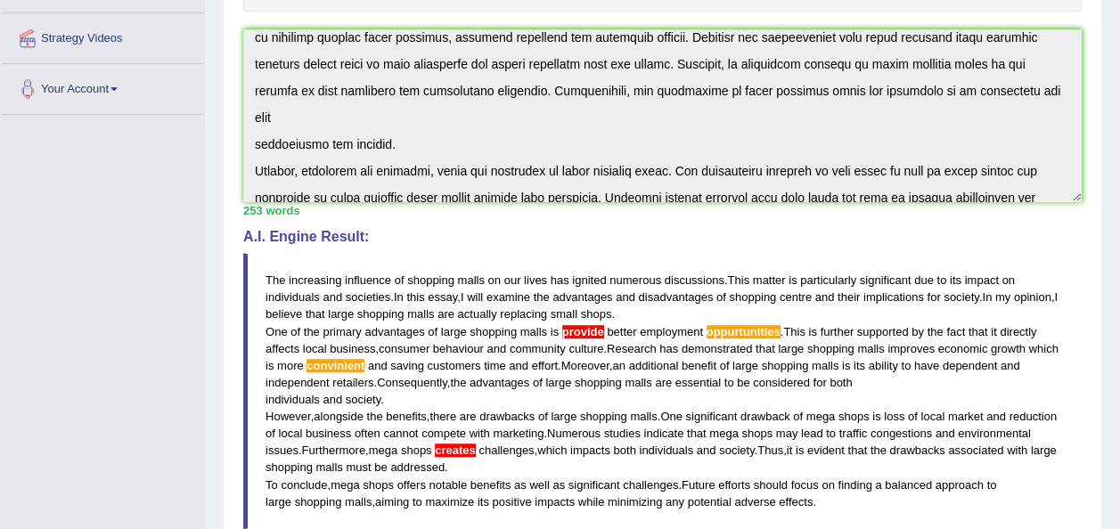
click at [759, 205] on div "Instructions: You will have 20 minutes to plan, write and revise an essay about…" at bounding box center [662, 278] width 847 height 844
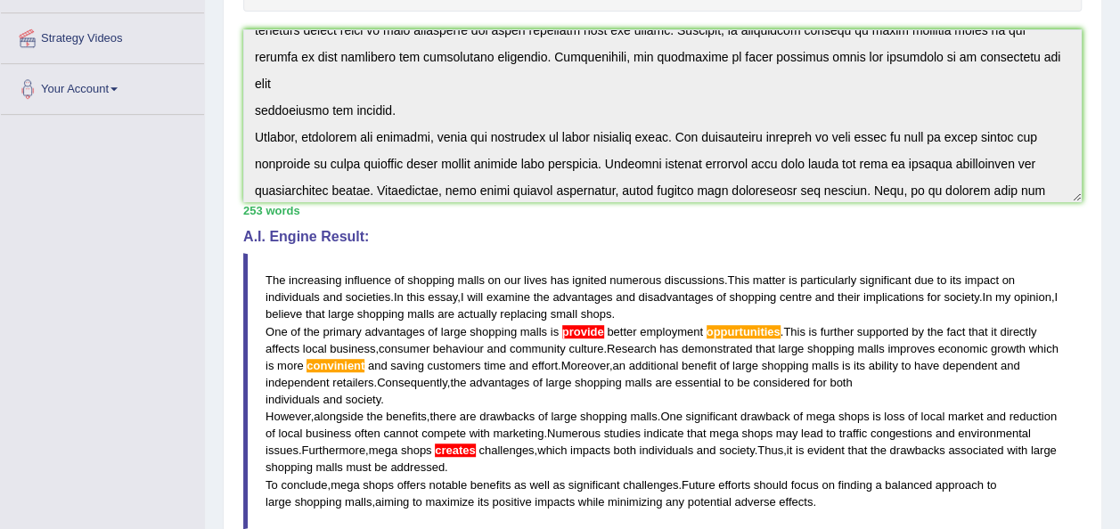
click at [577, 343] on span "culture" at bounding box center [586, 348] width 35 height 13
click at [577, 307] on span "small" at bounding box center [564, 313] width 27 height 13
click at [654, 415] on span "malls" at bounding box center [643, 416] width 27 height 13
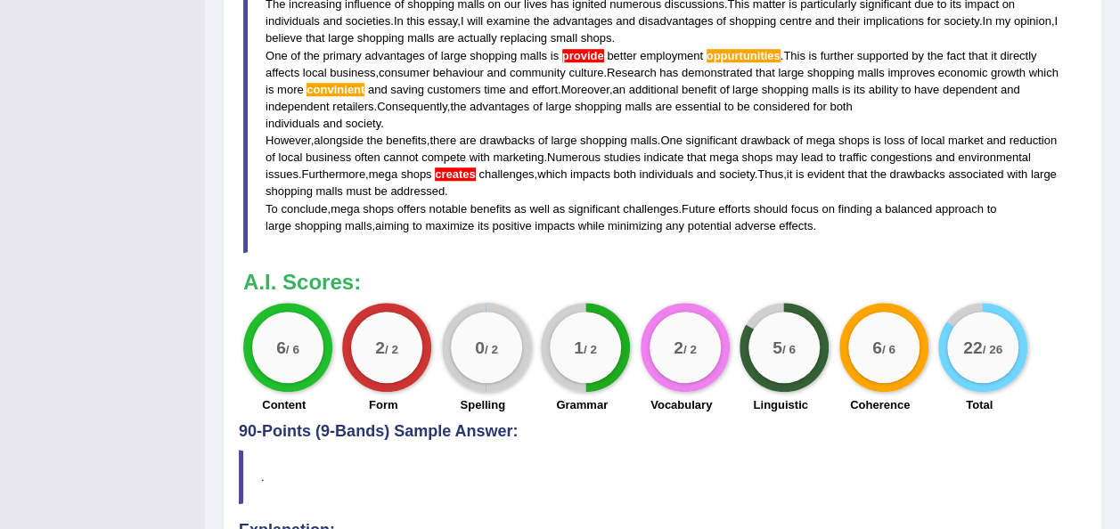
scroll to position [658, 0]
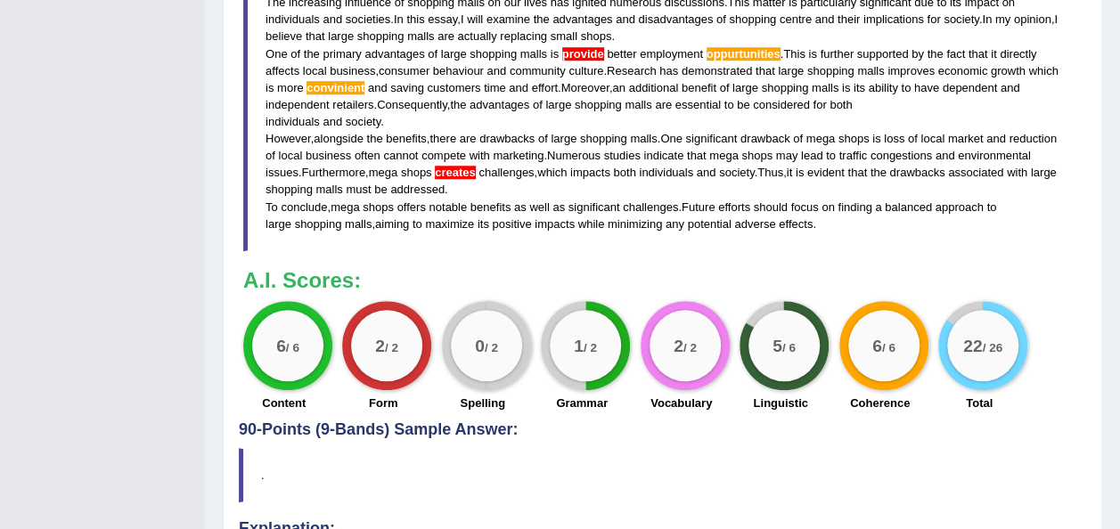
click at [654, 415] on div "Instructions: You will have 20 minutes to plan, write and revise an essay about…" at bounding box center [662, 0] width 847 height 844
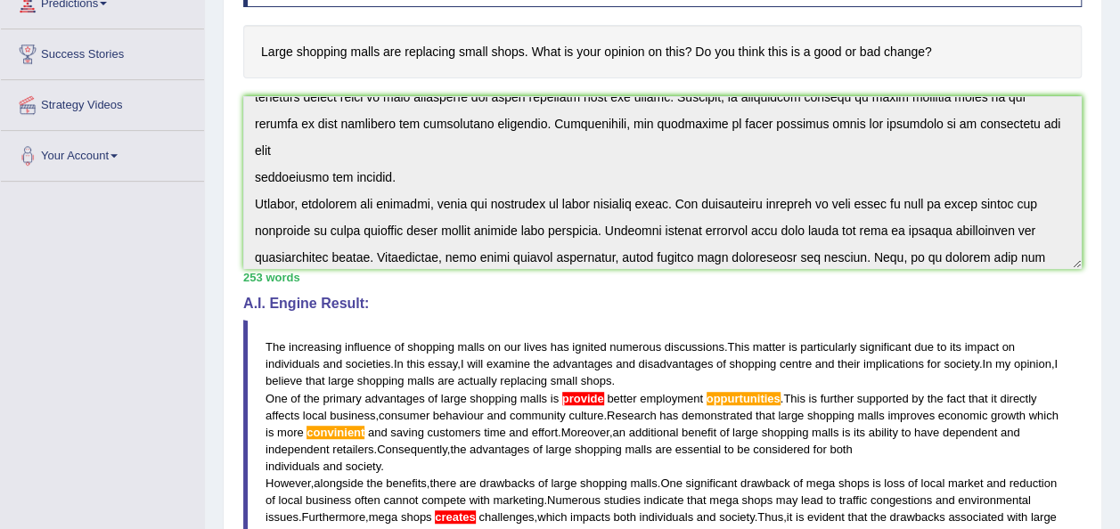
scroll to position [312, 0]
click at [807, 308] on h4 "A.I. Engine Result:" at bounding box center [662, 305] width 838 height 16
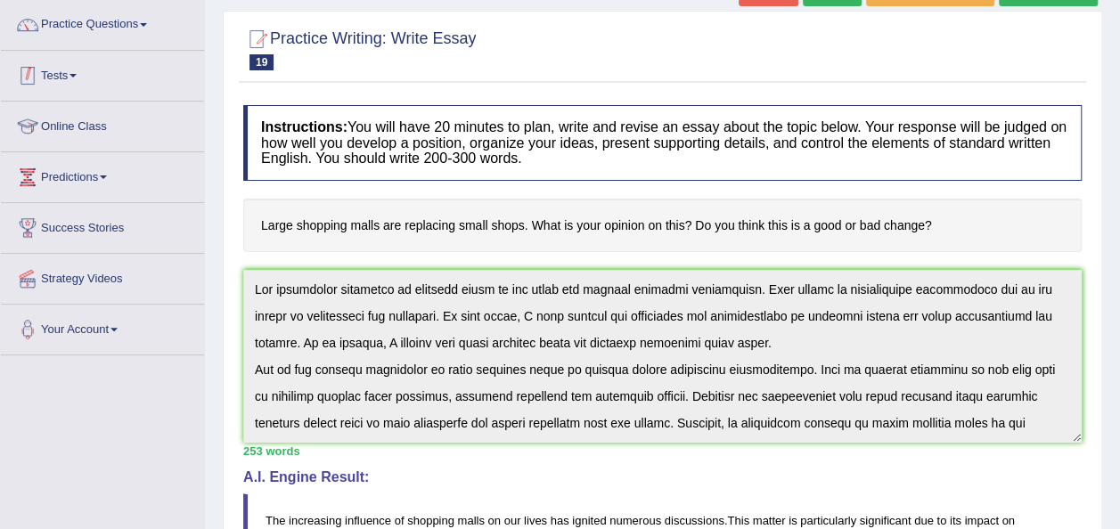
scroll to position [0, 0]
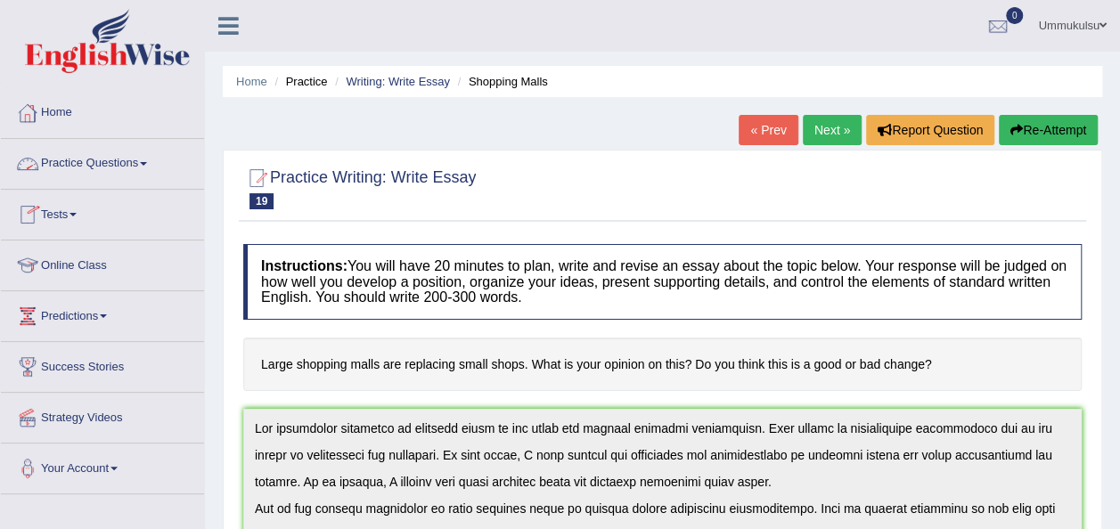
click at [103, 165] on link "Practice Questions" at bounding box center [102, 161] width 203 height 45
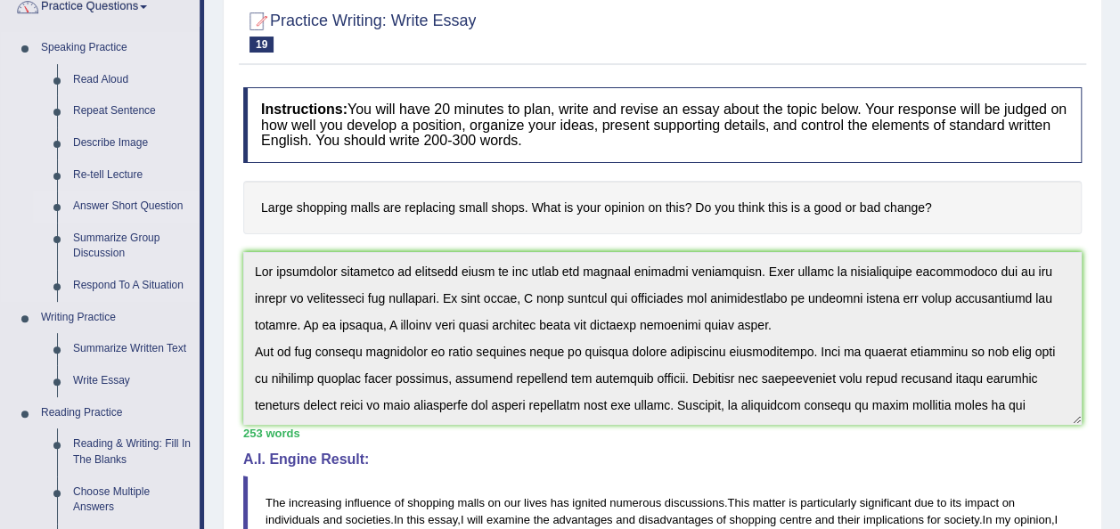
scroll to position [159, 0]
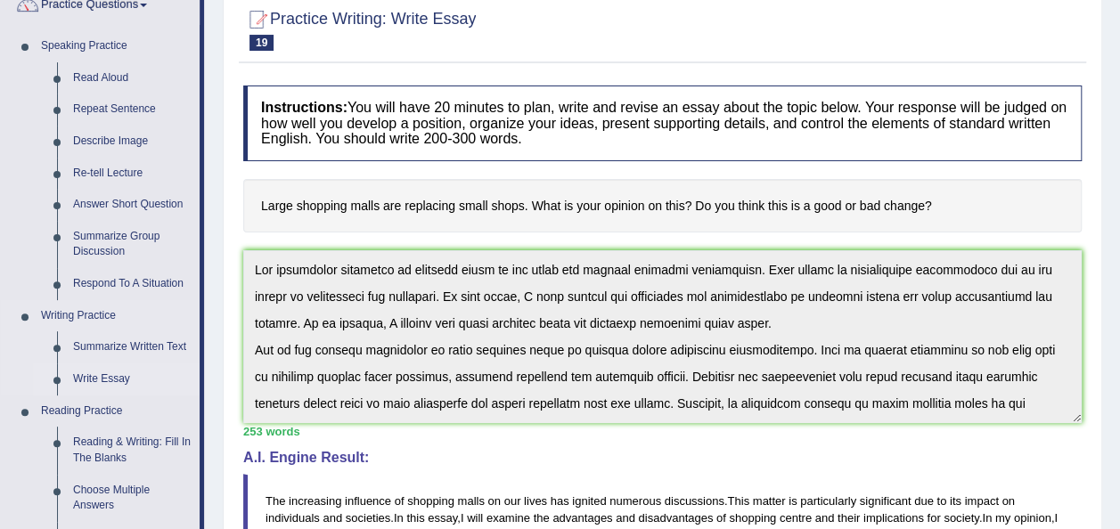
click at [108, 381] on link "Write Essay" at bounding box center [132, 380] width 135 height 32
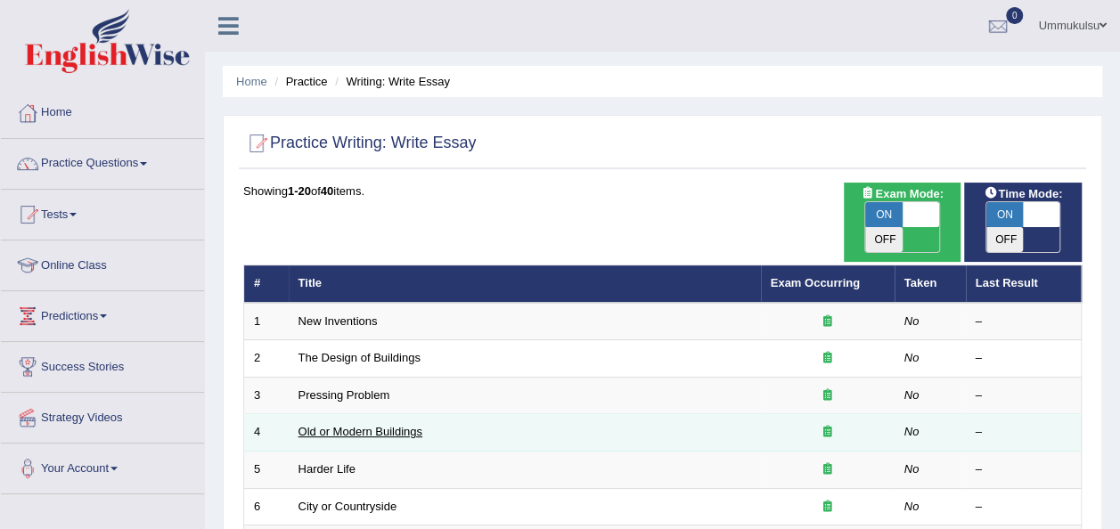
click at [347, 425] on link "Old or Modern Buildings" at bounding box center [361, 431] width 124 height 13
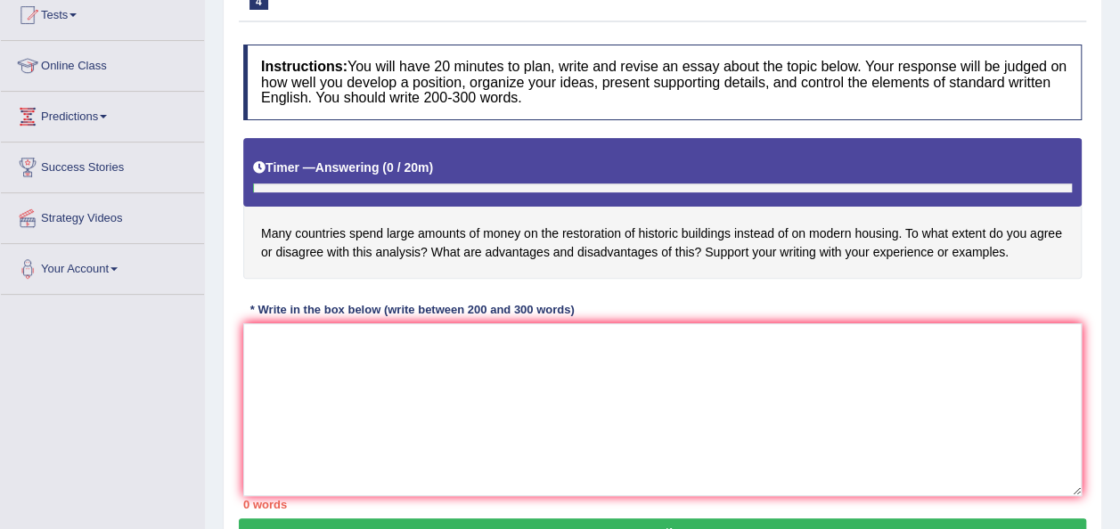
scroll to position [257, 0]
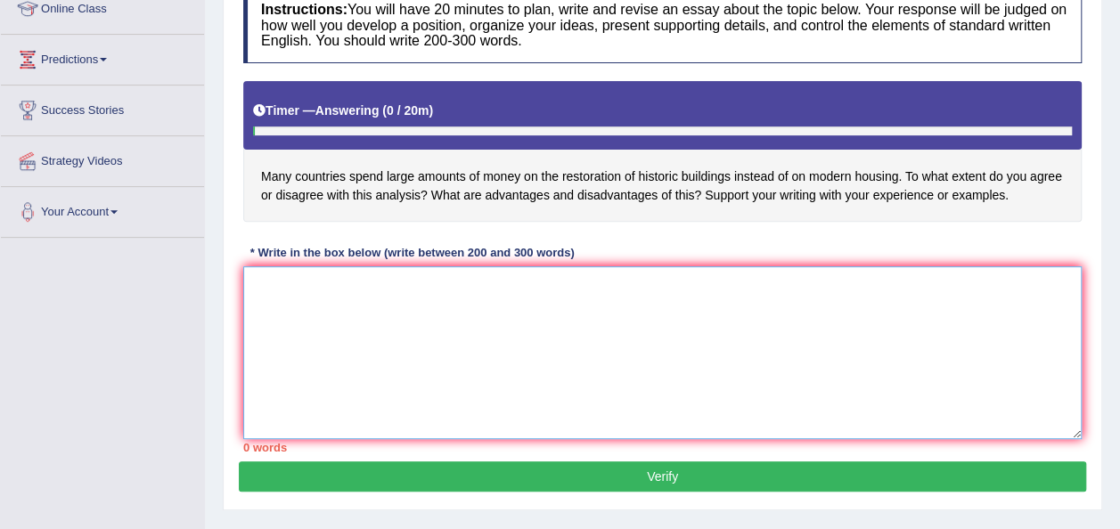
click at [331, 308] on textarea at bounding box center [662, 352] width 838 height 173
click at [403, 310] on textarea at bounding box center [662, 352] width 838 height 173
paste textarea "The increasing influence of (essay topic) on our lives has ignited numerous dis…"
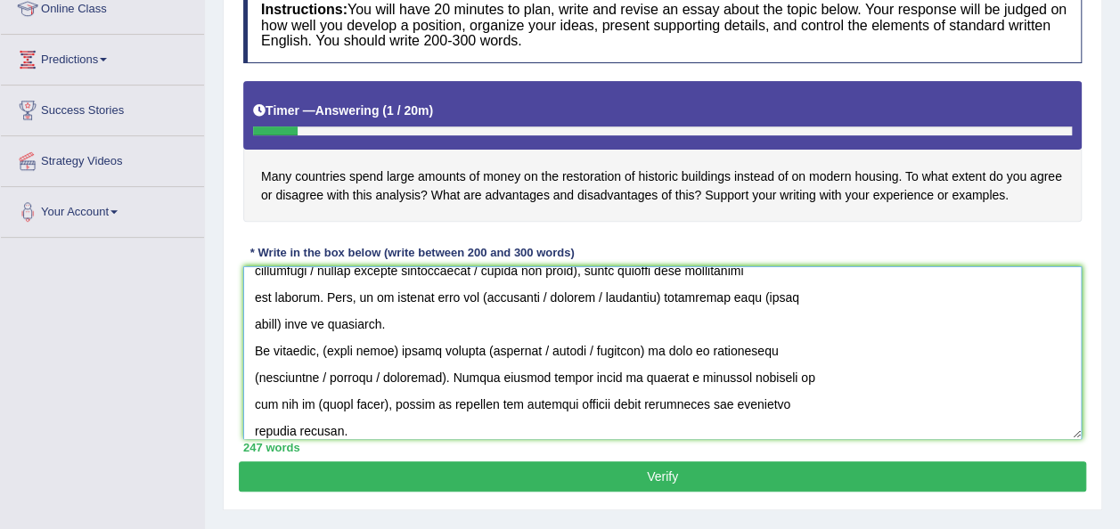
scroll to position [0, 0]
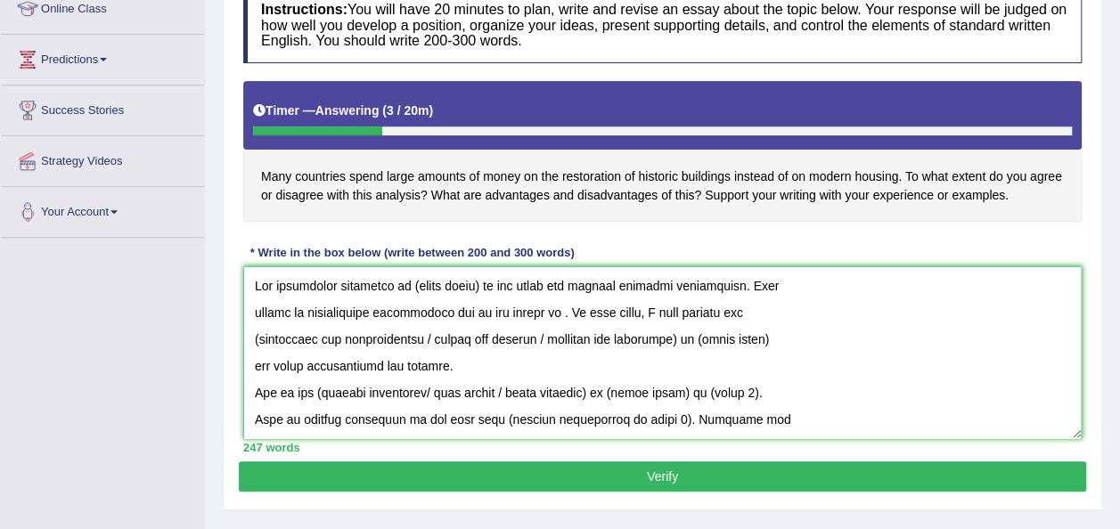
click at [478, 286] on textarea at bounding box center [662, 352] width 838 height 173
click at [540, 316] on textarea at bounding box center [662, 352] width 838 height 173
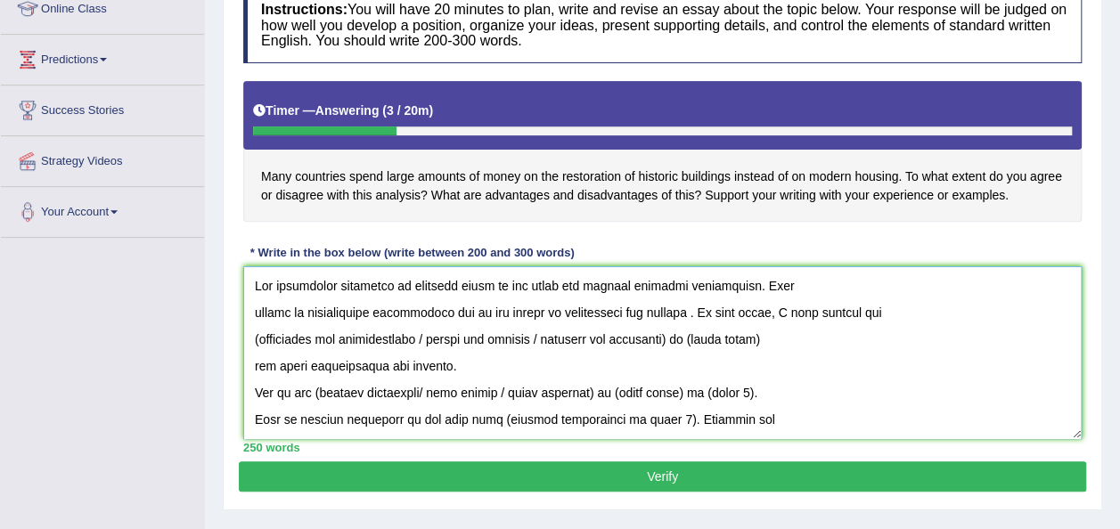
click at [675, 317] on textarea at bounding box center [662, 352] width 838 height 173
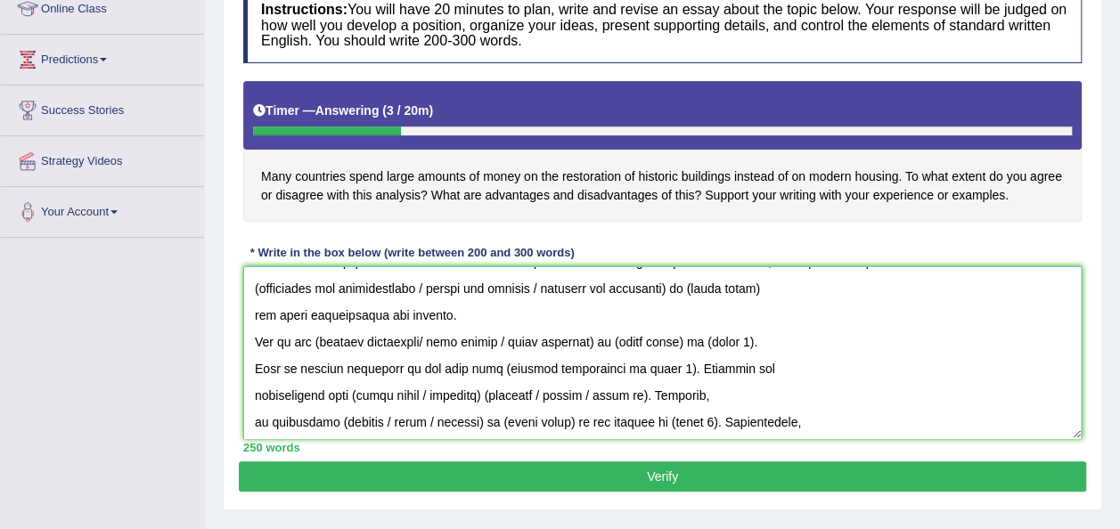
scroll to position [52, 0]
click at [260, 286] on textarea at bounding box center [662, 352] width 838 height 173
drag, startPoint x: 426, startPoint y: 282, endPoint x: 688, endPoint y: 289, distance: 262.1
click at [688, 289] on textarea at bounding box center [662, 352] width 838 height 173
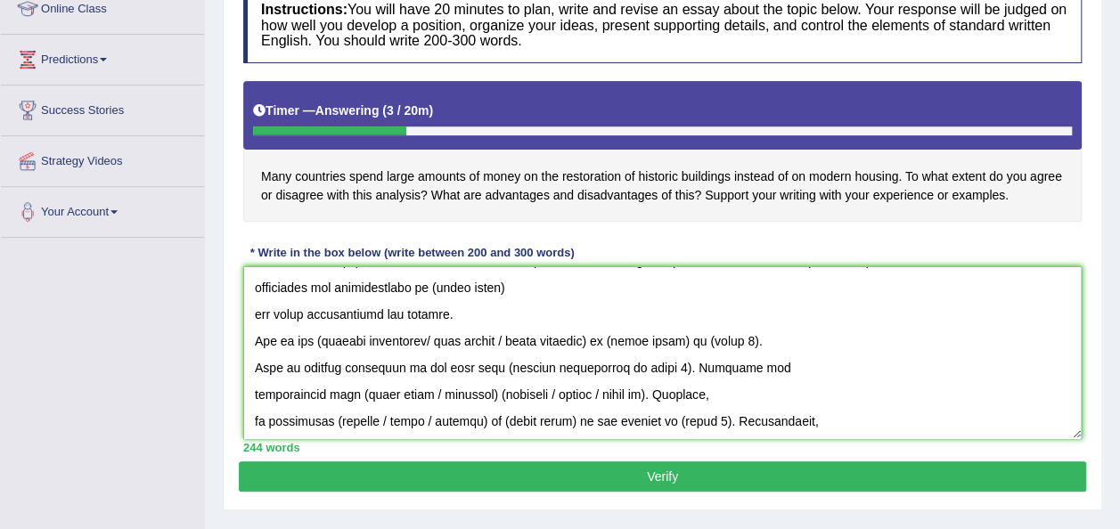
scroll to position [0, 0]
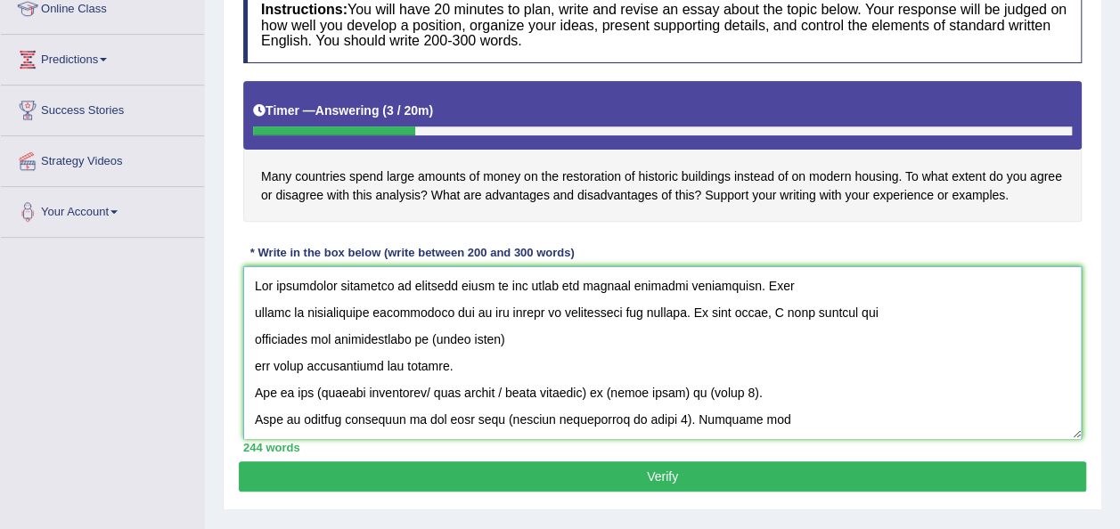
click at [254, 364] on textarea at bounding box center [662, 352] width 838 height 173
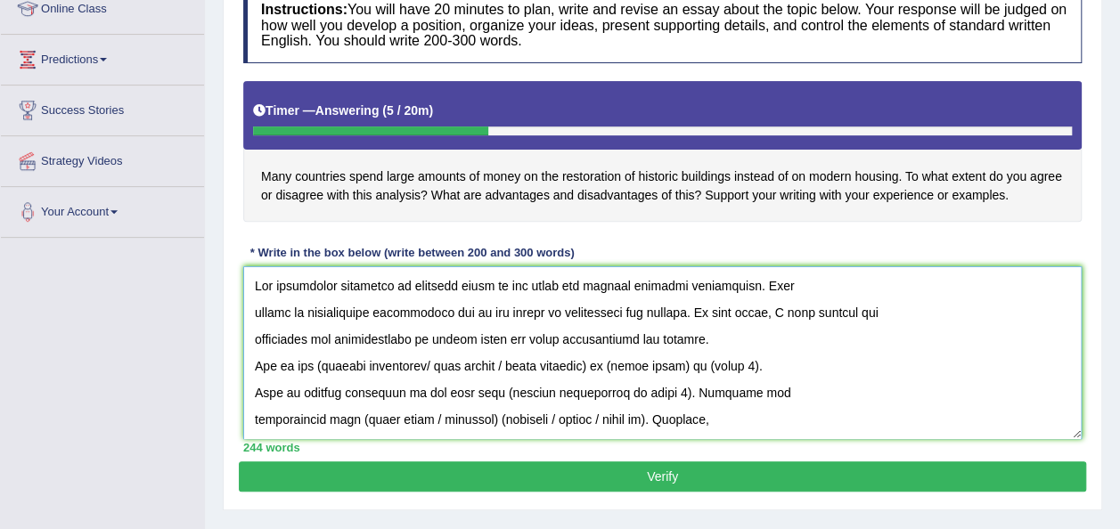
click at [478, 337] on textarea at bounding box center [662, 352] width 838 height 173
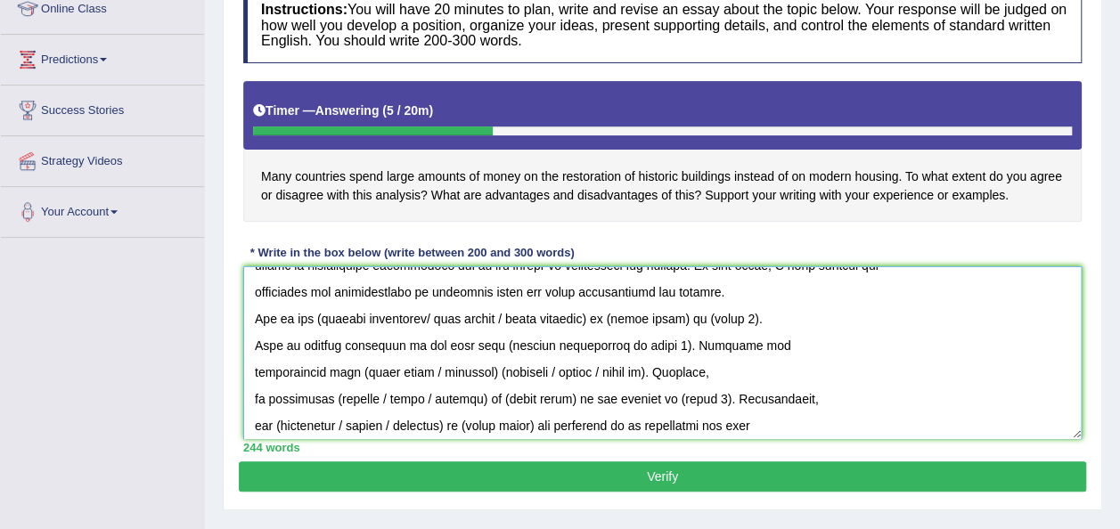
scroll to position [61, 0]
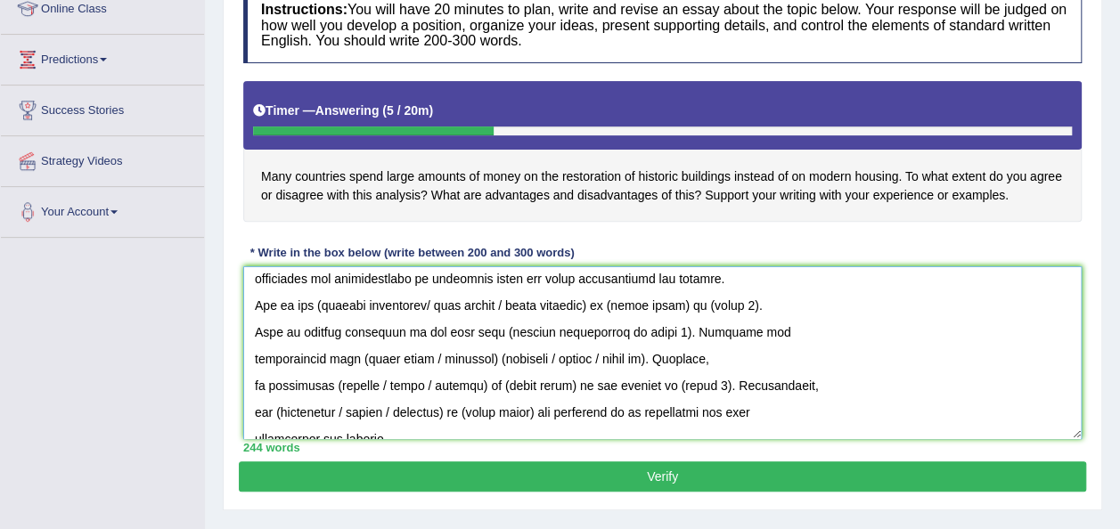
click at [318, 301] on textarea at bounding box center [662, 352] width 838 height 173
drag, startPoint x: 422, startPoint y: 302, endPoint x: 610, endPoint y: 315, distance: 188.5
click at [610, 315] on textarea at bounding box center [662, 352] width 838 height 173
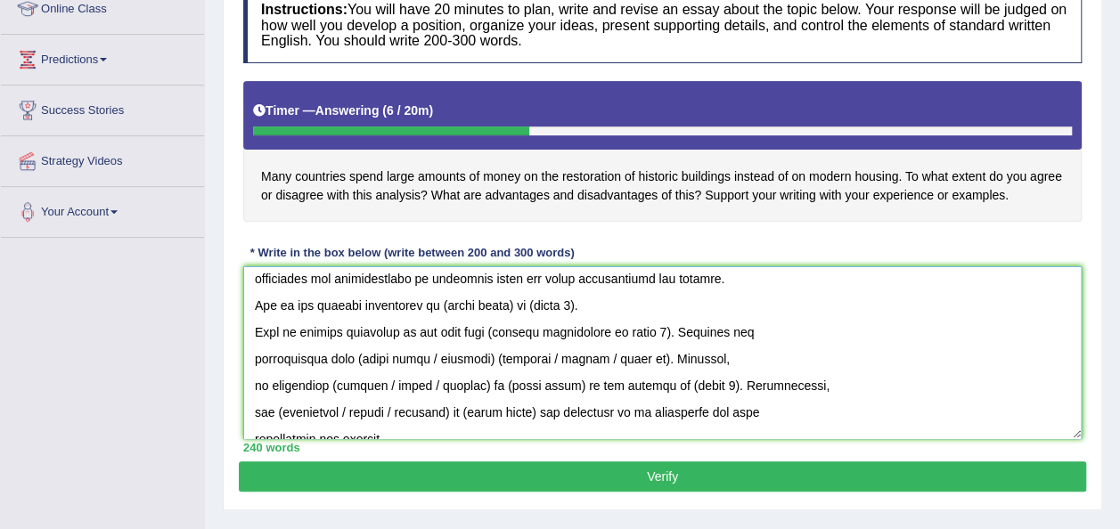
click at [512, 310] on textarea at bounding box center [662, 352] width 838 height 173
click at [615, 301] on textarea at bounding box center [662, 352] width 838 height 173
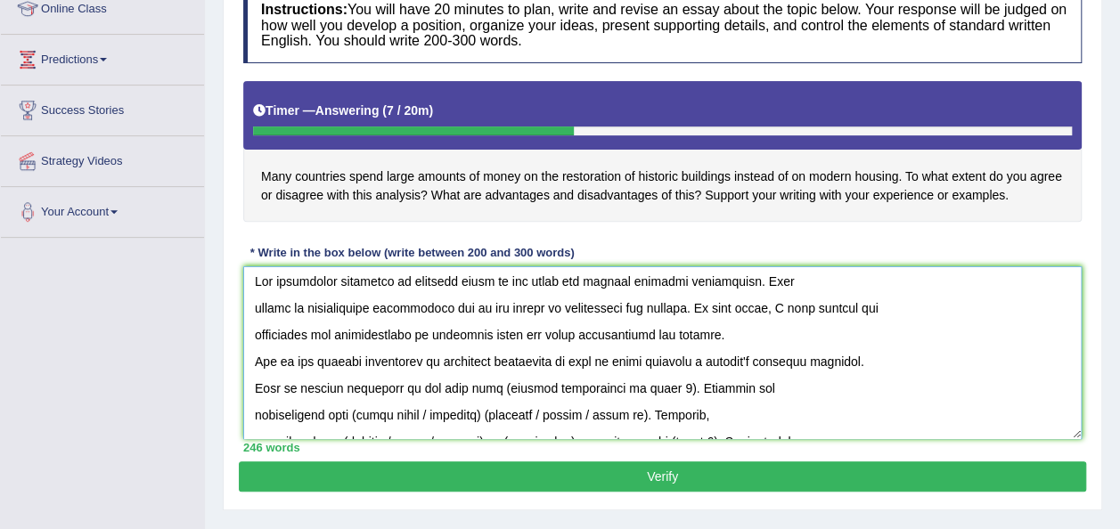
scroll to position [0, 0]
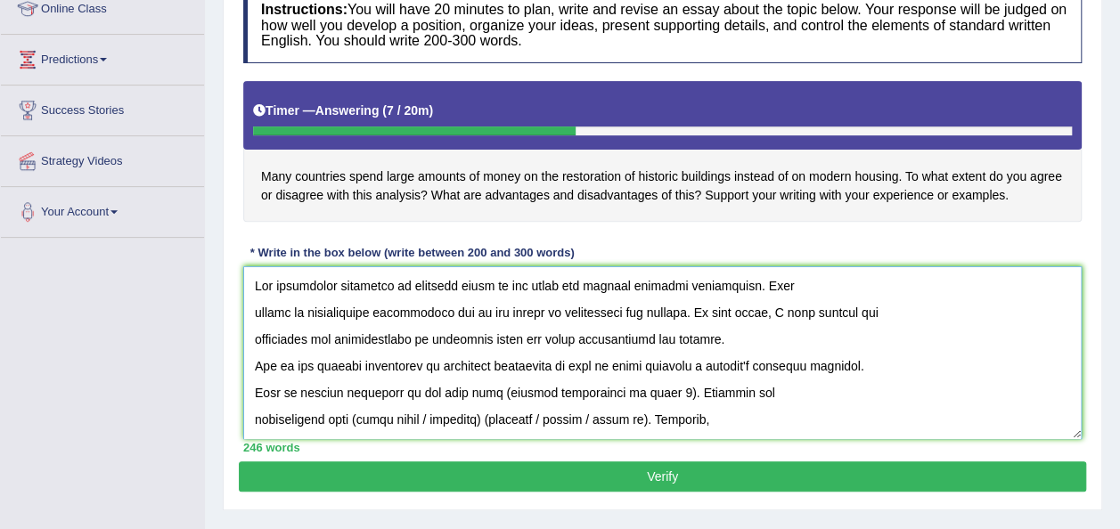
click at [254, 314] on textarea at bounding box center [662, 352] width 838 height 173
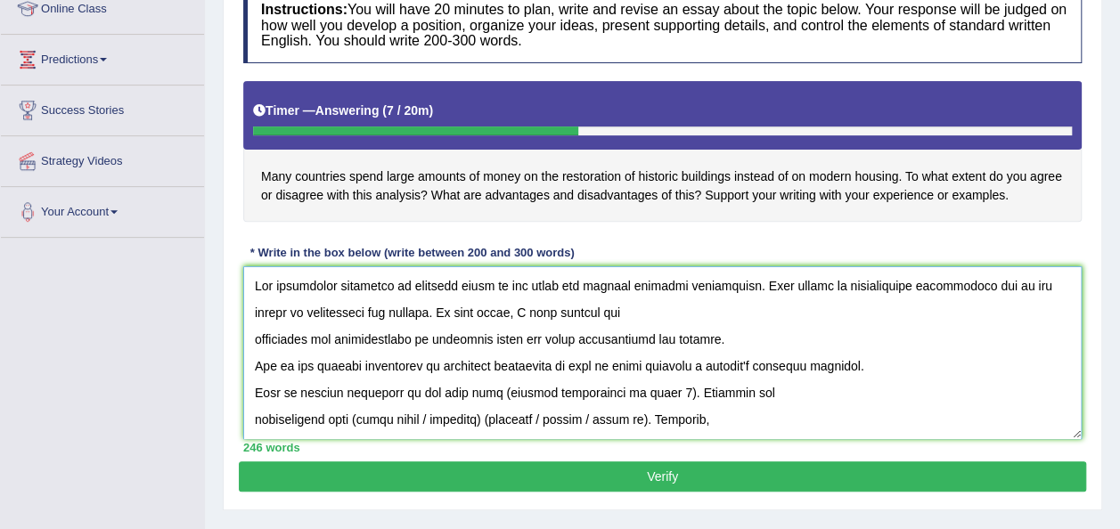
click at [253, 338] on textarea at bounding box center [662, 352] width 838 height 173
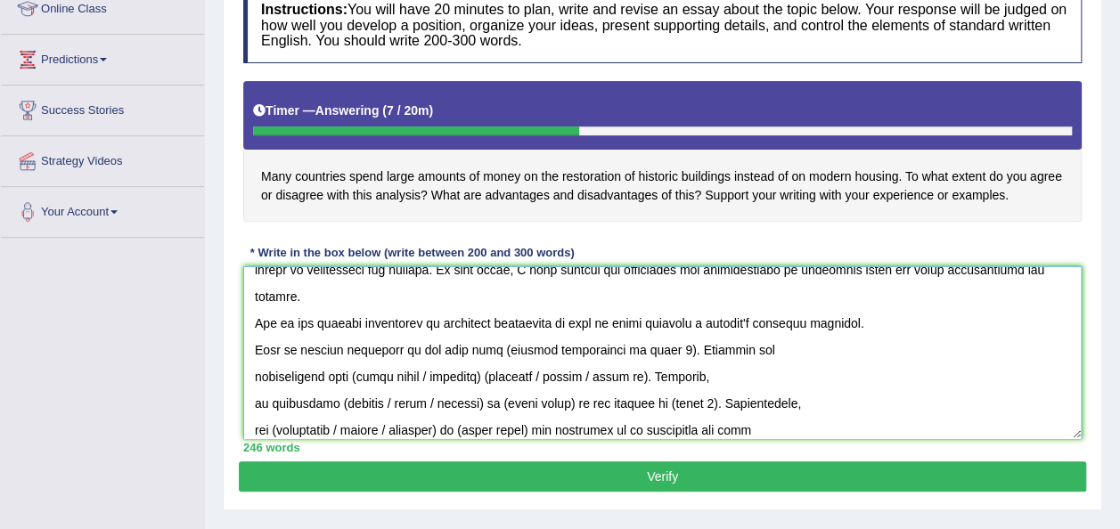
scroll to position [61, 0]
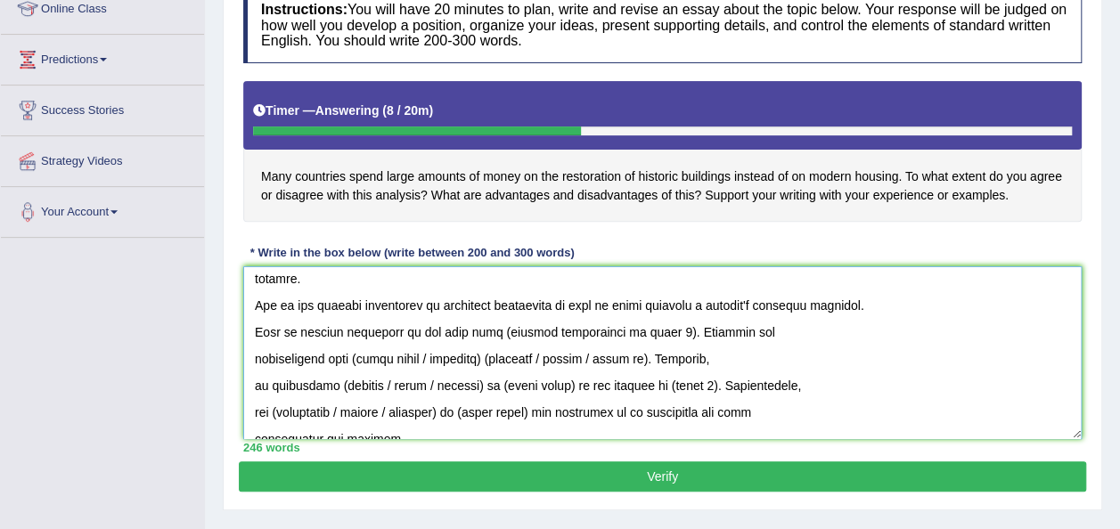
click at [252, 326] on textarea at bounding box center [662, 352] width 838 height 173
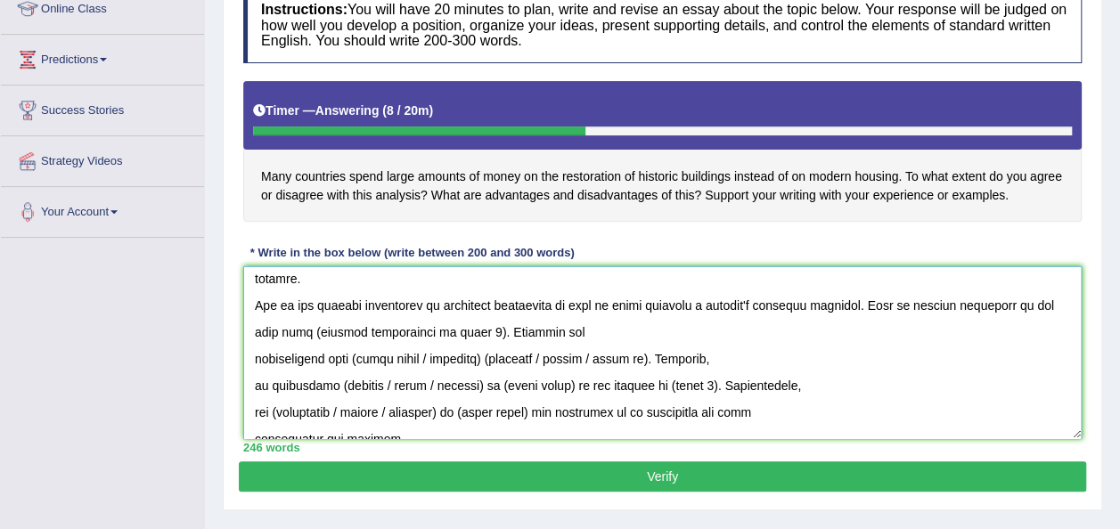
click at [448, 330] on textarea at bounding box center [662, 352] width 838 height 173
click at [618, 91] on div "Timer — Answering ( 8 / 20m ) Skip" at bounding box center [662, 115] width 838 height 69
click at [278, 330] on textarea at bounding box center [662, 352] width 838 height 173
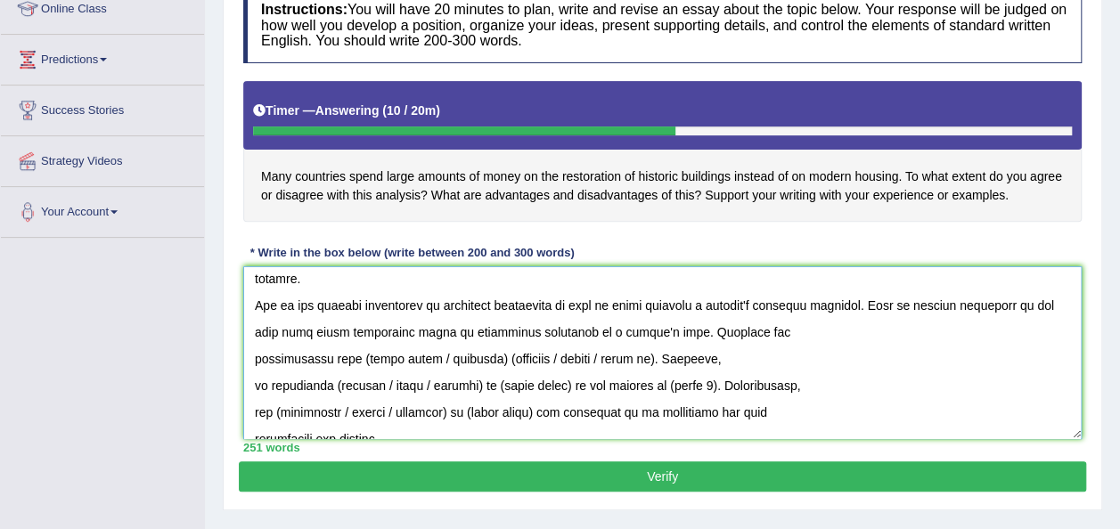
click at [256, 357] on textarea at bounding box center [662, 352] width 838 height 173
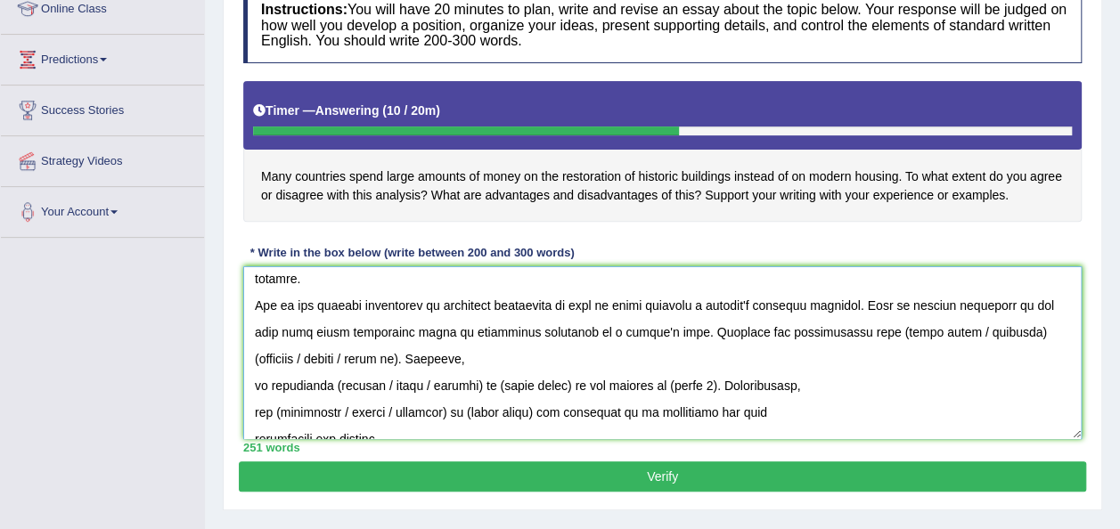
drag, startPoint x: 819, startPoint y: 330, endPoint x: 956, endPoint y: 331, distance: 137.2
click at [956, 331] on textarea at bounding box center [662, 352] width 838 height 173
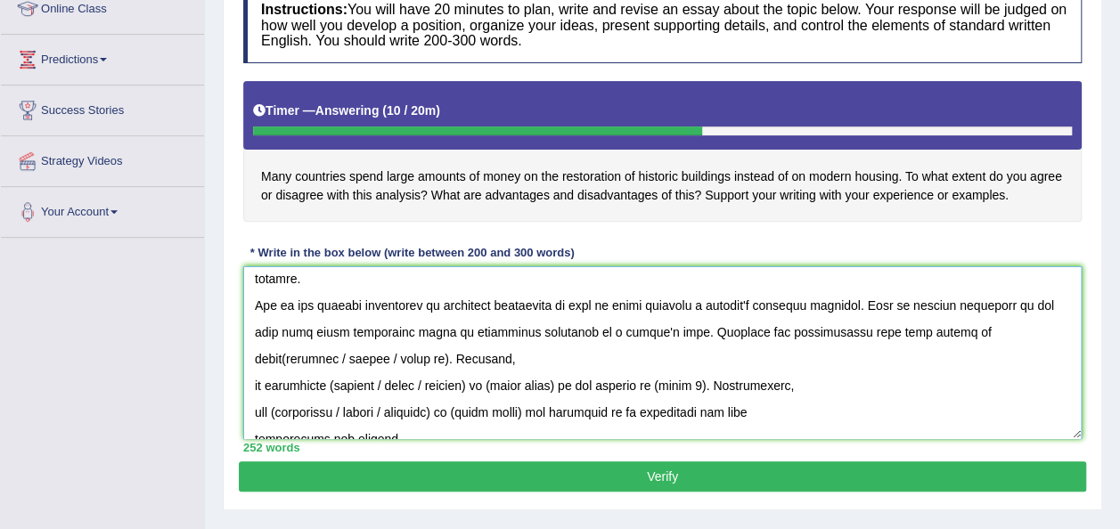
click at [823, 327] on textarea at bounding box center [662, 352] width 838 height 173
click at [820, 327] on textarea at bounding box center [662, 352] width 838 height 173
drag, startPoint x: 996, startPoint y: 331, endPoint x: 310, endPoint y: 362, distance: 686.8
click at [310, 362] on textarea at bounding box center [662, 352] width 838 height 173
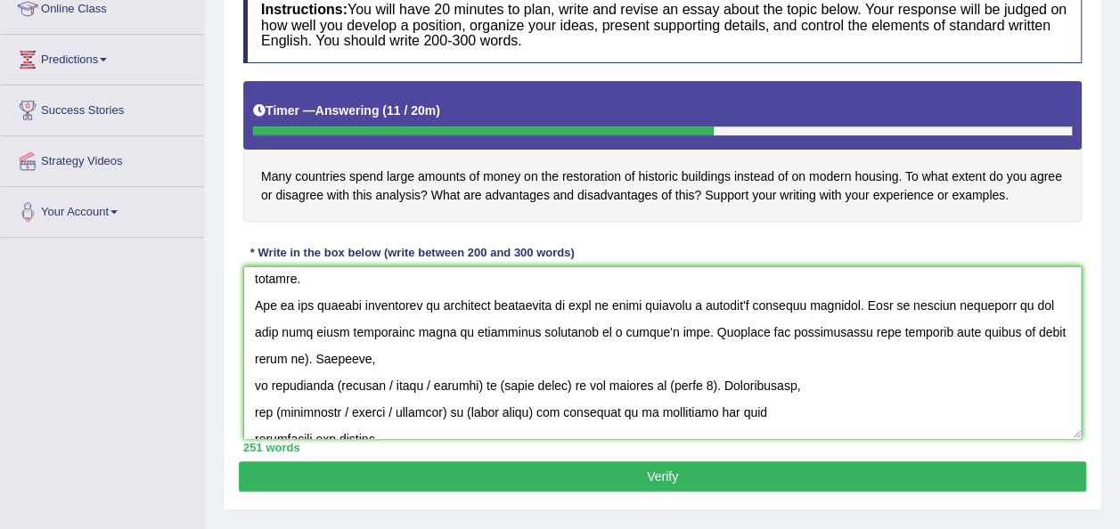
click at [1051, 331] on textarea at bounding box center [662, 352] width 838 height 173
click at [1048, 331] on textarea at bounding box center [662, 352] width 838 height 173
drag, startPoint x: 1048, startPoint y: 331, endPoint x: 838, endPoint y: 366, distance: 213.3
click at [838, 366] on textarea at bounding box center [662, 352] width 838 height 173
click at [749, 374] on textarea at bounding box center [662, 352] width 838 height 173
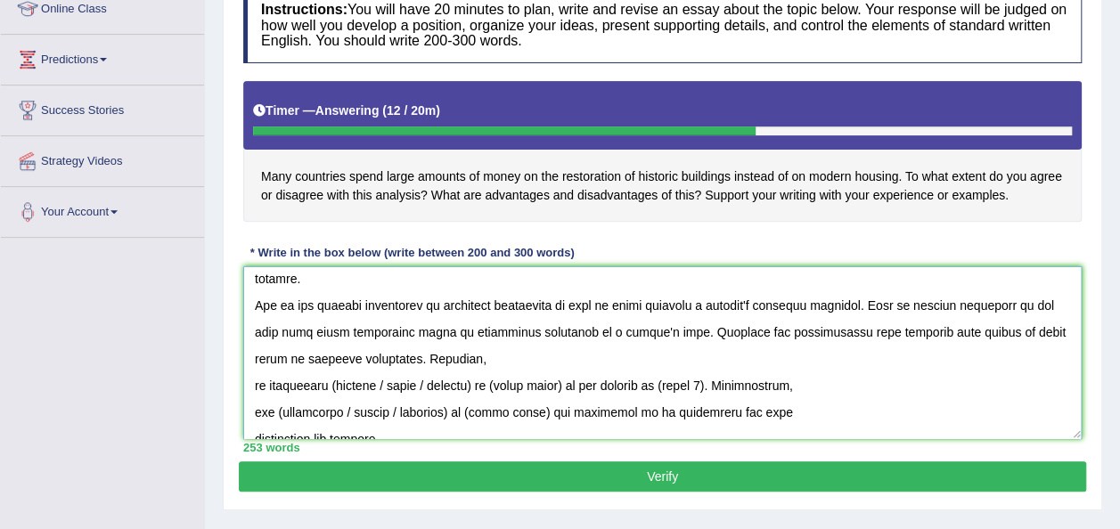
click at [249, 383] on textarea at bounding box center [662, 352] width 838 height 173
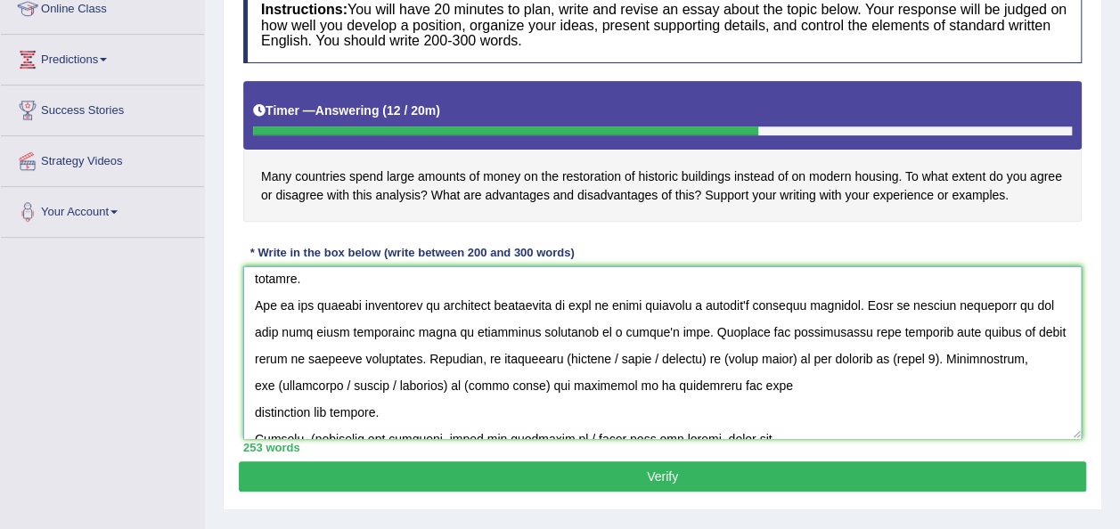
click at [495, 356] on textarea at bounding box center [662, 352] width 838 height 173
drag, startPoint x: 529, startPoint y: 356, endPoint x: 636, endPoint y: 356, distance: 106.9
click at [636, 356] on textarea at bounding box center [662, 352] width 838 height 173
drag, startPoint x: 618, startPoint y: 359, endPoint x: 552, endPoint y: 358, distance: 65.9
click at [552, 358] on textarea at bounding box center [662, 352] width 838 height 173
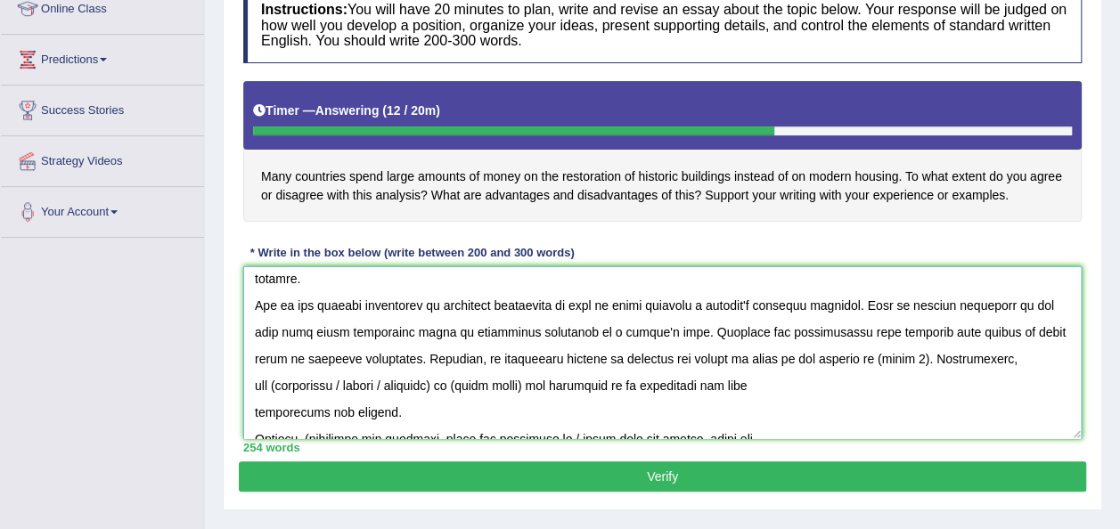
drag, startPoint x: 802, startPoint y: 360, endPoint x: 847, endPoint y: 360, distance: 44.6
click at [847, 360] on textarea at bounding box center [662, 352] width 838 height 173
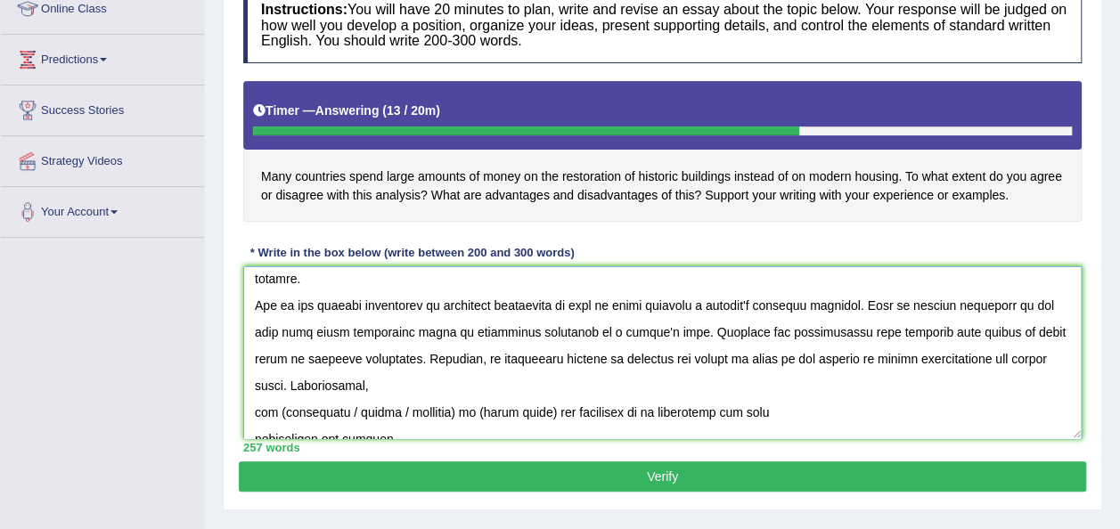
click at [975, 361] on textarea at bounding box center [662, 352] width 838 height 173
click at [1010, 362] on textarea at bounding box center [662, 352] width 838 height 173
click at [253, 412] on textarea at bounding box center [662, 352] width 838 height 173
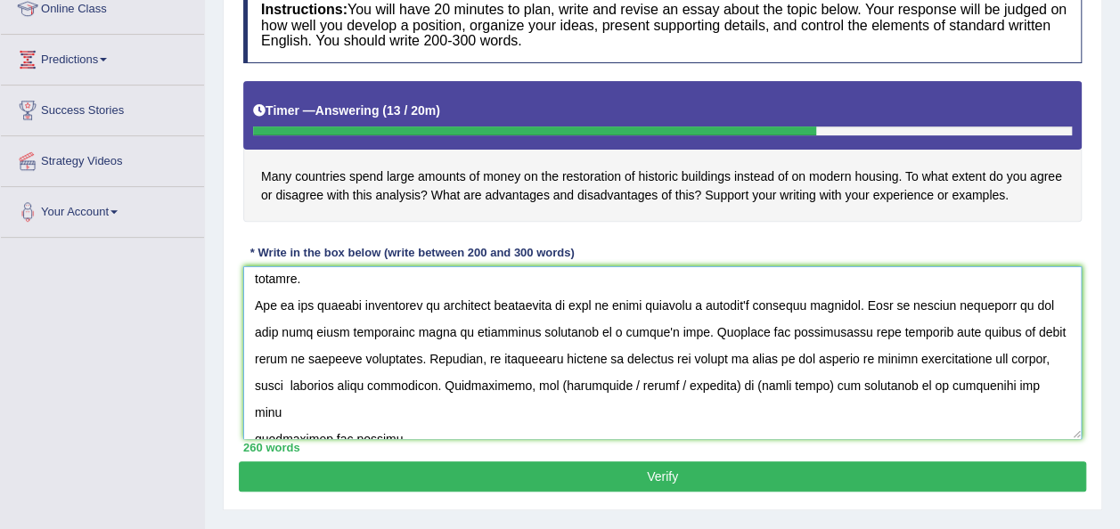
click at [503, 379] on textarea at bounding box center [662, 352] width 838 height 173
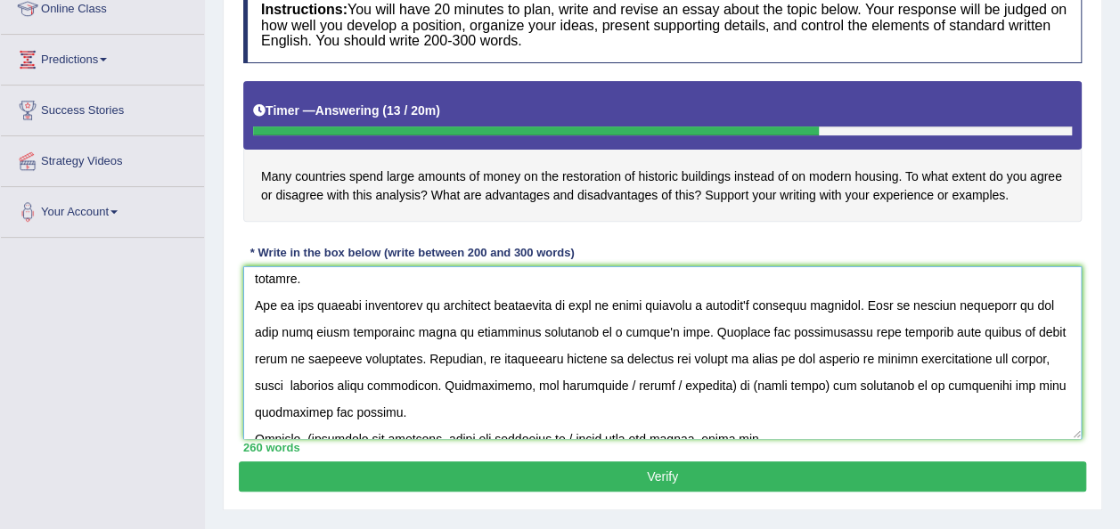
drag, startPoint x: 565, startPoint y: 385, endPoint x: 681, endPoint y: 389, distance: 115.9
click at [681, 389] on textarea at bounding box center [662, 352] width 838 height 173
drag, startPoint x: 579, startPoint y: 381, endPoint x: 654, endPoint y: 389, distance: 75.2
click at [654, 389] on textarea at bounding box center [662, 352] width 838 height 173
click at [253, 413] on textarea at bounding box center [662, 352] width 838 height 173
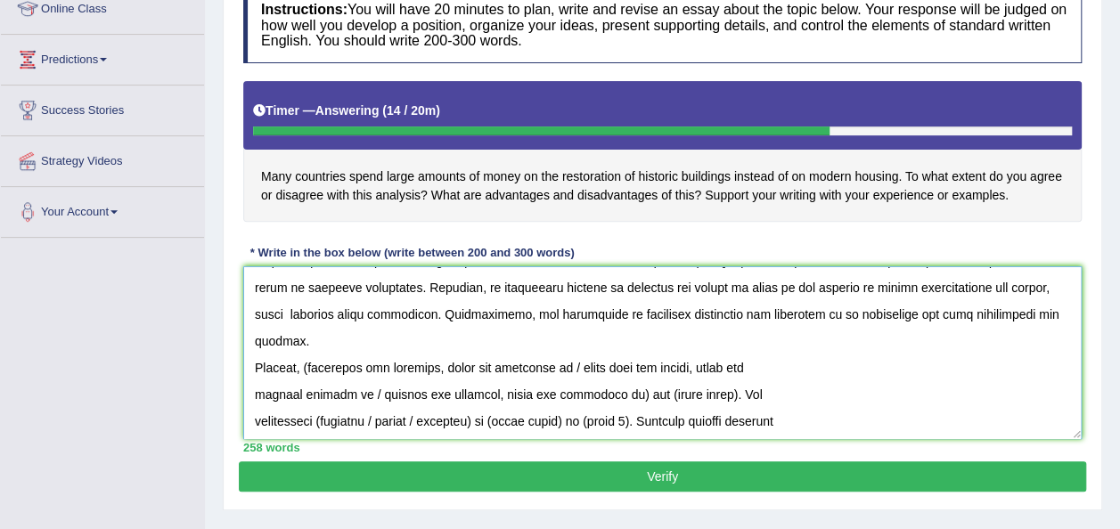
scroll to position [141, 0]
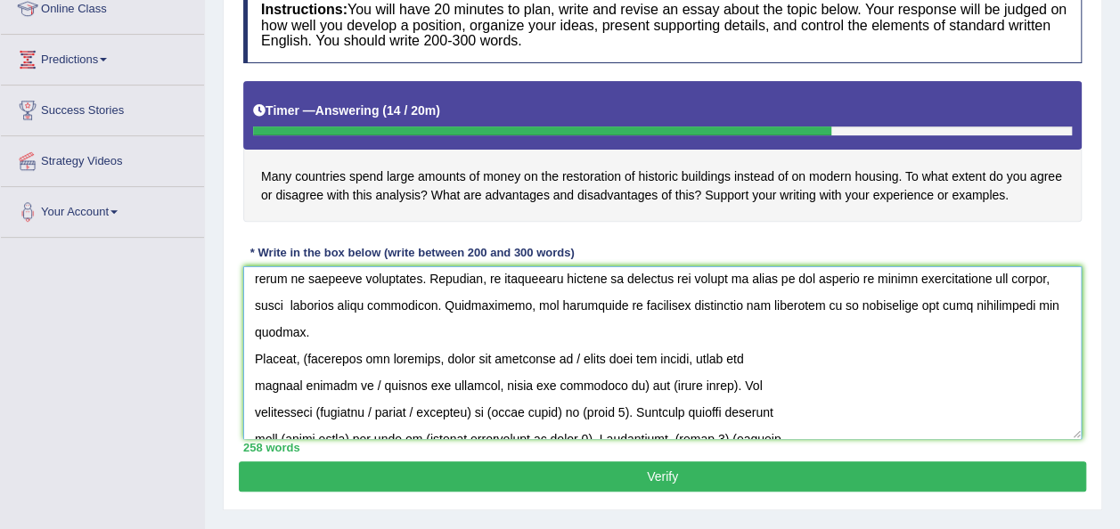
click at [312, 331] on textarea at bounding box center [662, 352] width 838 height 173
drag, startPoint x: 563, startPoint y: 328, endPoint x: 604, endPoint y: 355, distance: 48.9
click at [604, 355] on textarea at bounding box center [662, 352] width 838 height 173
drag, startPoint x: 551, startPoint y: 332, endPoint x: 658, endPoint y: 333, distance: 106.9
click at [658, 333] on textarea at bounding box center [662, 352] width 838 height 173
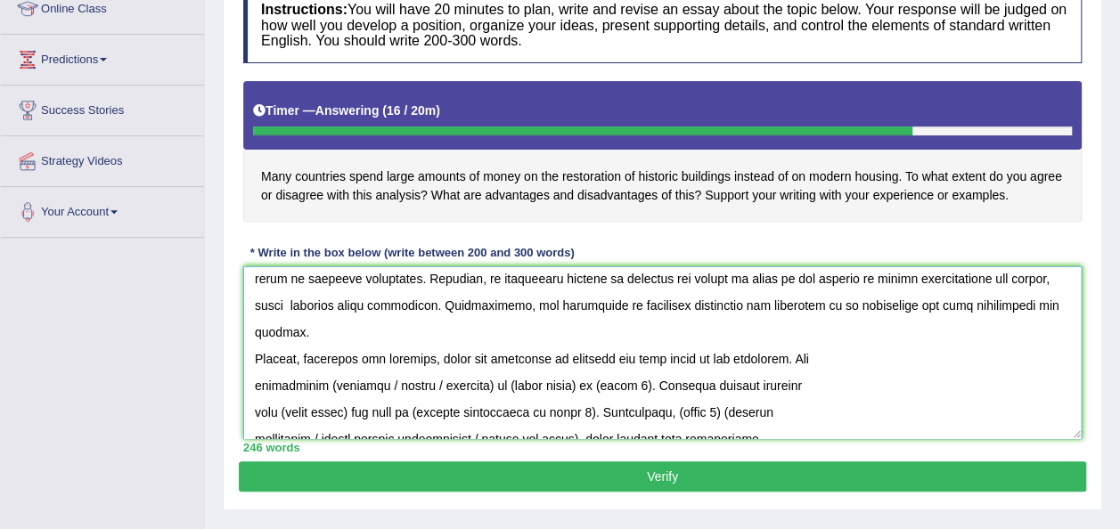
click at [255, 360] on textarea at bounding box center [662, 352] width 838 height 173
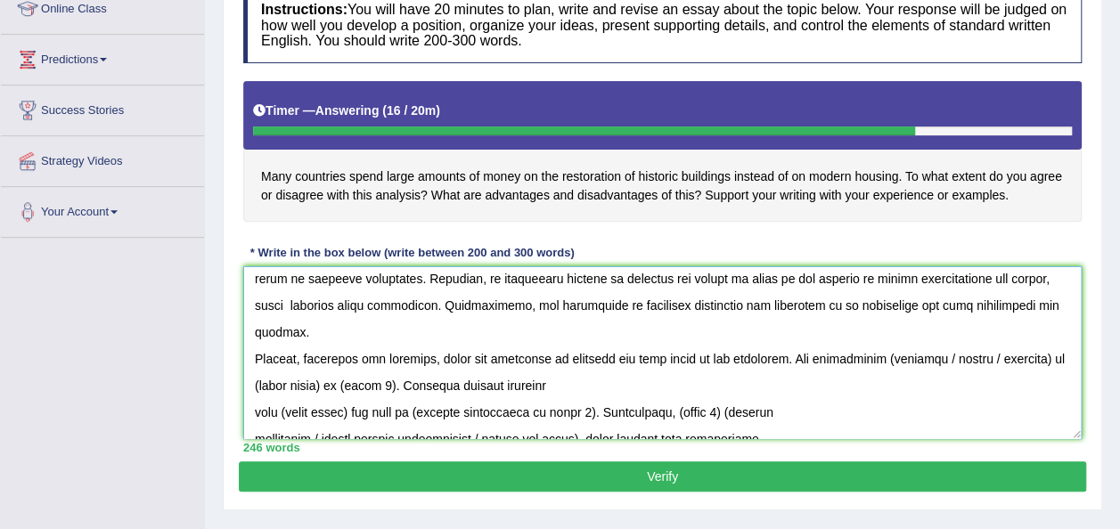
click at [902, 328] on textarea at bounding box center [662, 352] width 838 height 173
drag, startPoint x: 956, startPoint y: 327, endPoint x: 1053, endPoint y: 331, distance: 97.2
click at [1053, 331] on textarea at bounding box center [662, 352] width 838 height 173
drag, startPoint x: 1042, startPoint y: 330, endPoint x: 970, endPoint y: 328, distance: 71.3
click at [970, 328] on textarea at bounding box center [662, 352] width 838 height 173
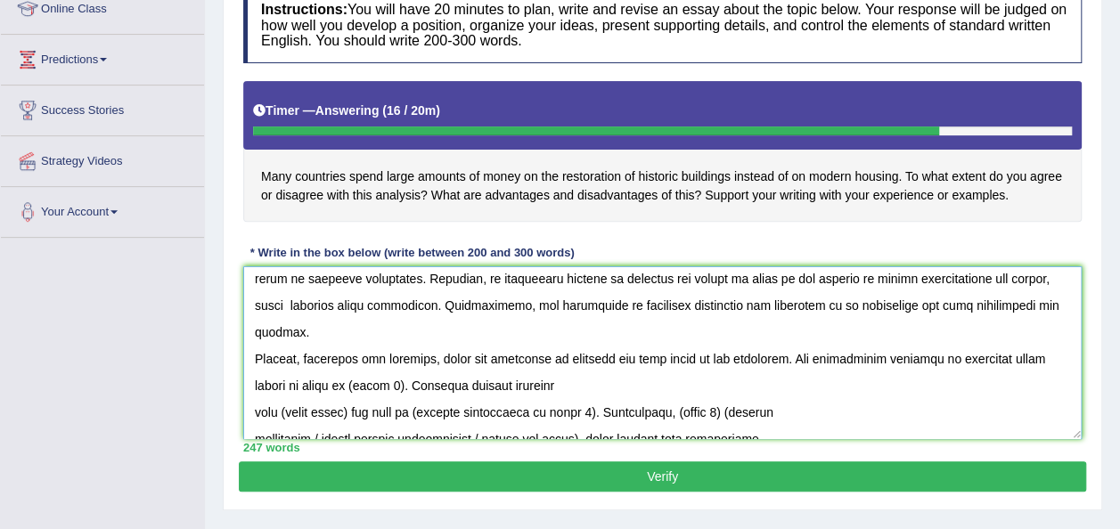
click at [413, 356] on textarea at bounding box center [662, 352] width 838 height 173
click at [255, 386] on textarea at bounding box center [662, 352] width 838 height 173
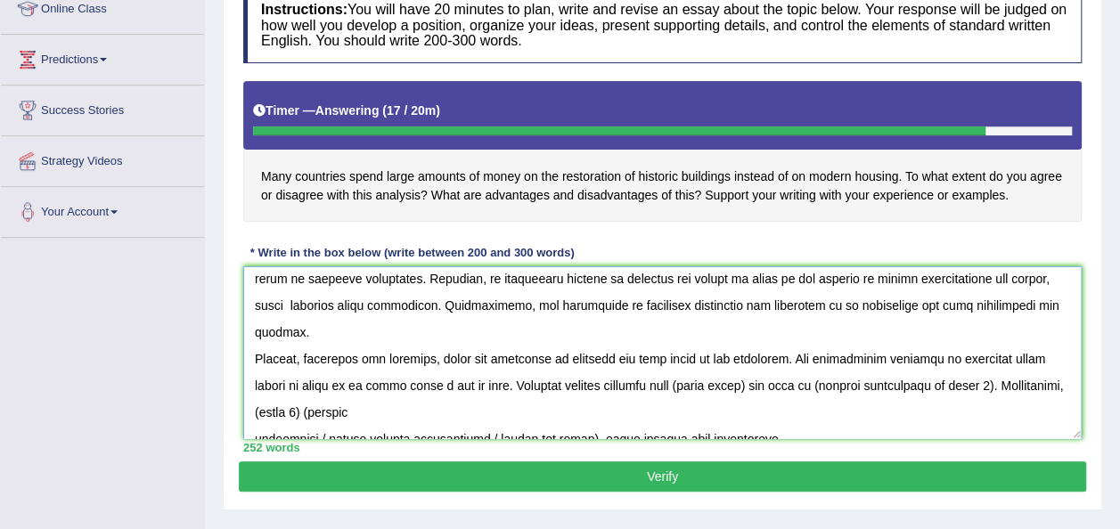
click at [763, 358] on textarea at bounding box center [662, 352] width 838 height 173
drag, startPoint x: 854, startPoint y: 356, endPoint x: 1021, endPoint y: 355, distance: 167.5
click at [1021, 355] on textarea at bounding box center [662, 352] width 838 height 173
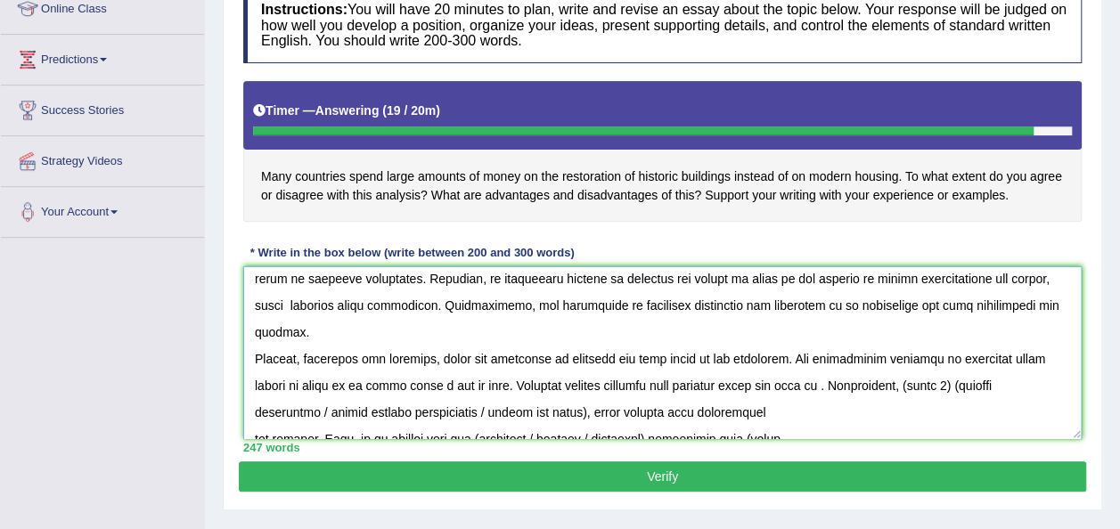
click at [791, 364] on textarea at bounding box center [662, 352] width 838 height 173
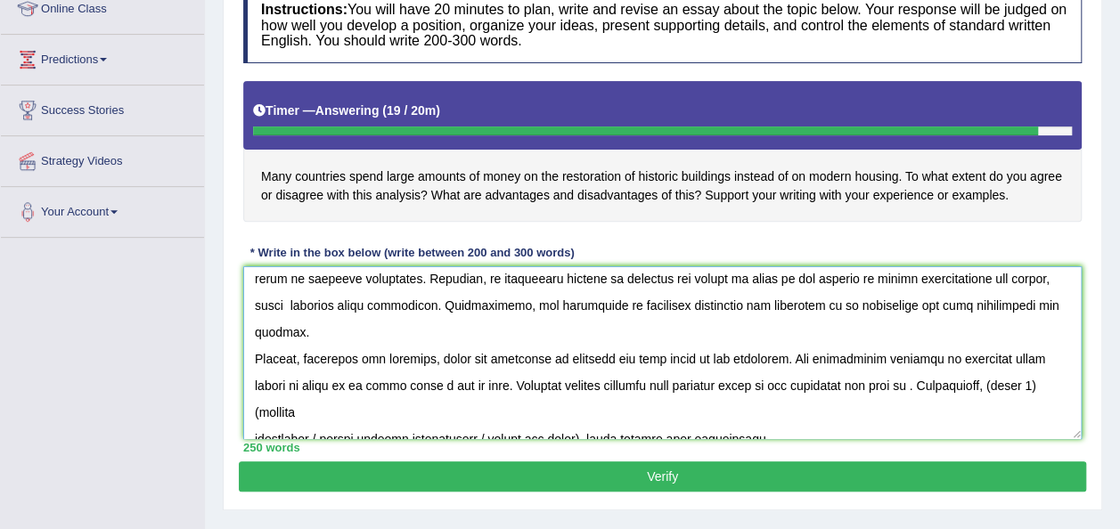
click at [939, 360] on textarea at bounding box center [662, 352] width 838 height 173
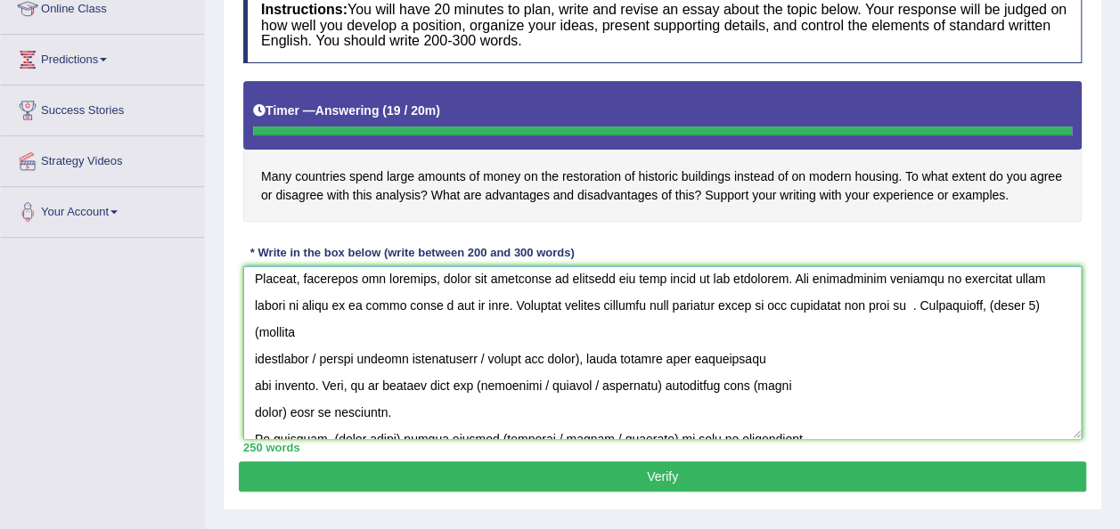
scroll to position [294, 0]
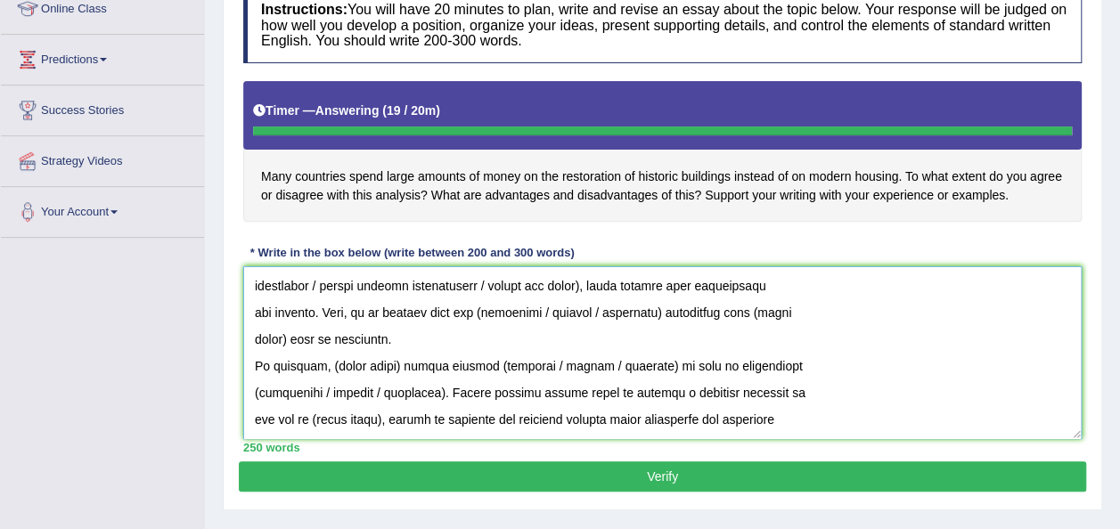
type textarea "The increasing influence of spending money on our lives has ignited numerous di…"
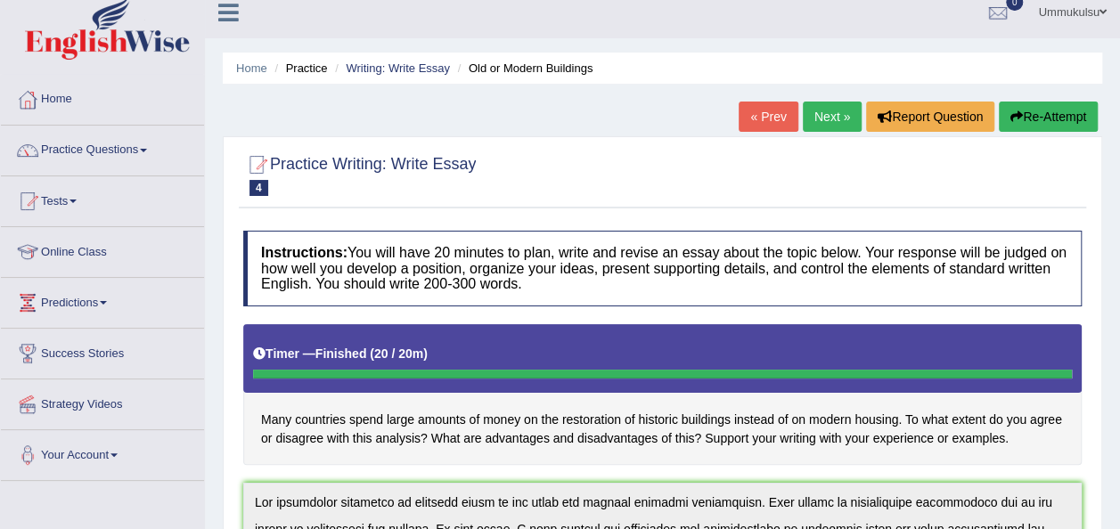
scroll to position [6, 0]
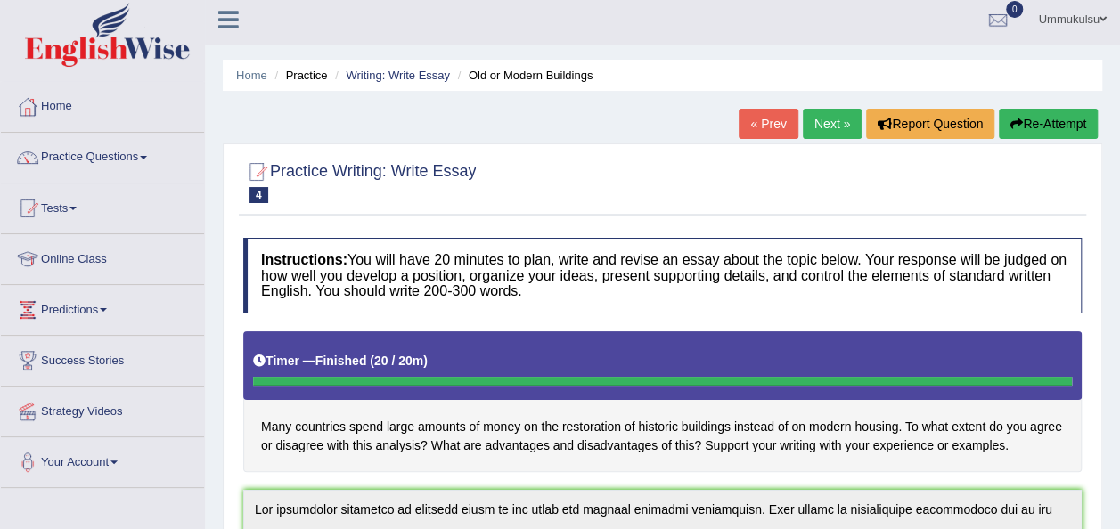
click at [1038, 123] on button "Re-Attempt" at bounding box center [1048, 124] width 99 height 30
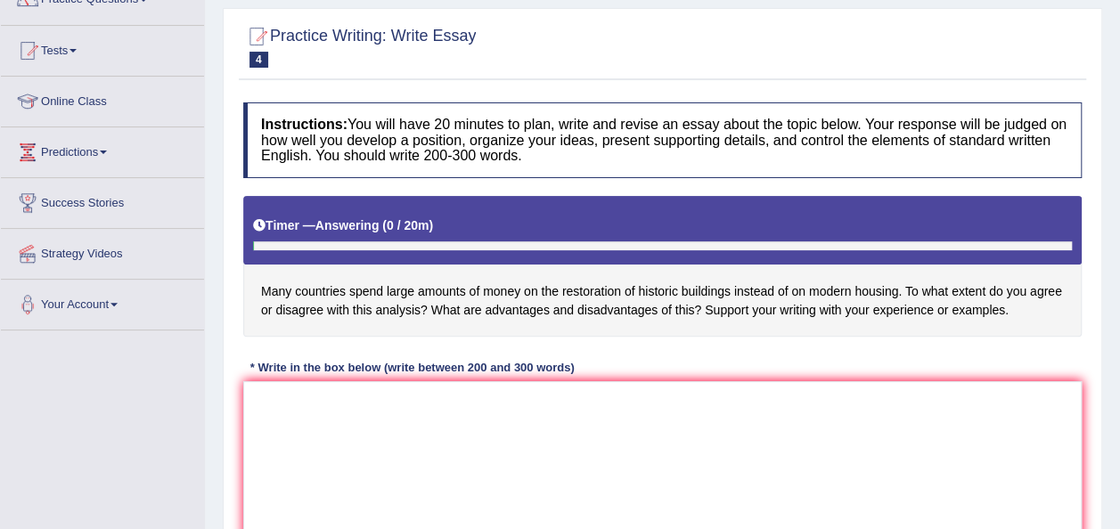
scroll to position [166, 0]
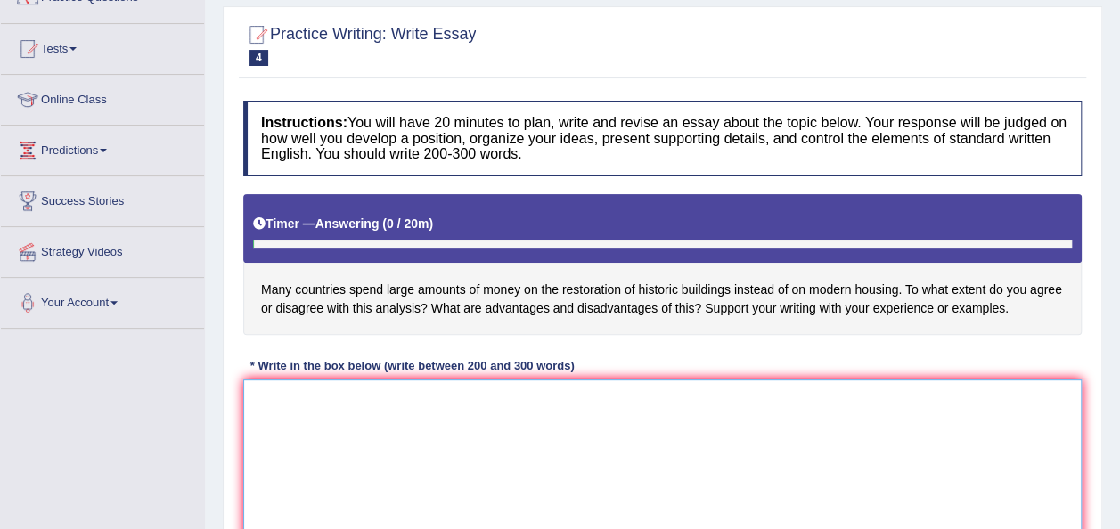
click at [725, 385] on textarea at bounding box center [662, 466] width 838 height 173
paste textarea "The increasing influence of spending money on our lives has ignited numerous di…"
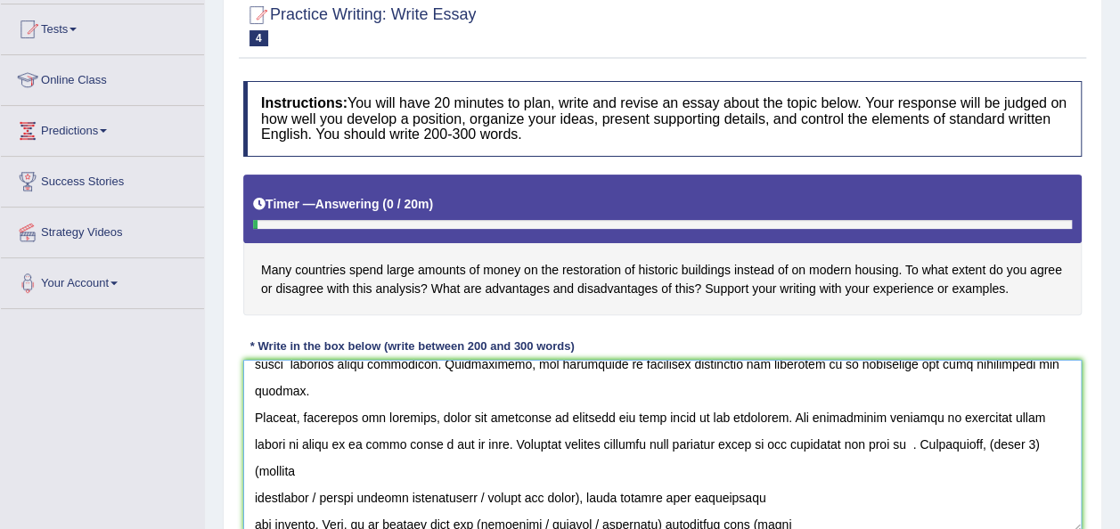
scroll to position [174, 0]
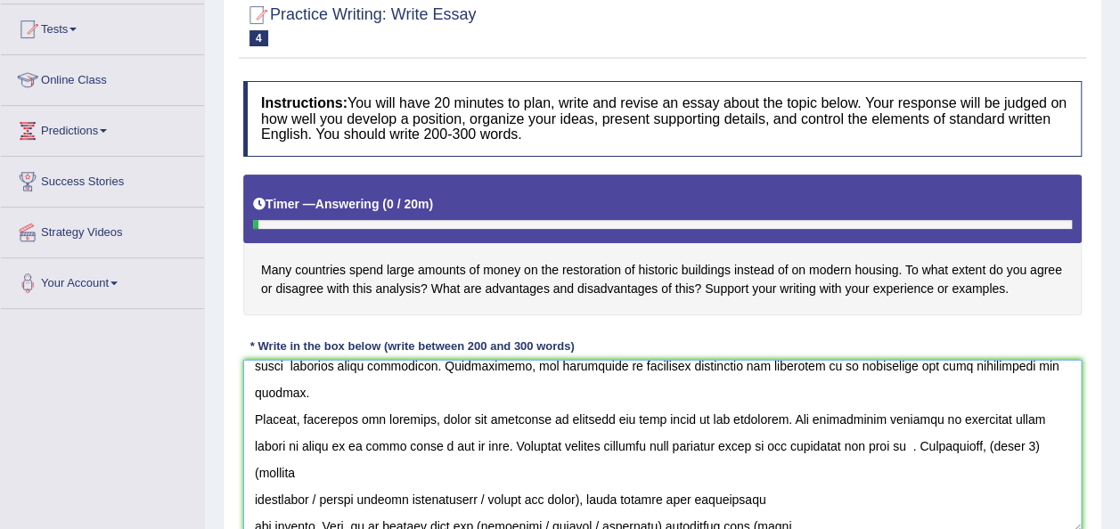
click at [945, 417] on textarea at bounding box center [662, 446] width 838 height 173
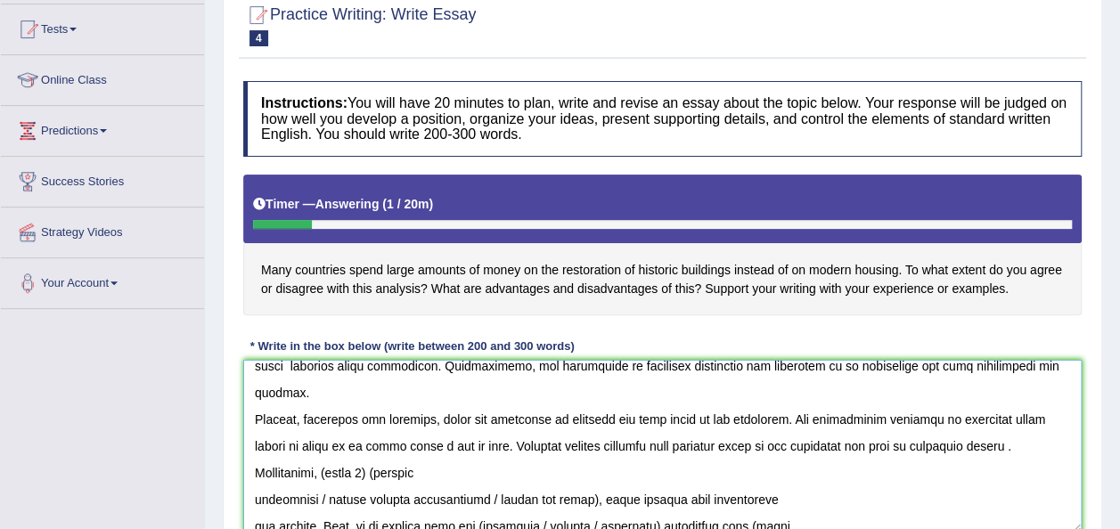
click at [376, 440] on textarea at bounding box center [662, 446] width 838 height 173
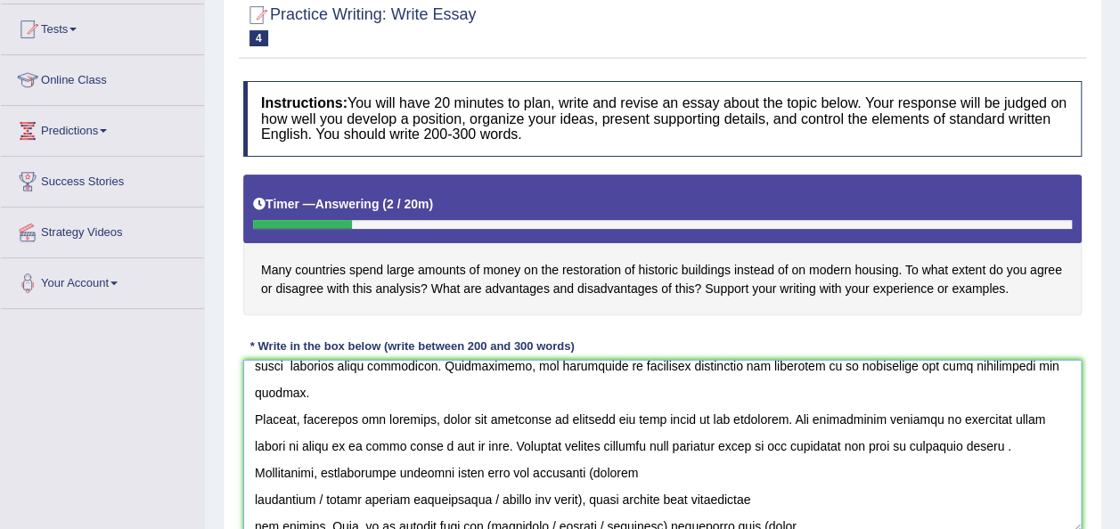
click at [576, 446] on textarea at bounding box center [662, 446] width 838 height 173
drag, startPoint x: 317, startPoint y: 470, endPoint x: 592, endPoint y: 468, distance: 274.5
click at [592, 468] on textarea at bounding box center [662, 446] width 838 height 173
click at [252, 468] on textarea at bounding box center [662, 446] width 838 height 173
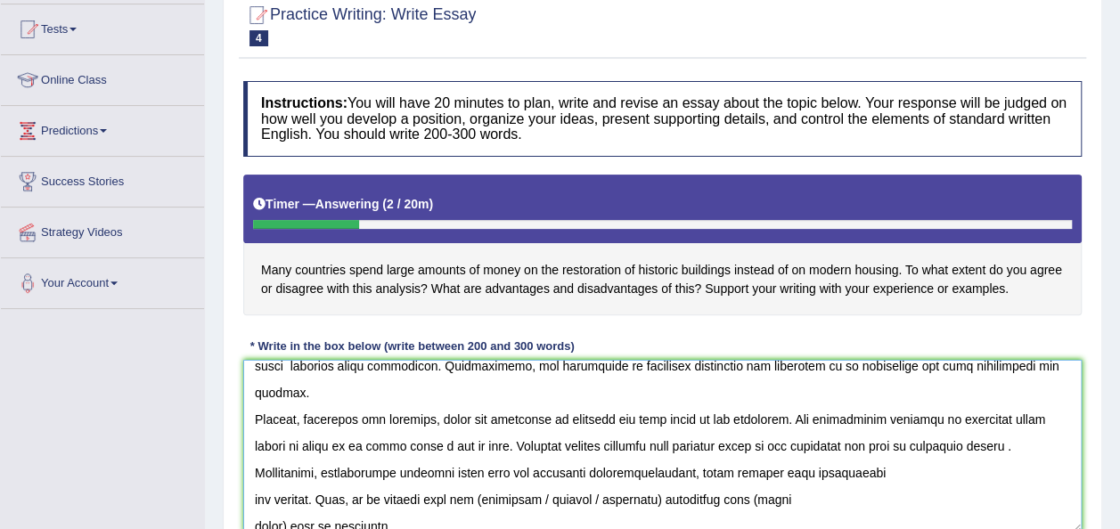
click at [257, 439] on textarea at bounding box center [662, 446] width 838 height 173
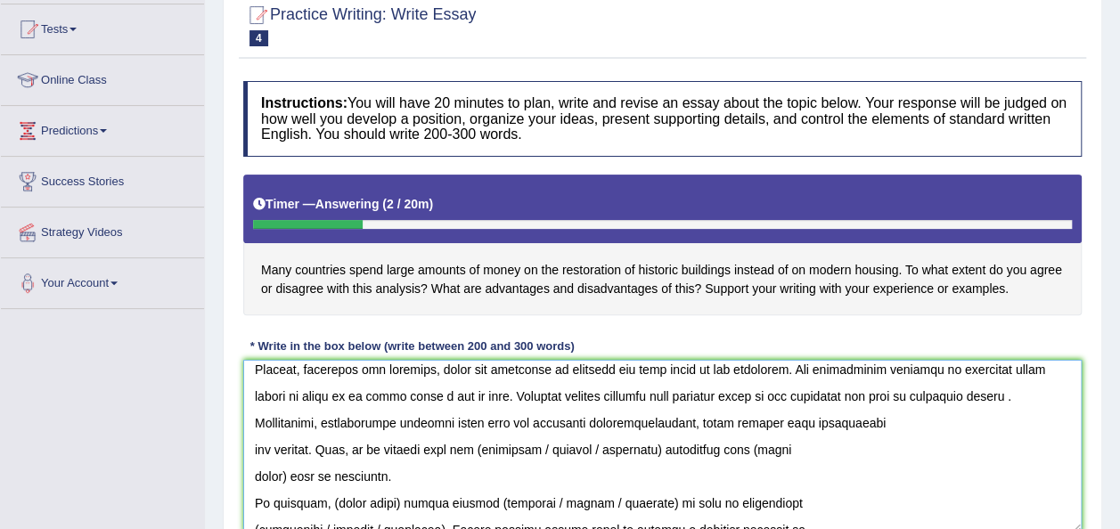
scroll to position [225, 0]
click at [470, 419] on textarea at bounding box center [662, 446] width 838 height 173
drag, startPoint x: 529, startPoint y: 419, endPoint x: 647, endPoint y: 421, distance: 117.6
click at [647, 421] on textarea at bounding box center [662, 446] width 838 height 173
click at [626, 417] on textarea at bounding box center [662, 446] width 838 height 173
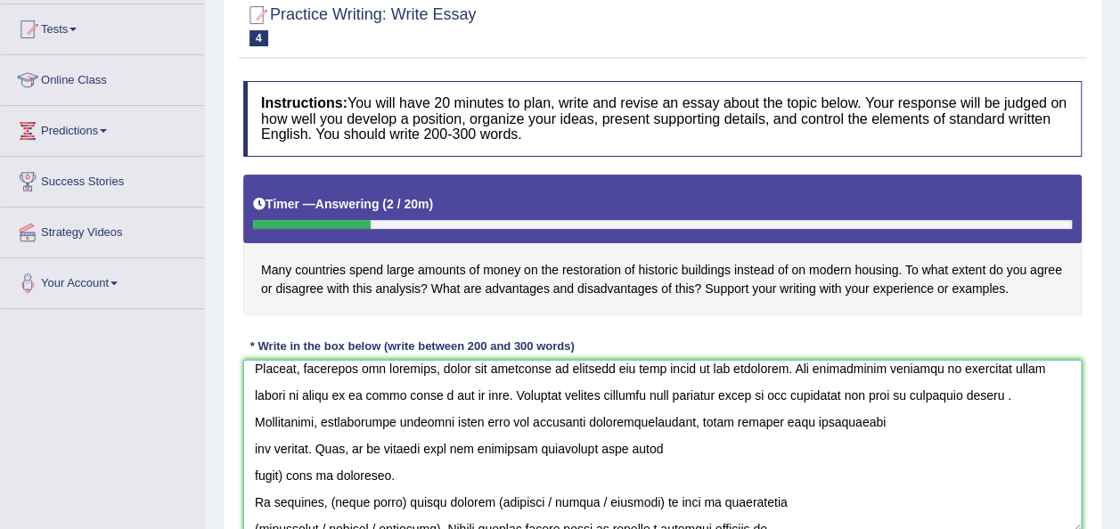
click at [290, 449] on textarea at bounding box center [662, 446] width 838 height 173
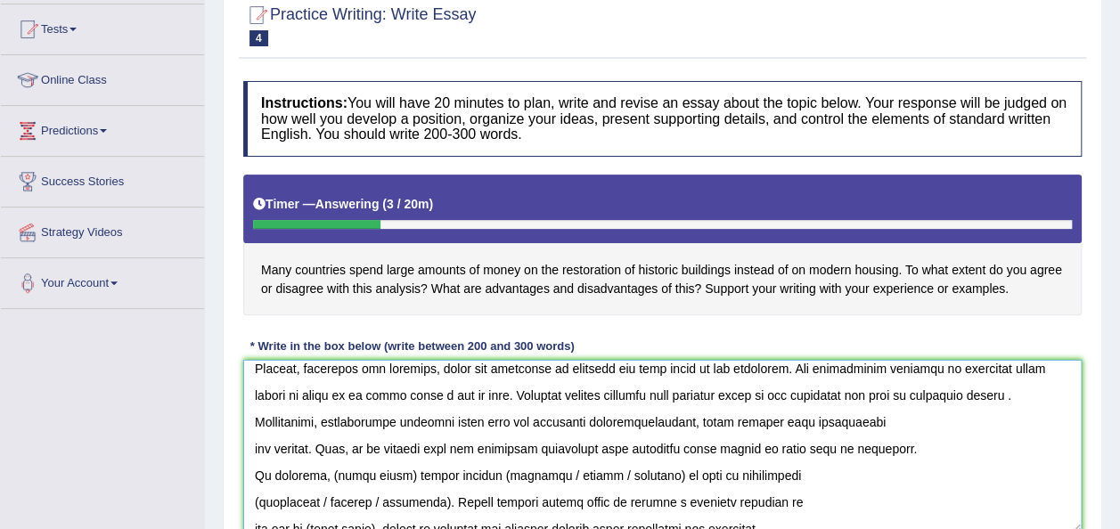
scroll to position [241, 0]
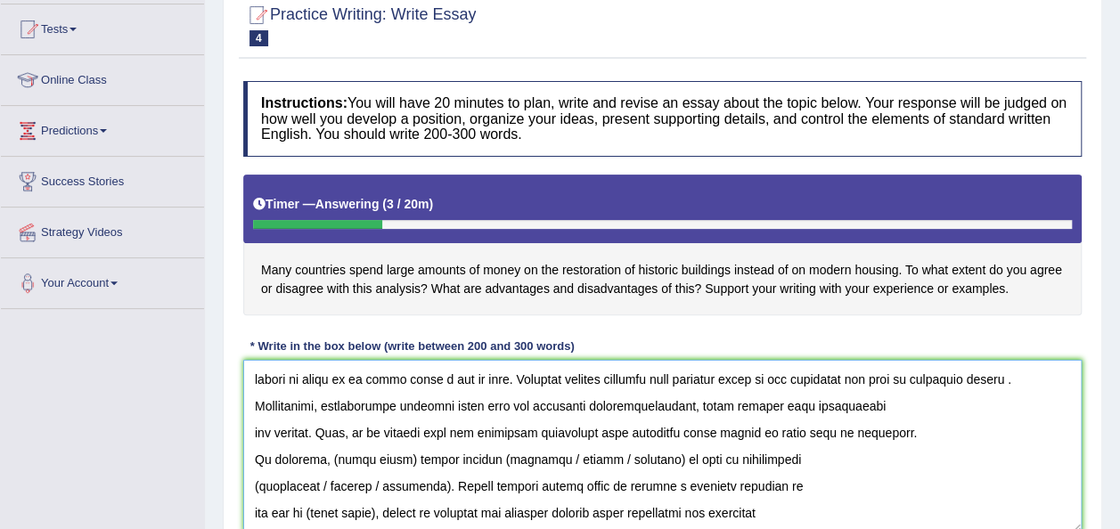
click at [396, 429] on textarea at bounding box center [662, 446] width 838 height 173
click at [335, 429] on textarea at bounding box center [662, 446] width 838 height 173
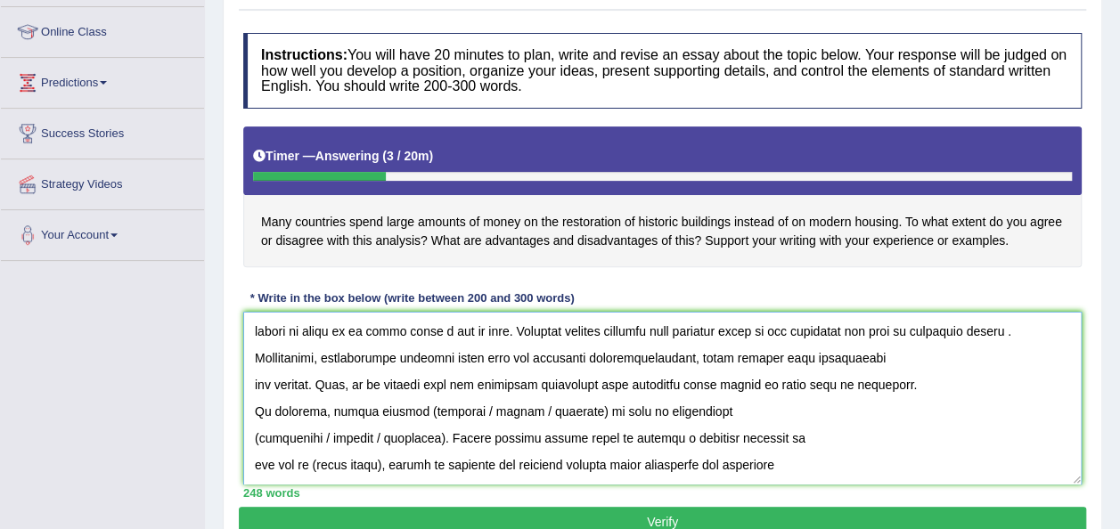
scroll to position [249, 0]
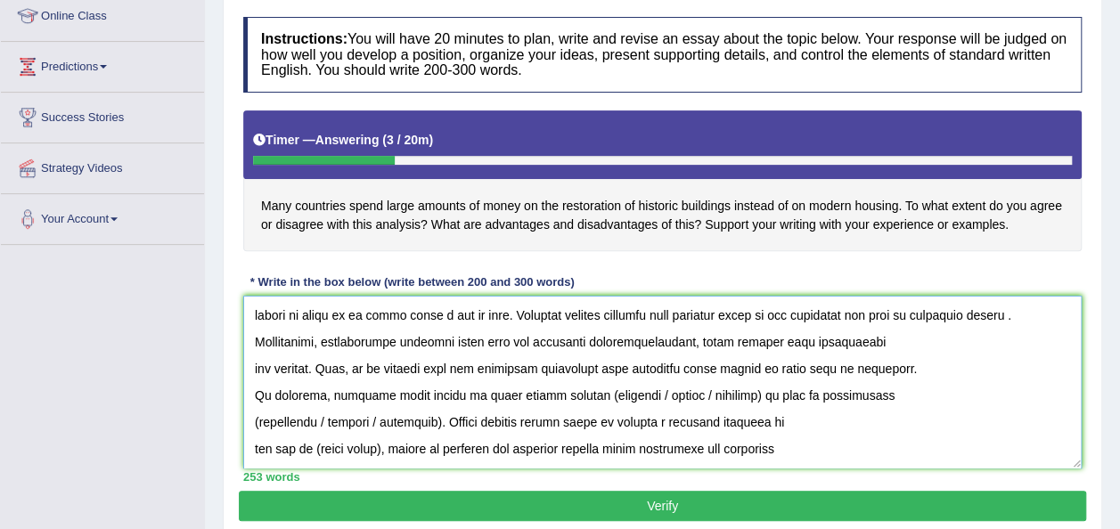
click at [595, 366] on textarea at bounding box center [662, 382] width 838 height 173
drag, startPoint x: 643, startPoint y: 366, endPoint x: 757, endPoint y: 366, distance: 113.2
click at [757, 366] on textarea at bounding box center [662, 382] width 838 height 173
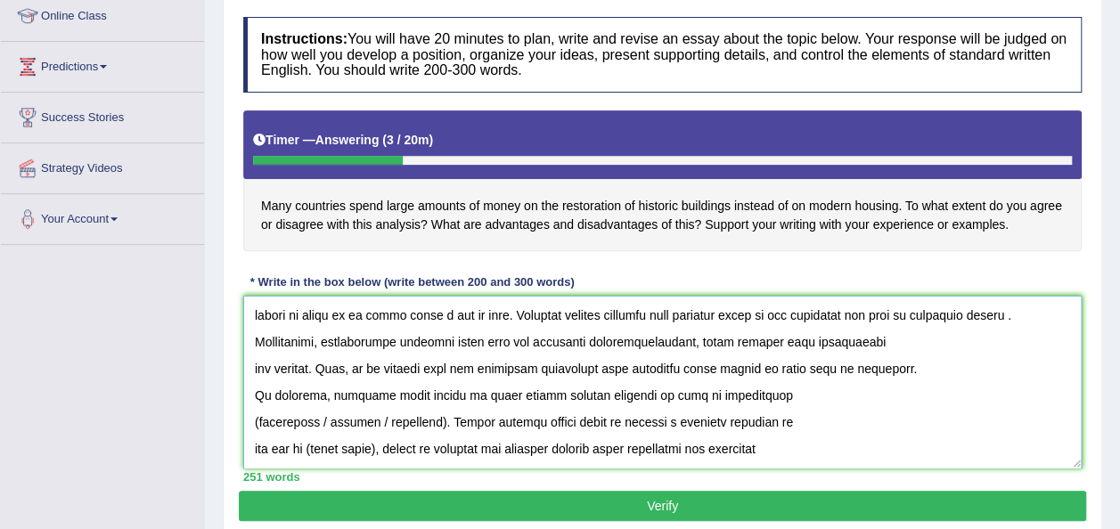
click at [257, 389] on textarea at bounding box center [662, 382] width 838 height 173
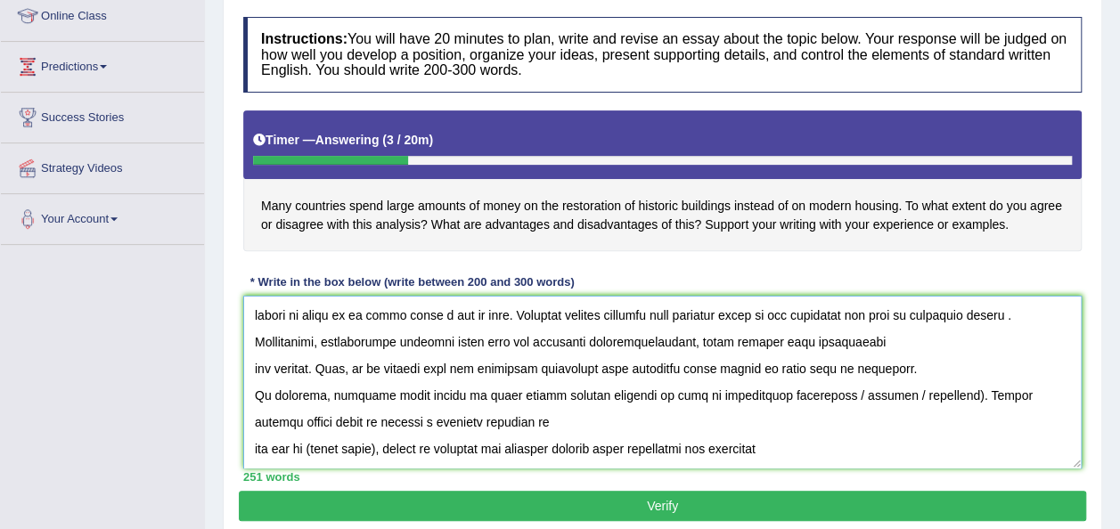
drag, startPoint x: 821, startPoint y: 367, endPoint x: 934, endPoint y: 368, distance: 113.2
click at [934, 368] on textarea at bounding box center [662, 382] width 838 height 173
click at [254, 424] on textarea at bounding box center [662, 382] width 838 height 173
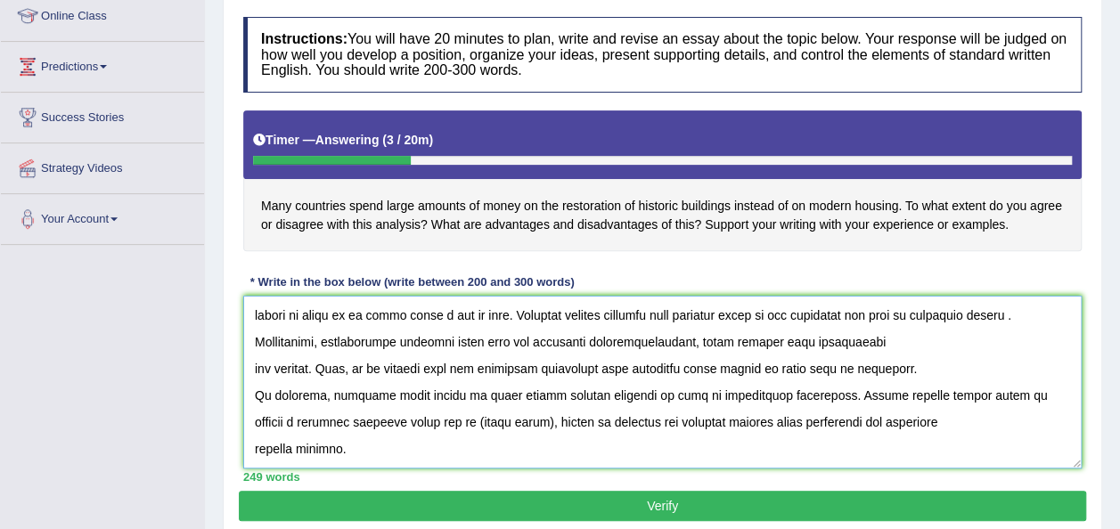
scroll to position [214, 0]
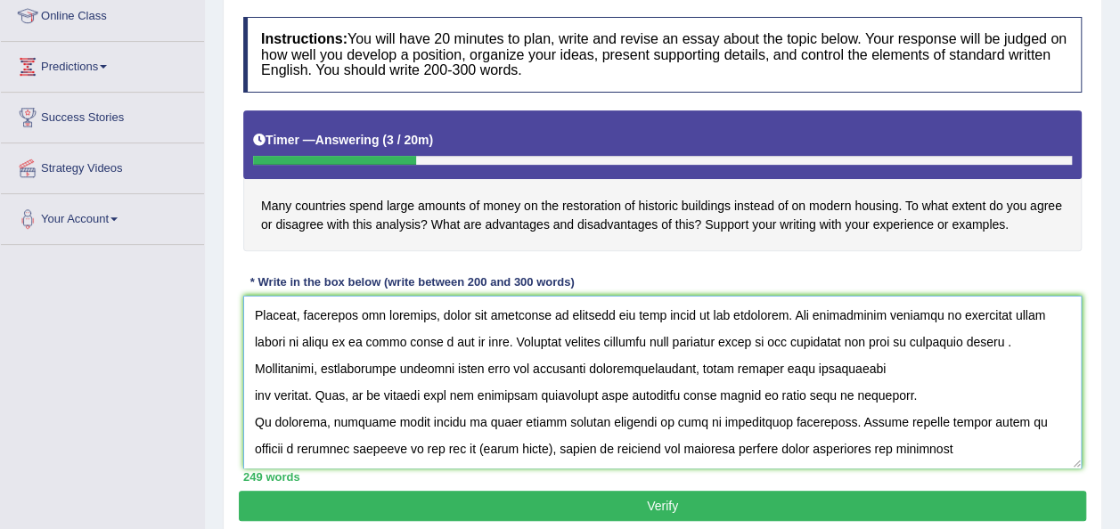
drag, startPoint x: 378, startPoint y: 418, endPoint x: 507, endPoint y: 421, distance: 129.3
click at [507, 421] on textarea at bounding box center [662, 382] width 838 height 173
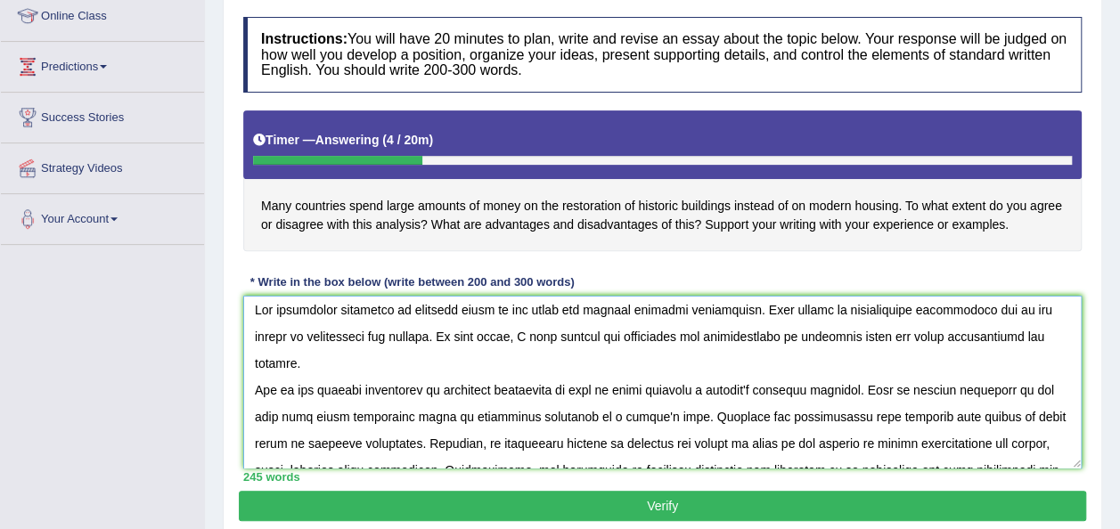
scroll to position [0, 0]
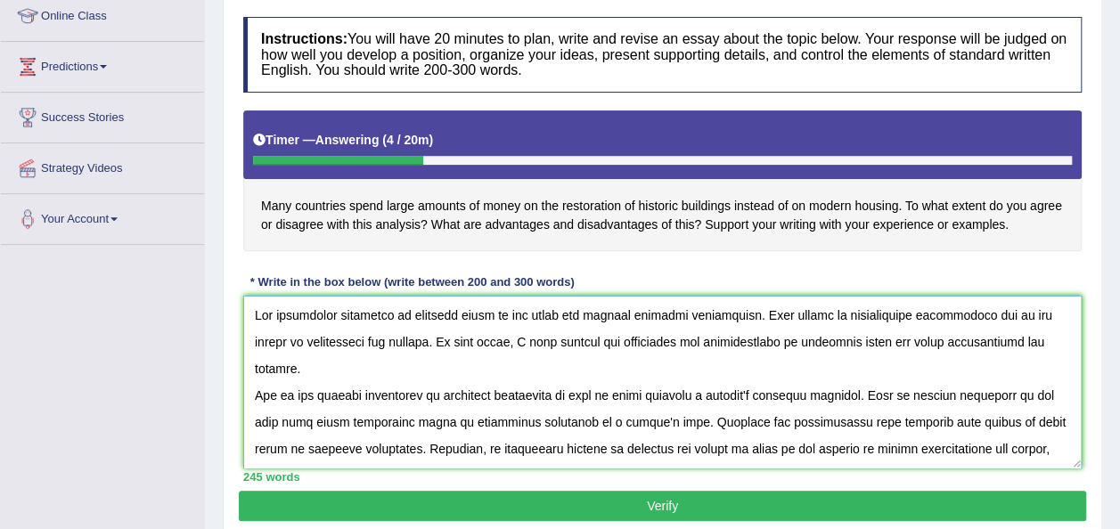
click at [328, 375] on textarea at bounding box center [662, 382] width 838 height 173
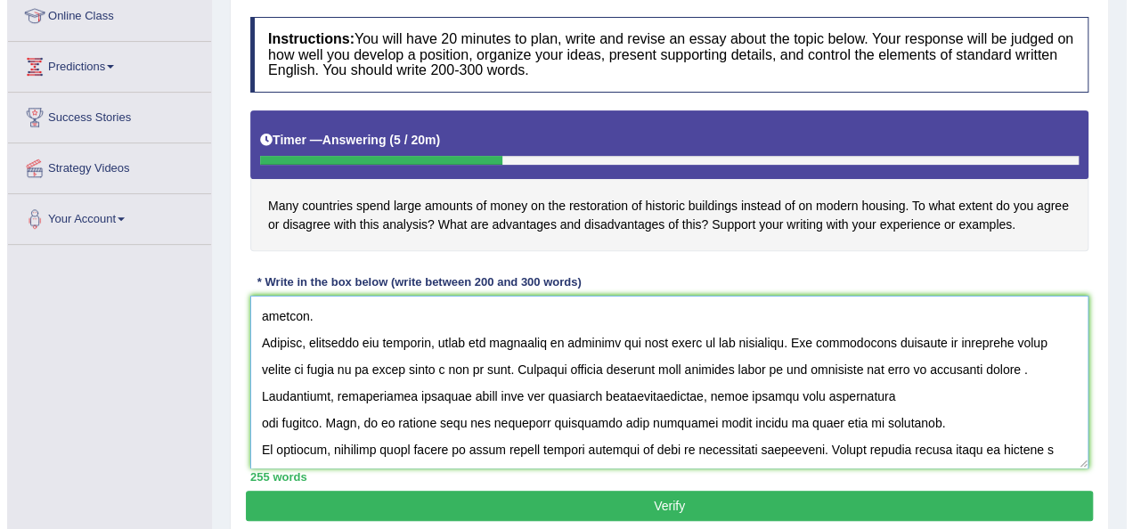
scroll to position [214, 0]
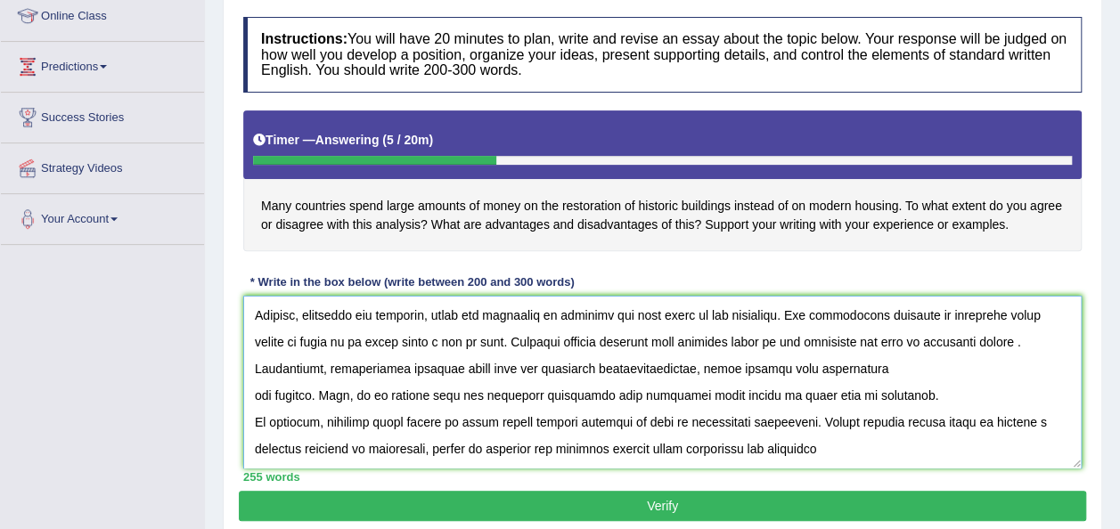
type textarea "The increasing influence of spending money on our lives has ignited numerous di…"
click at [652, 505] on button "Verify" at bounding box center [662, 506] width 847 height 30
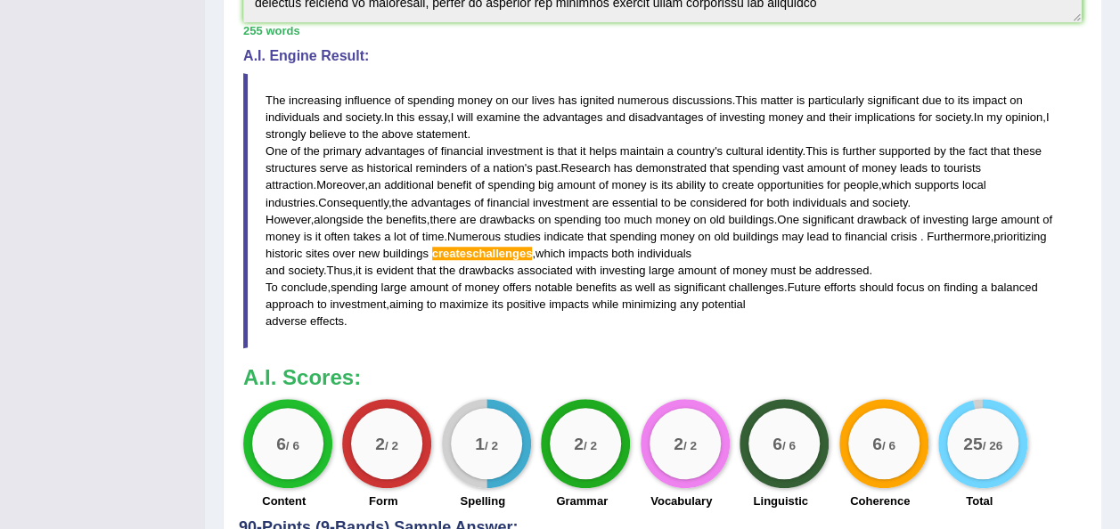
scroll to position [583, 0]
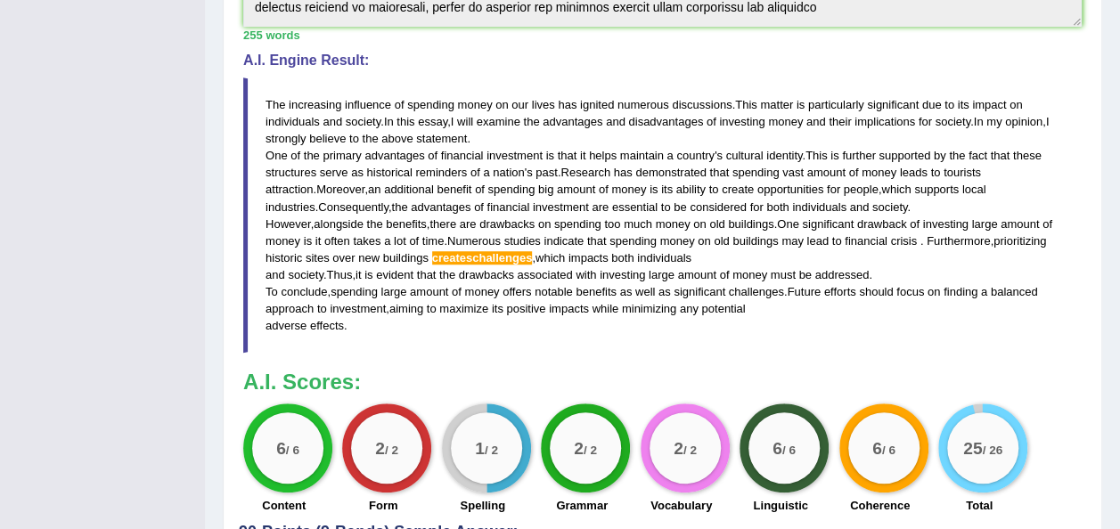
click at [616, 307] on span "while" at bounding box center [605, 308] width 27 height 13
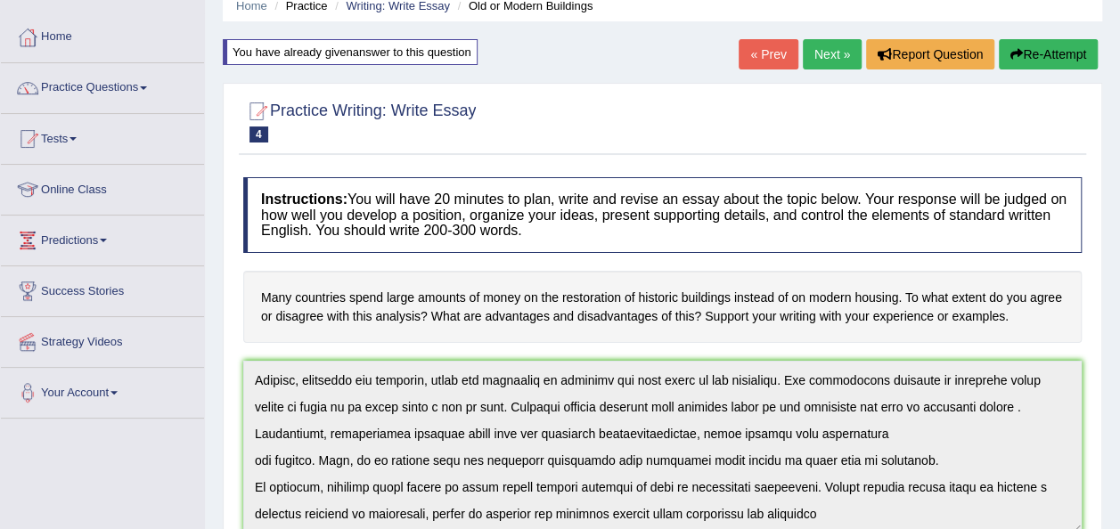
scroll to position [65, 0]
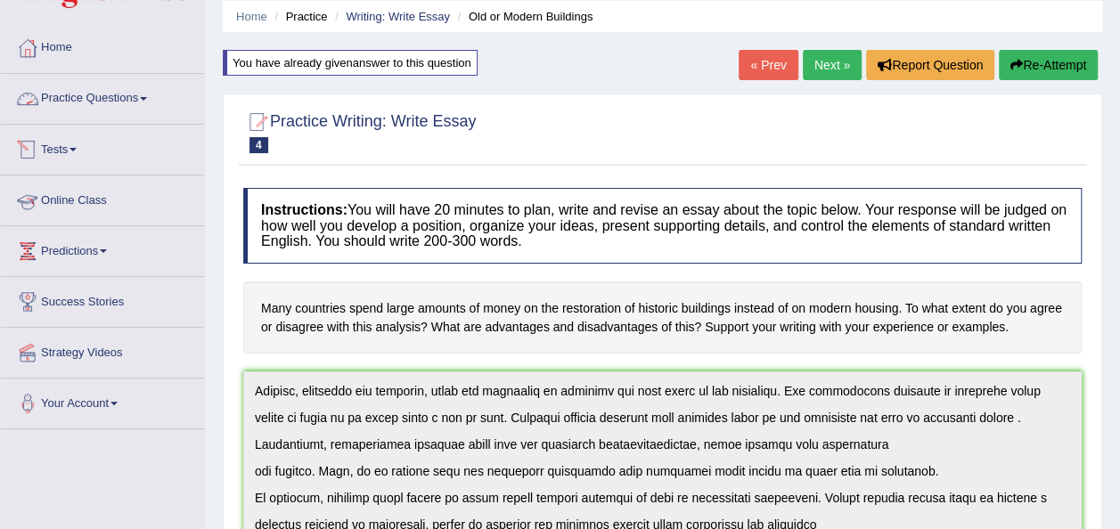
click at [88, 98] on link "Practice Questions" at bounding box center [102, 96] width 203 height 45
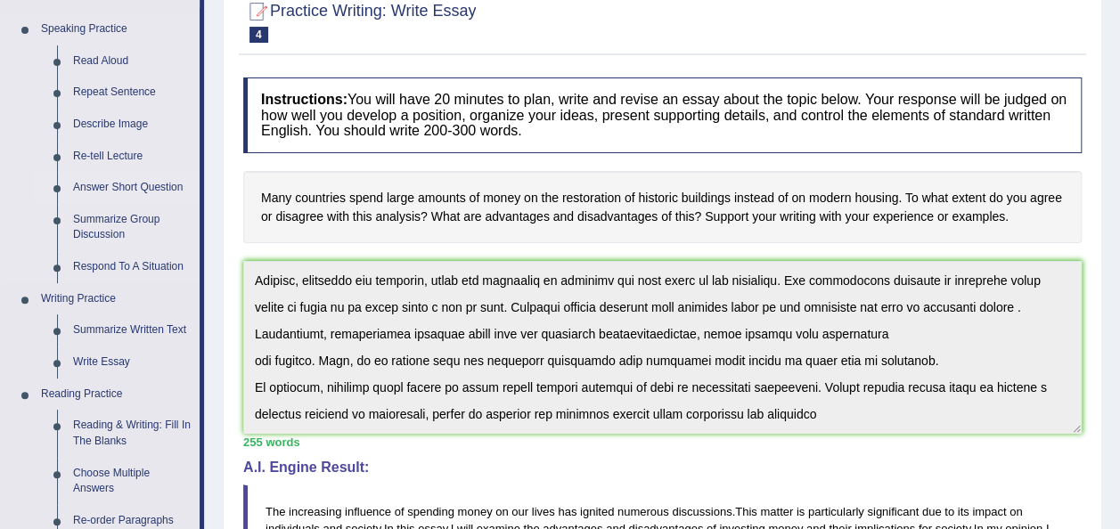
scroll to position [175, 0]
click at [110, 327] on link "Summarize Written Text" at bounding box center [132, 331] width 135 height 32
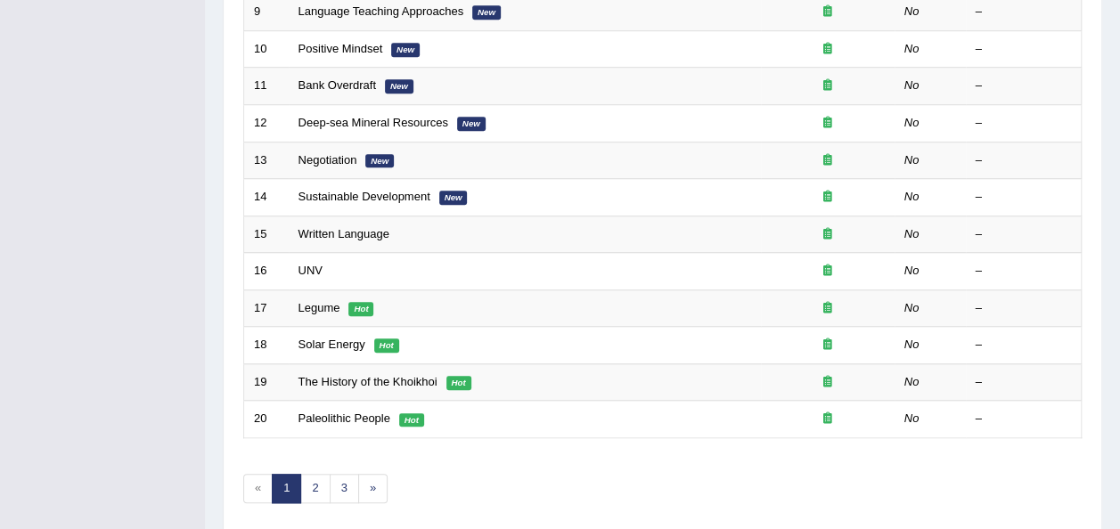
scroll to position [609, 0]
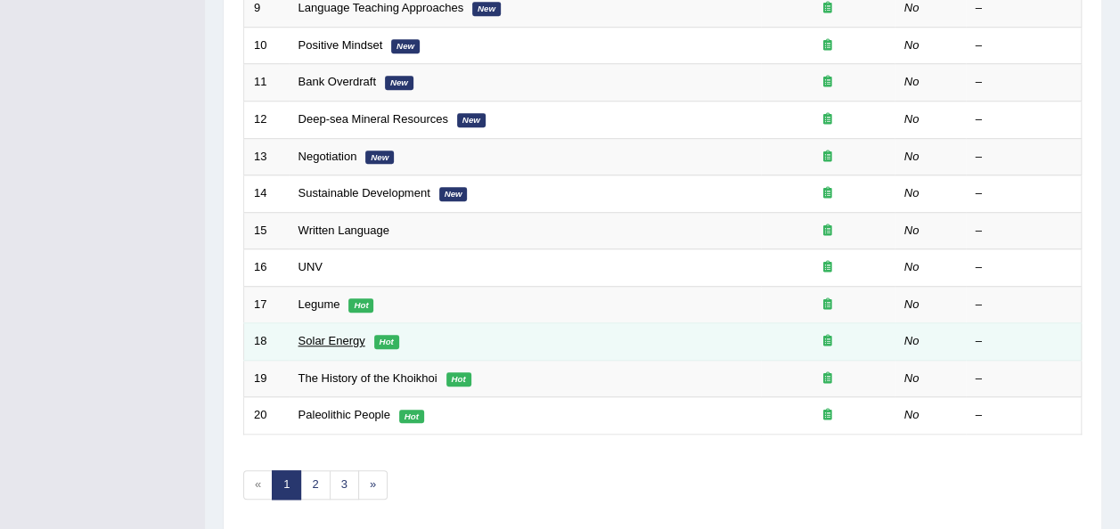
click at [331, 334] on link "Solar Energy" at bounding box center [332, 340] width 67 height 13
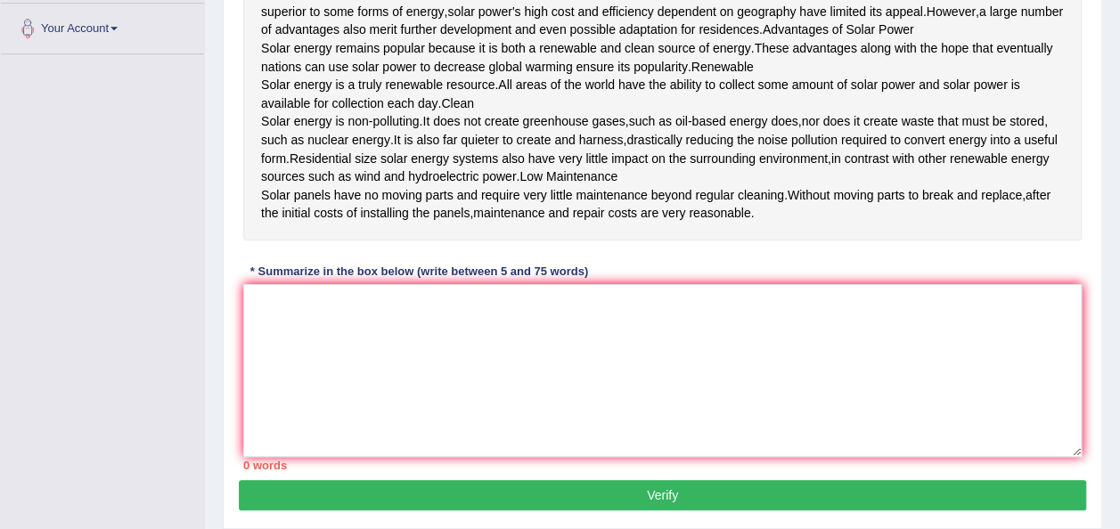
scroll to position [446, 0]
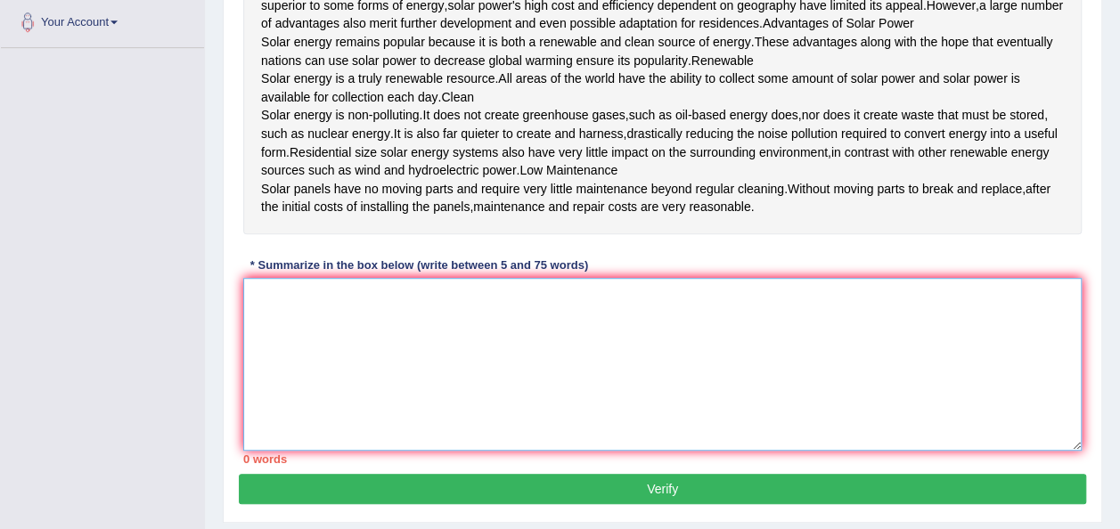
click at [279, 394] on textarea at bounding box center [662, 364] width 838 height 173
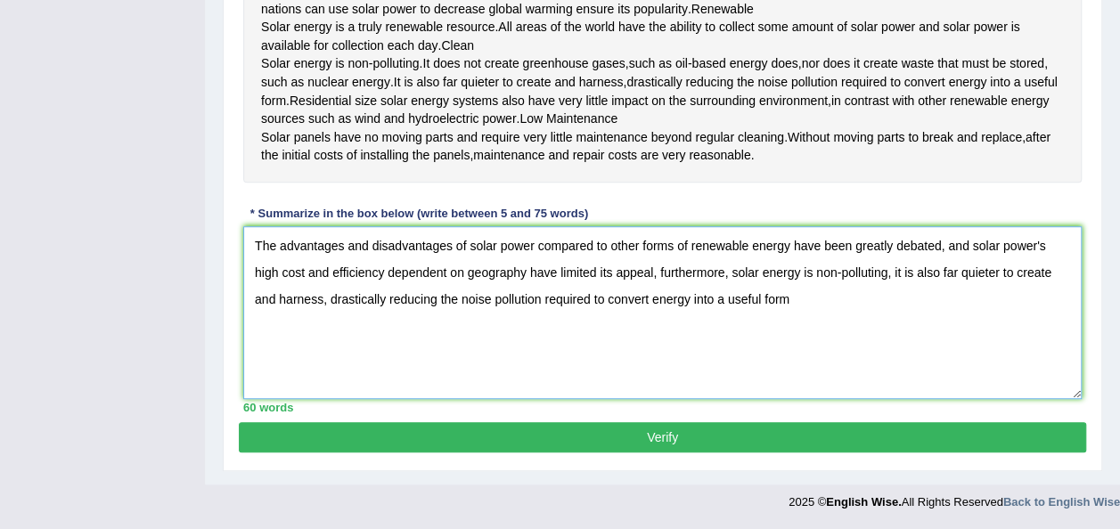
scroll to position [496, 0]
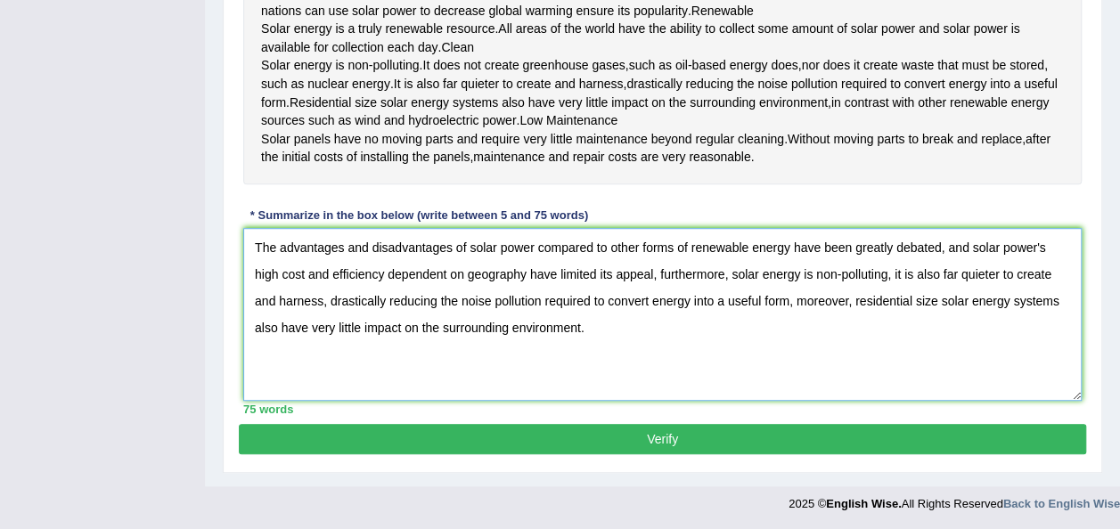
type textarea "The advantages and disadvantages of solar power compared to other forms of rene…"
click at [506, 454] on button "Verify" at bounding box center [662, 439] width 847 height 30
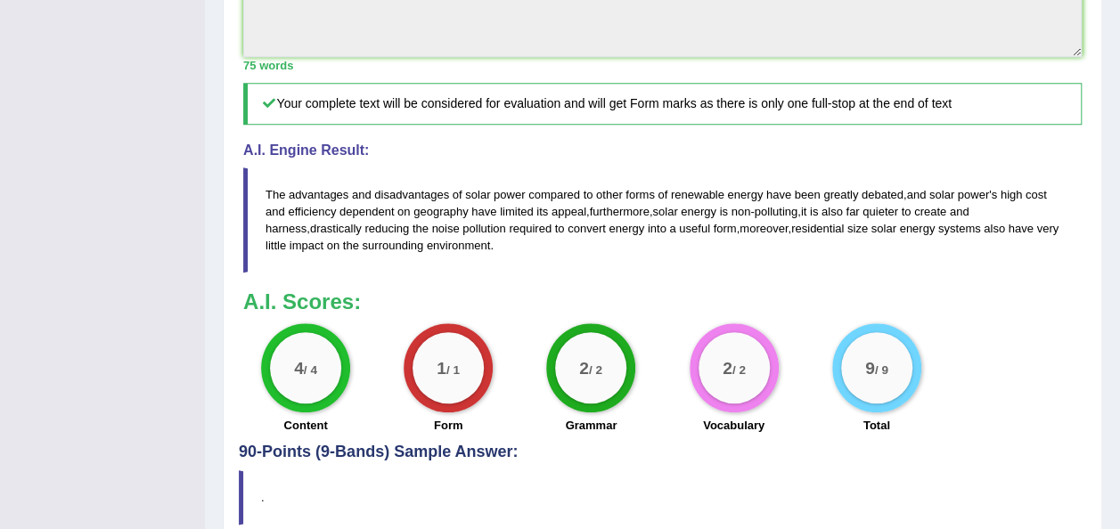
scroll to position [801, 0]
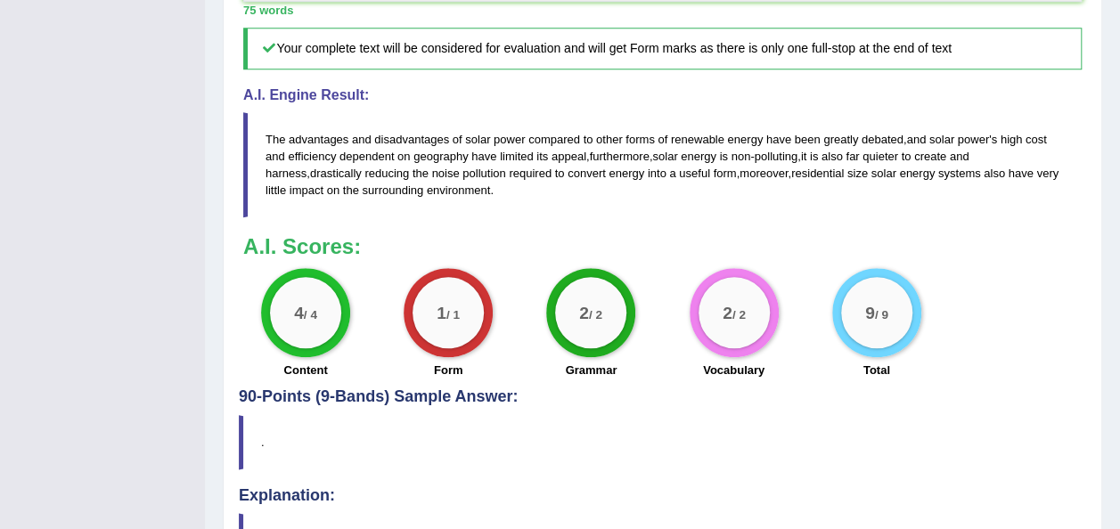
click at [592, 217] on blockquote "The advantages and disadvantages of solar power compared to other forms of rene…" at bounding box center [662, 164] width 838 height 105
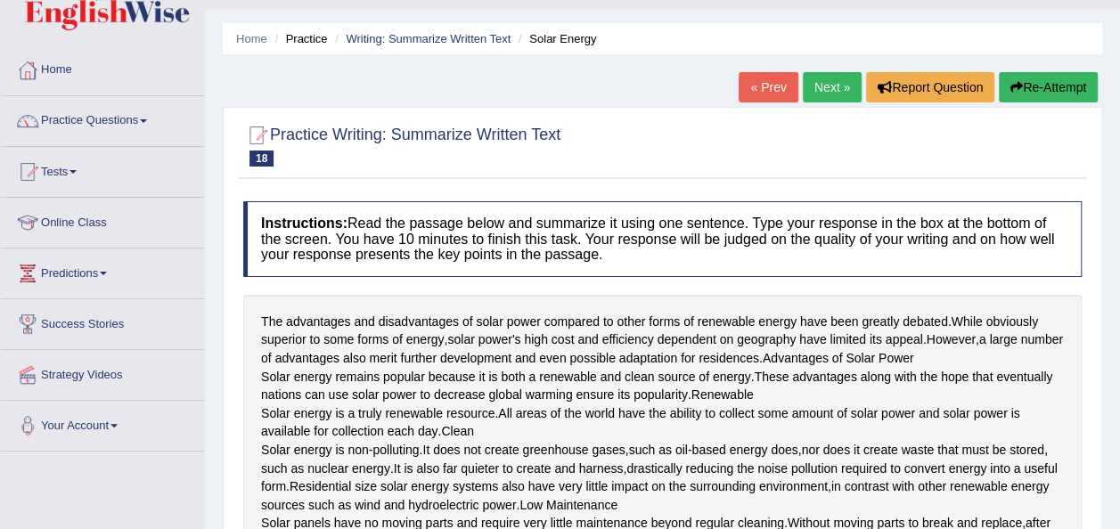
scroll to position [0, 0]
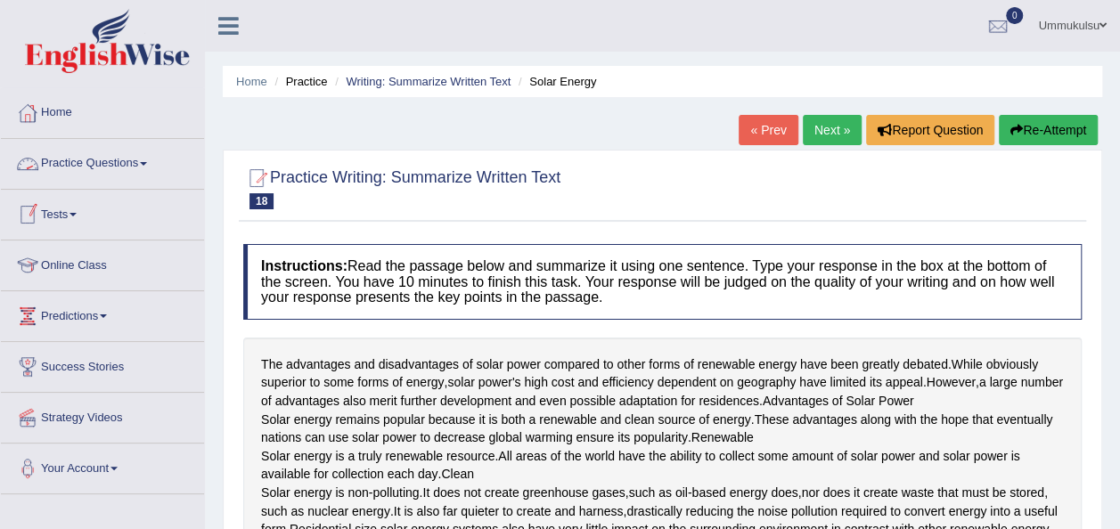
click at [82, 168] on link "Practice Questions" at bounding box center [102, 161] width 203 height 45
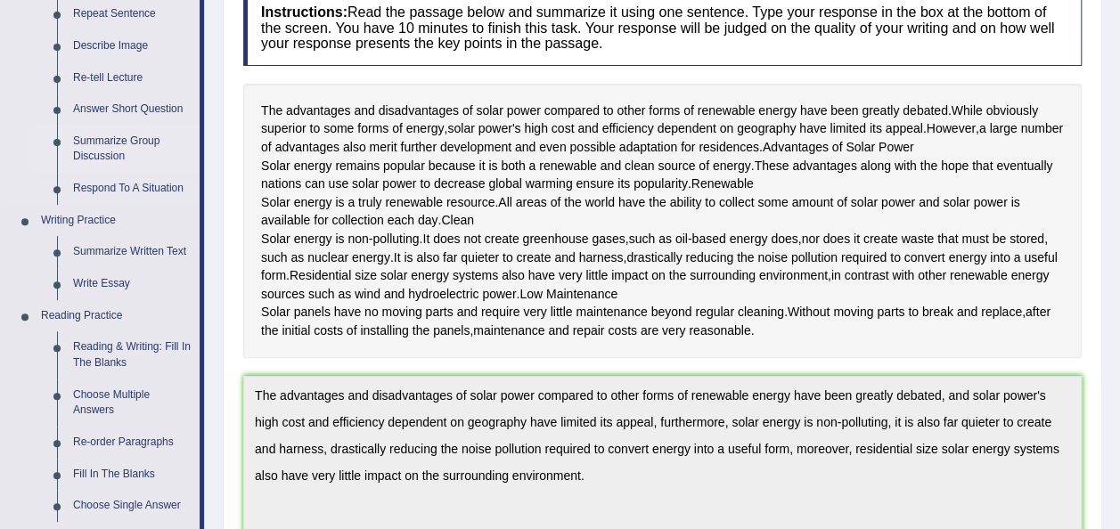
scroll to position [255, 0]
click at [122, 249] on link "Summarize Written Text" at bounding box center [132, 251] width 135 height 32
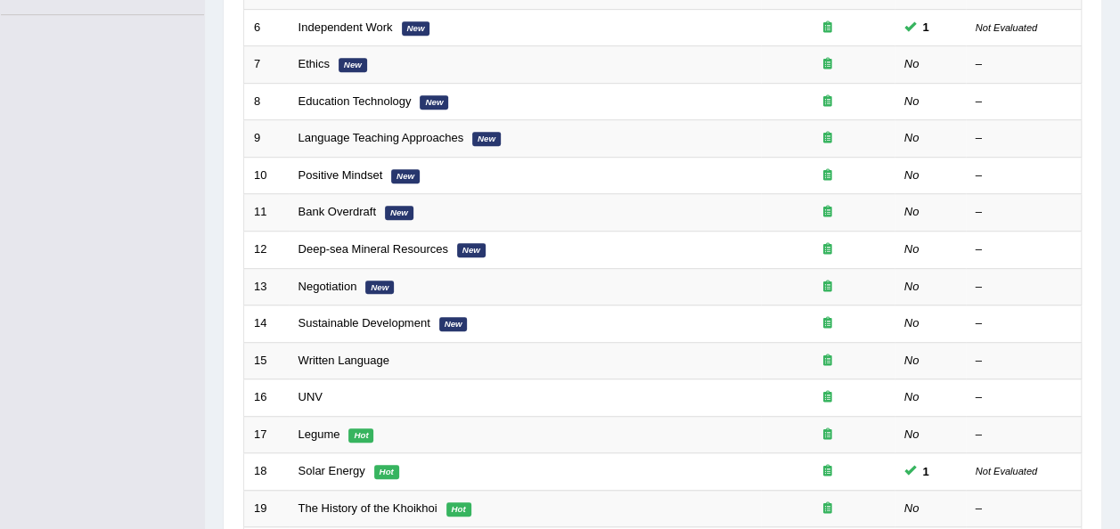
scroll to position [642, 0]
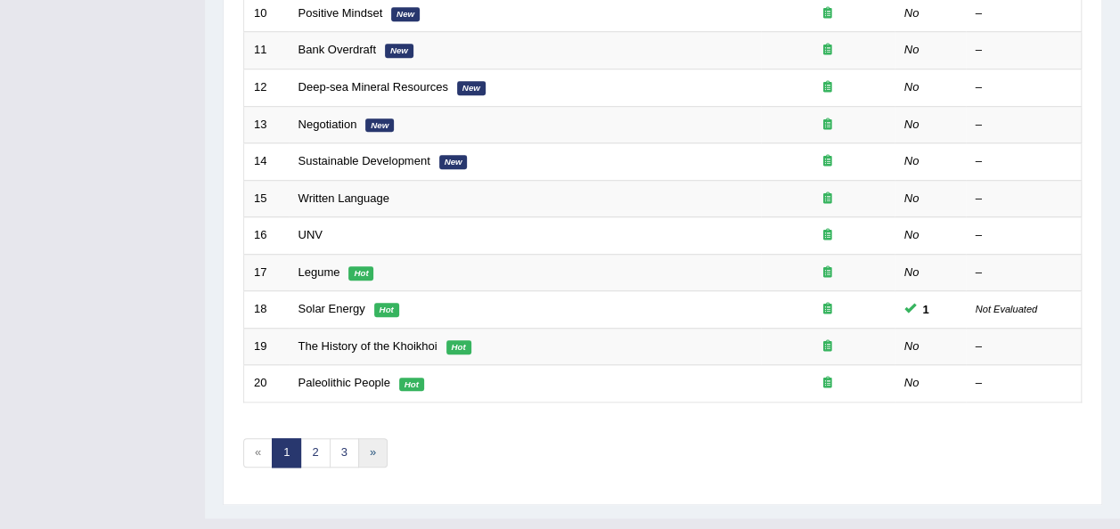
click at [364, 438] on link "»" at bounding box center [372, 452] width 29 height 29
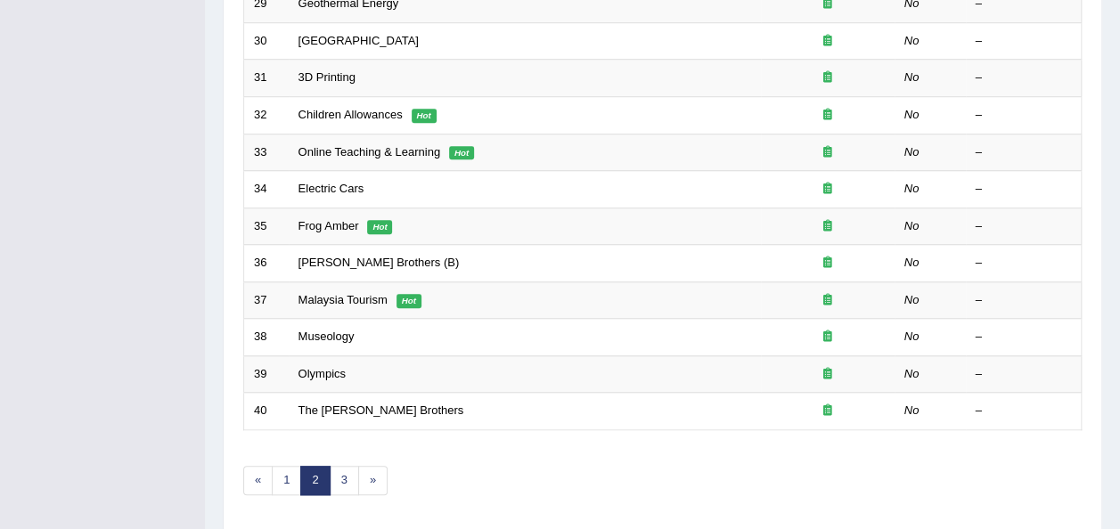
scroll to position [642, 0]
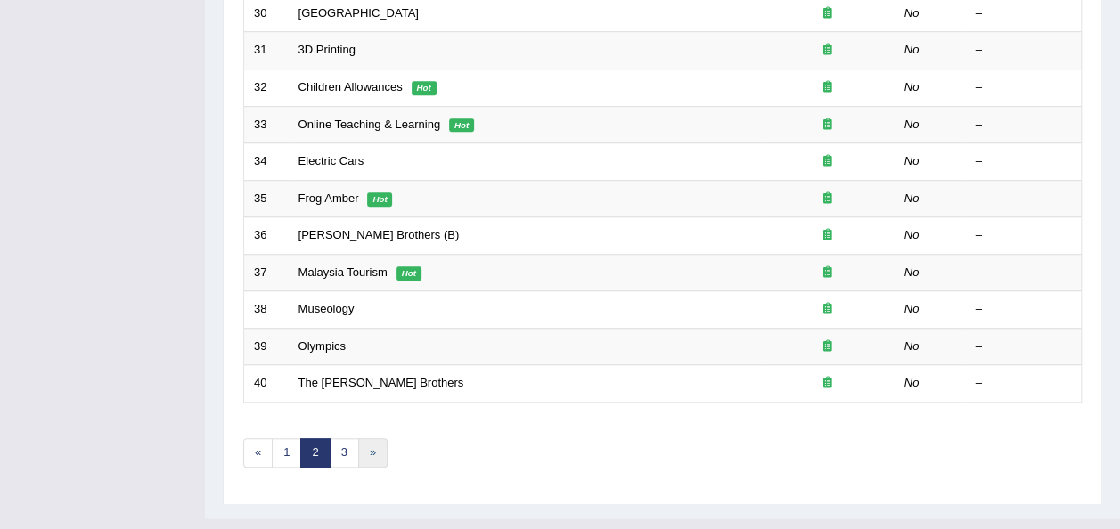
click at [369, 438] on link "»" at bounding box center [372, 452] width 29 height 29
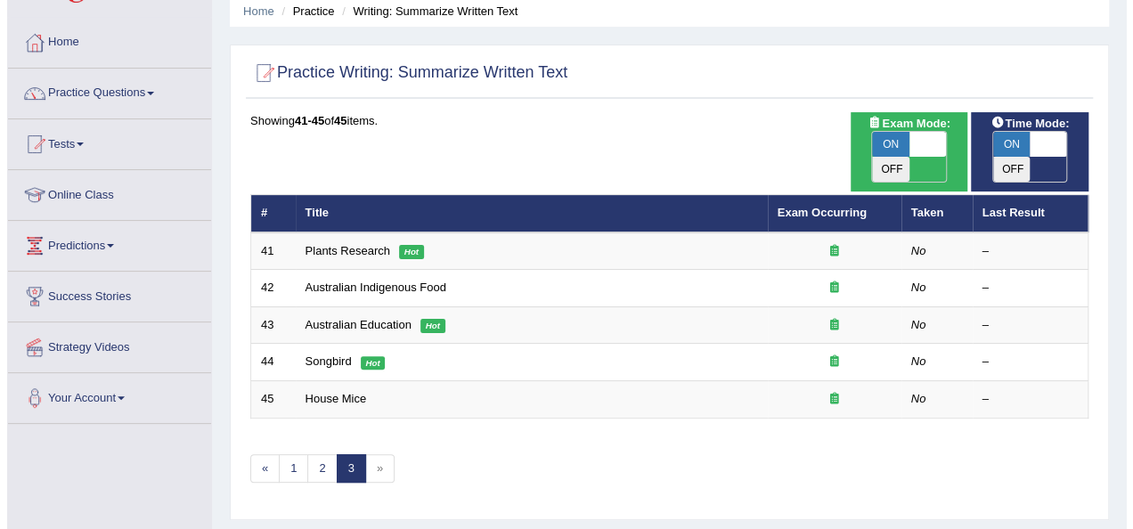
scroll to position [70, 0]
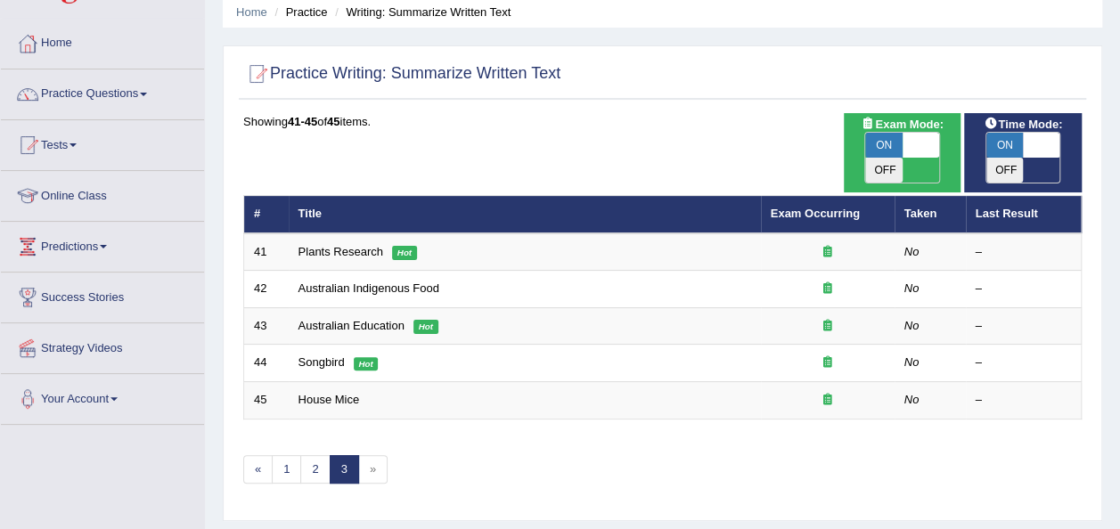
click at [869, 149] on span "ON" at bounding box center [883, 145] width 37 height 25
checkbox input "false"
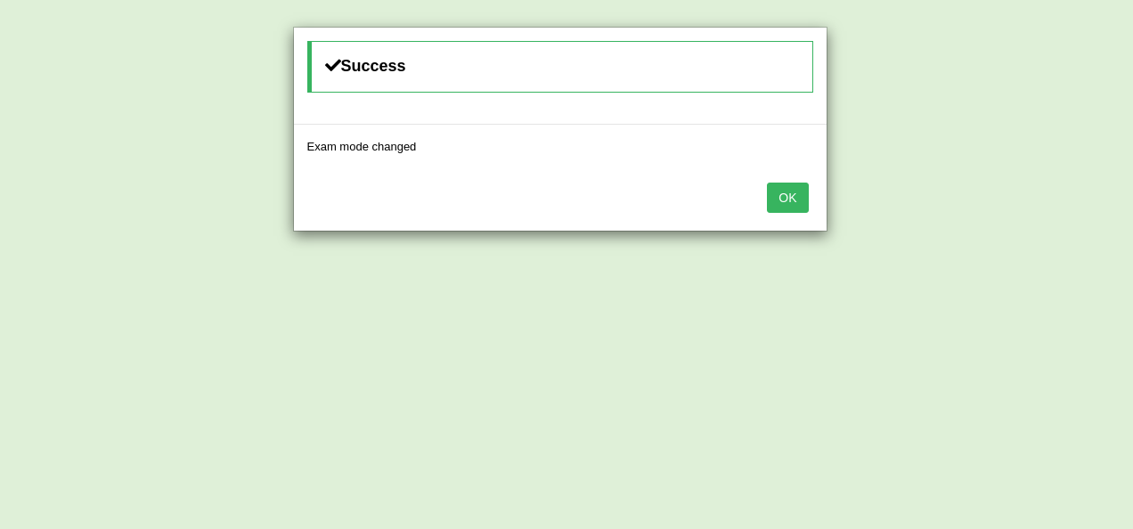
click at [800, 196] on button "OK" at bounding box center [787, 198] width 41 height 30
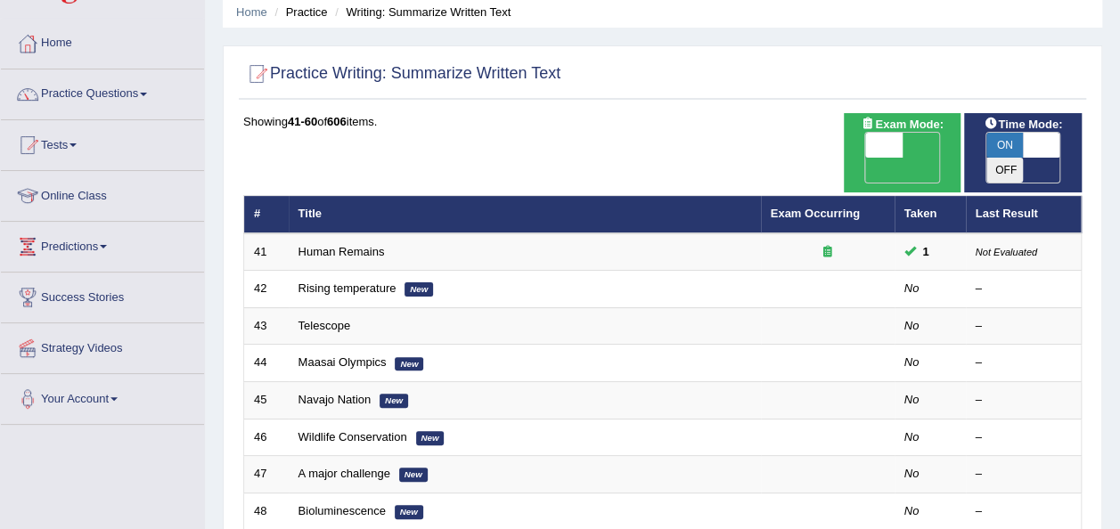
click at [1002, 143] on span "ON" at bounding box center [1004, 145] width 37 height 25
checkbox input "false"
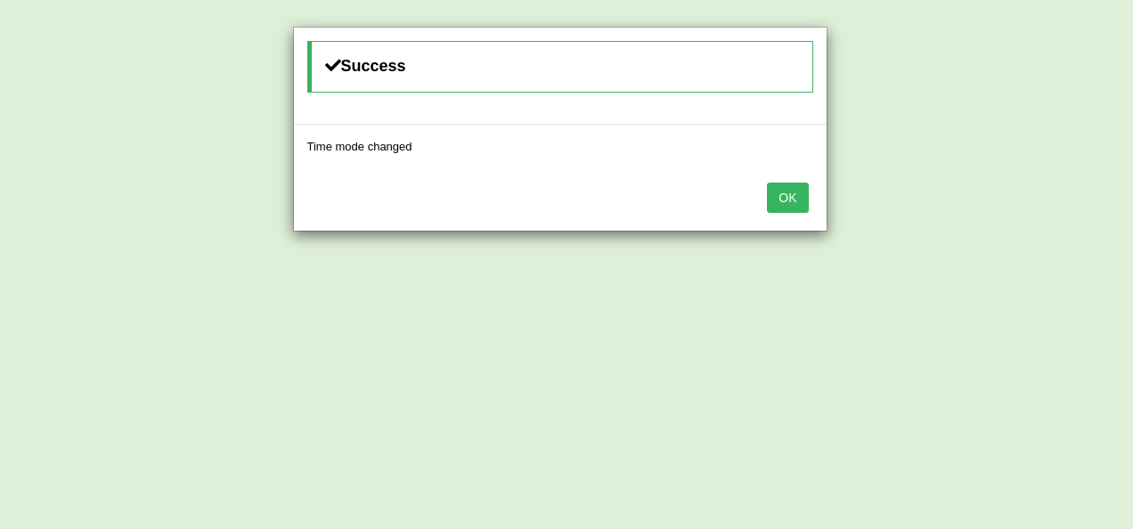
click at [786, 199] on button "OK" at bounding box center [787, 198] width 41 height 30
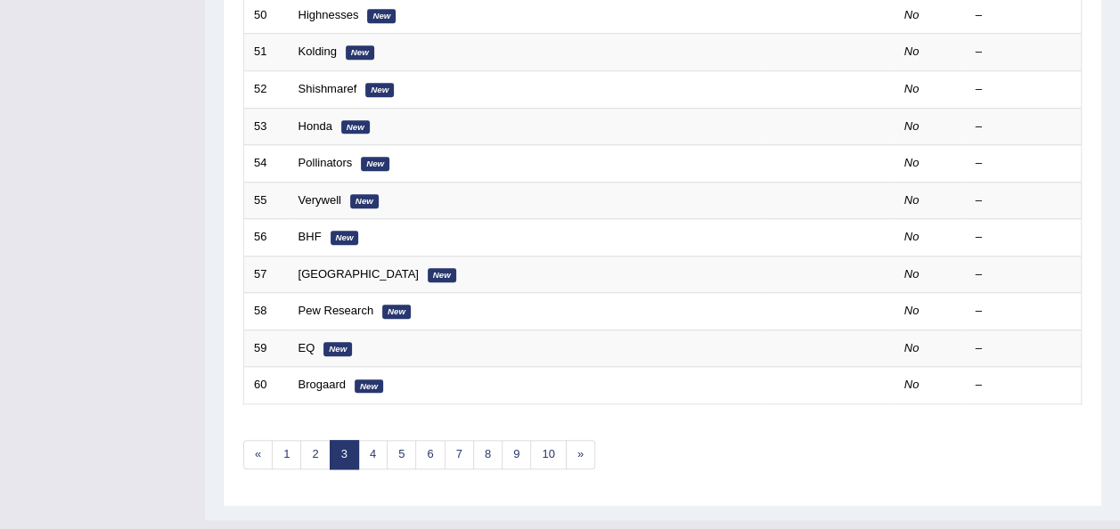
scroll to position [642, 0]
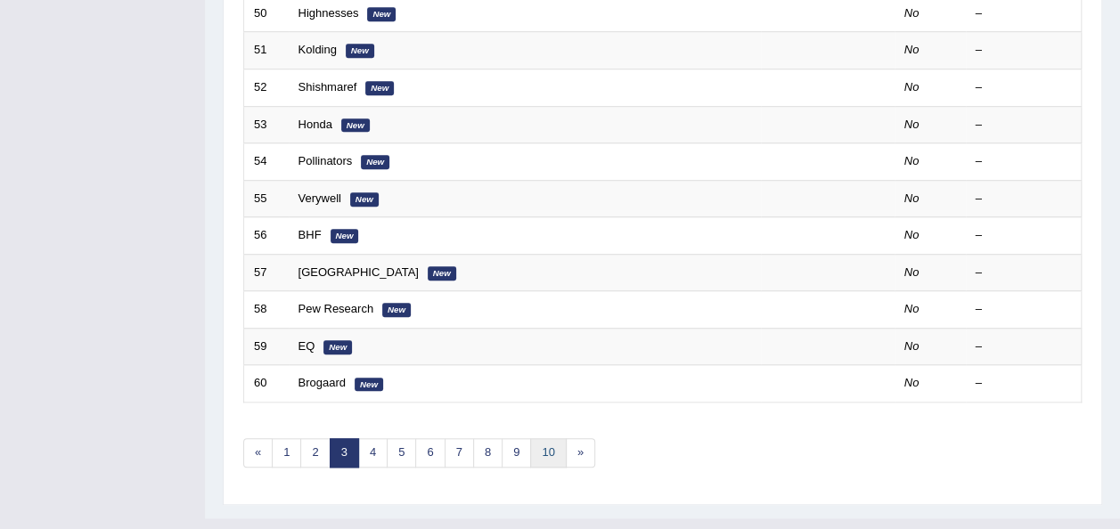
click at [541, 438] on link "10" at bounding box center [548, 452] width 36 height 29
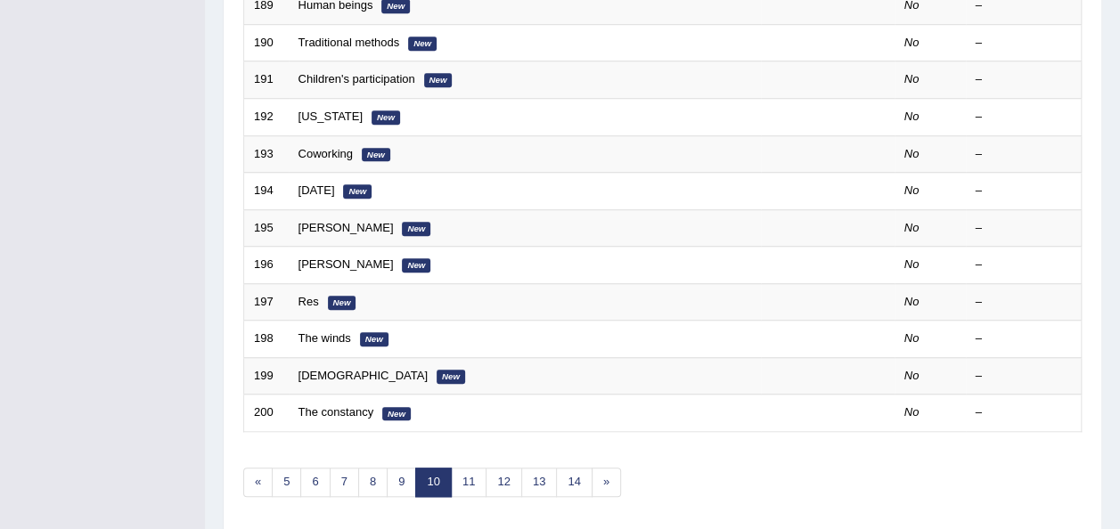
scroll to position [609, 0]
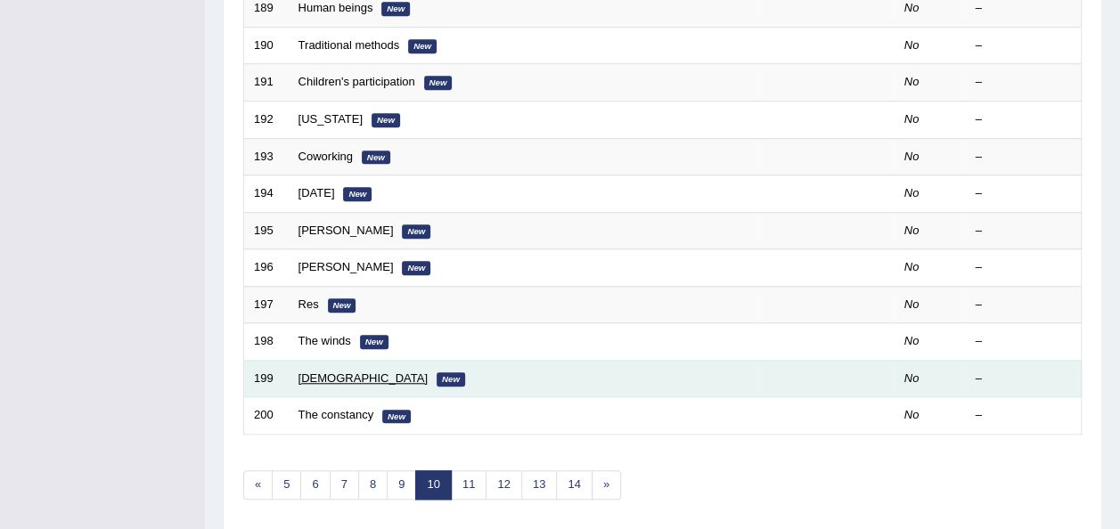
click at [312, 372] on link "[DEMOGRAPHIC_DATA]" at bounding box center [363, 378] width 129 height 13
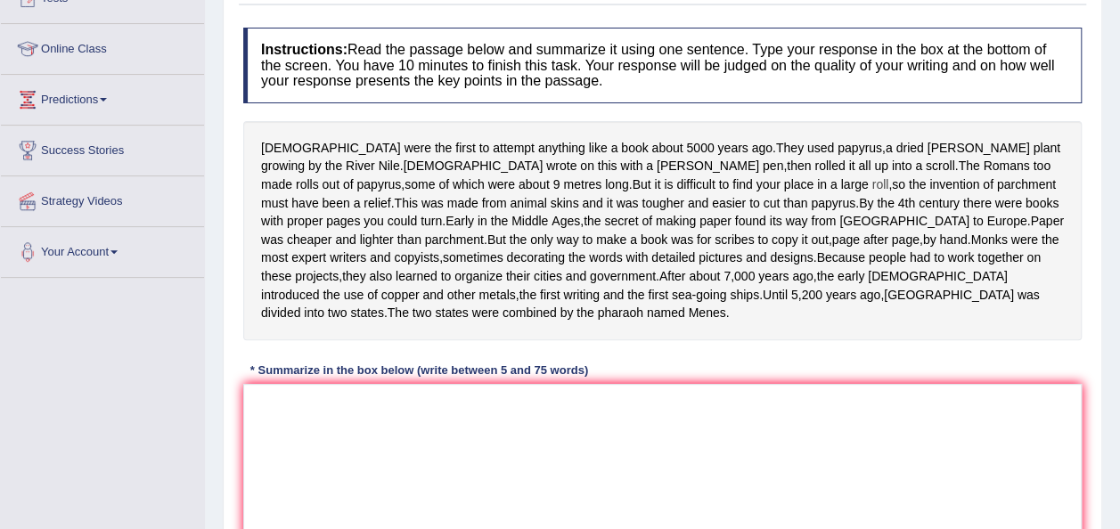
scroll to position [235, 0]
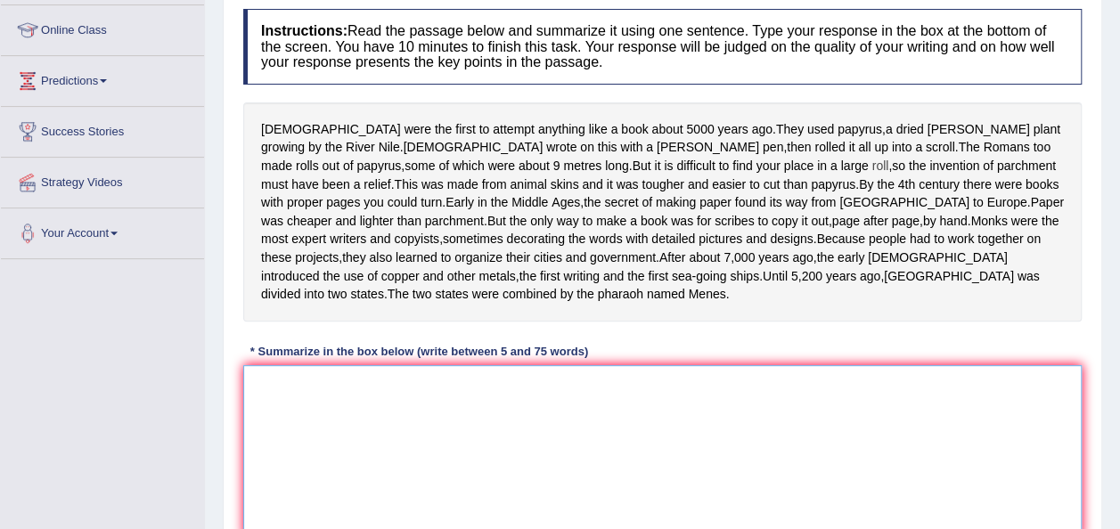
click at [579, 405] on textarea at bounding box center [662, 451] width 838 height 173
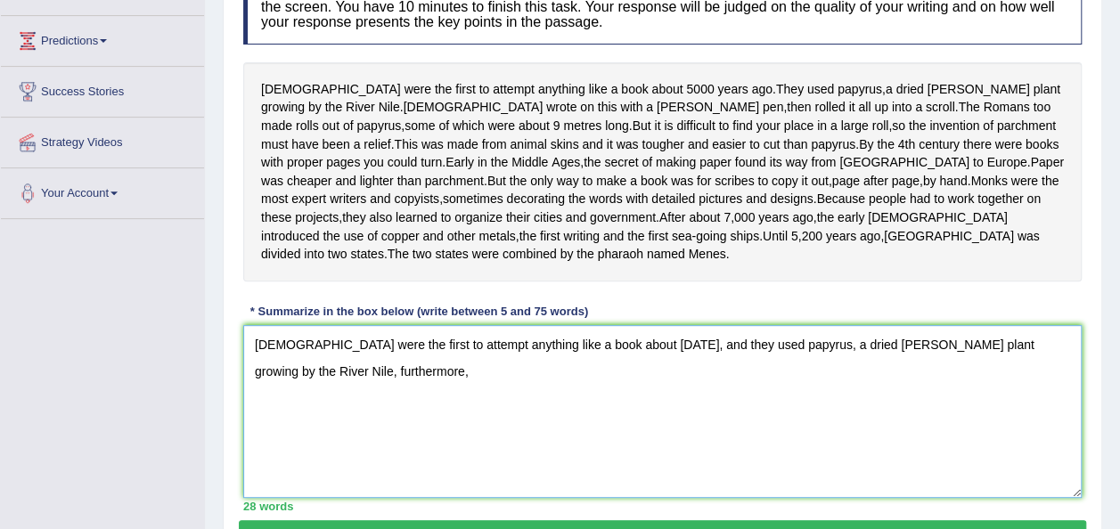
scroll to position [276, 0]
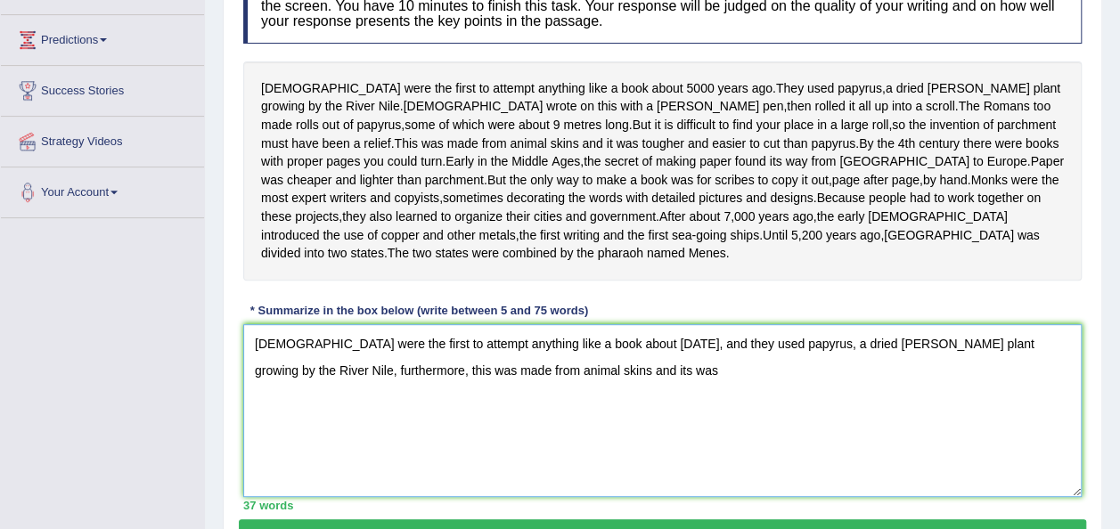
click at [551, 389] on textarea "[DEMOGRAPHIC_DATA] were the first to attempt anything like a book about [DATE],…" at bounding box center [662, 410] width 838 height 173
click at [571, 388] on textarea "[DEMOGRAPHIC_DATA] were the first to attempt anything like a book about [DATE],…" at bounding box center [662, 410] width 838 height 173
click at [807, 387] on textarea "[DEMOGRAPHIC_DATA] were the first to attempt anything like a book about [DATE],…" at bounding box center [662, 410] width 838 height 173
click at [862, 390] on textarea "[DEMOGRAPHIC_DATA] were the first to attempt anything like a book about [DATE],…" at bounding box center [662, 410] width 838 height 173
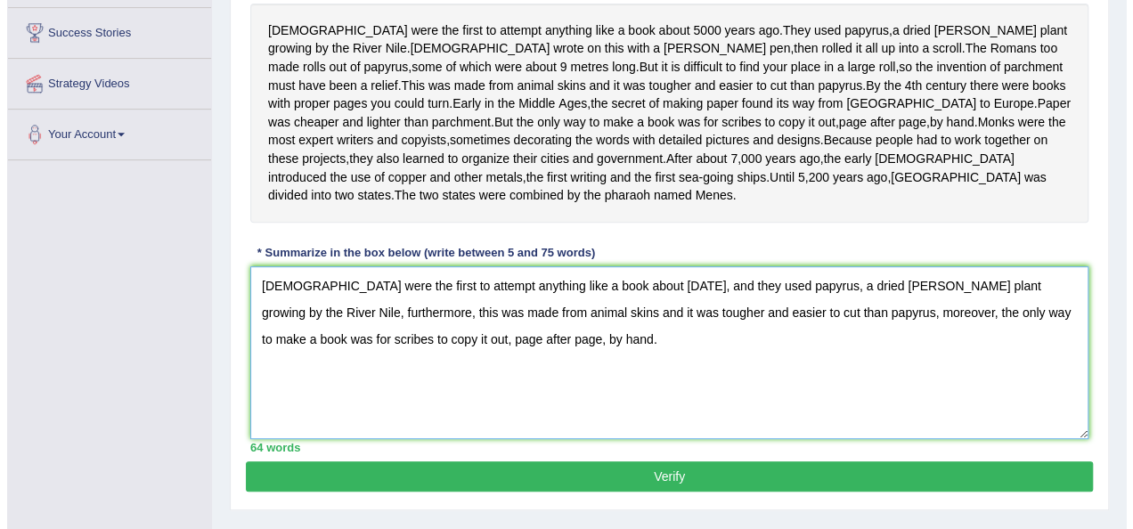
scroll to position [360, 0]
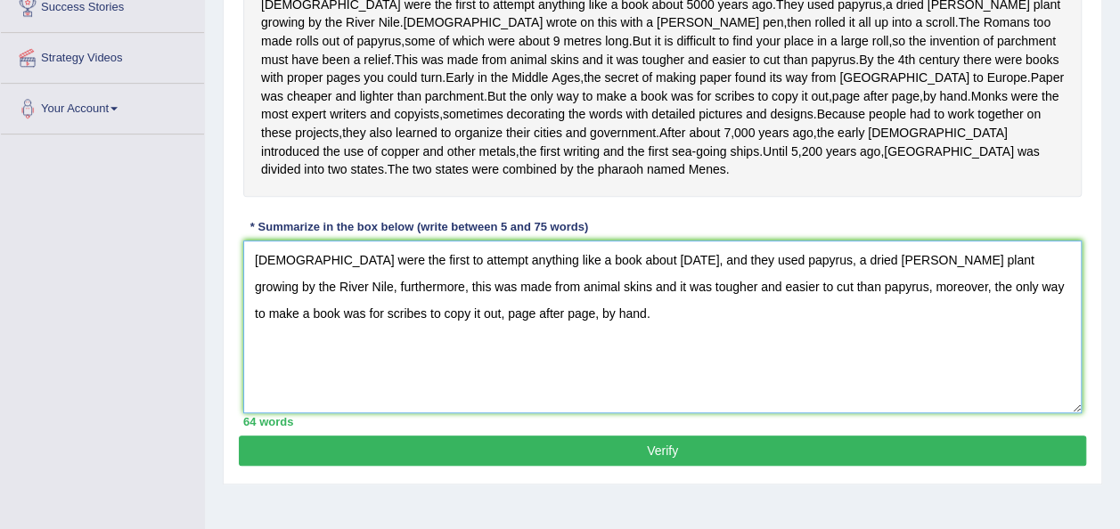
type textarea "[DEMOGRAPHIC_DATA] were the first to attempt anything like a book about [DATE],…"
click at [863, 466] on button "Verify" at bounding box center [662, 451] width 847 height 30
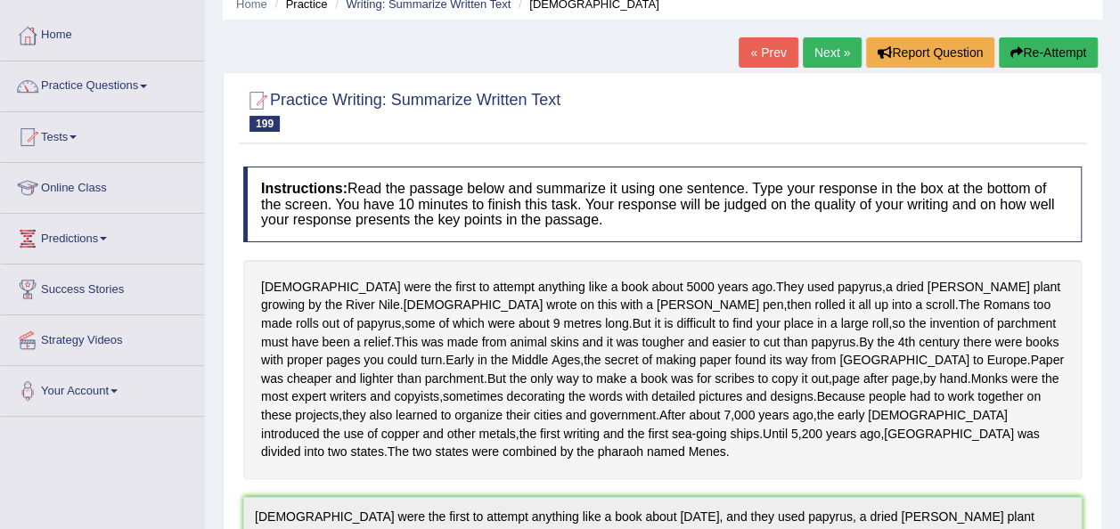
scroll to position [77, 0]
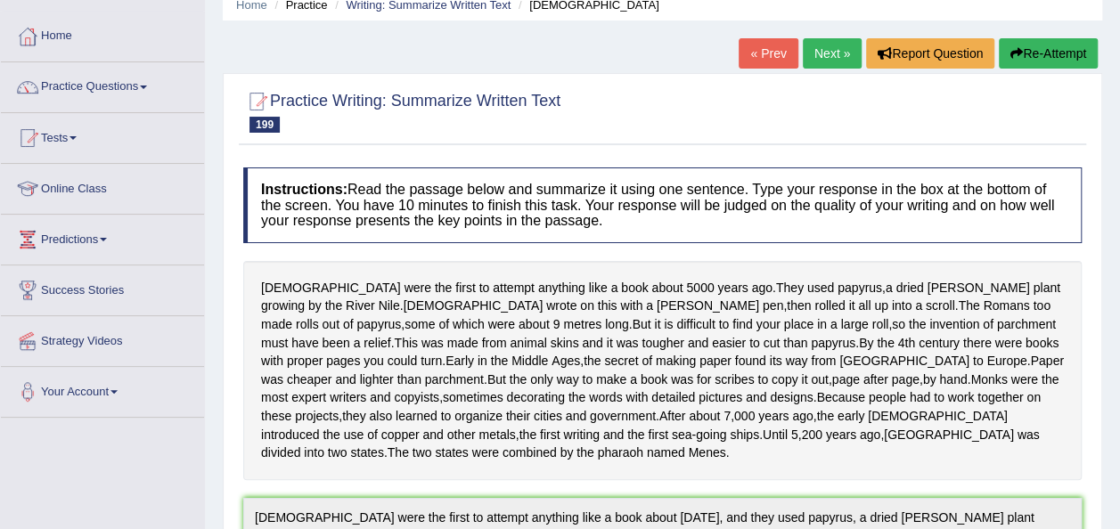
click at [1031, 47] on button "Re-Attempt" at bounding box center [1048, 53] width 99 height 30
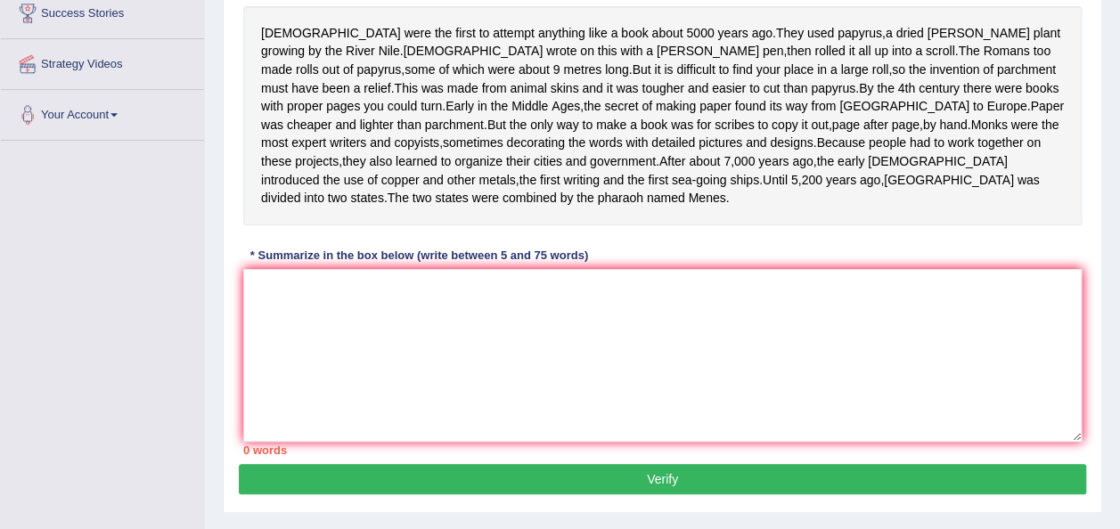
scroll to position [355, 0]
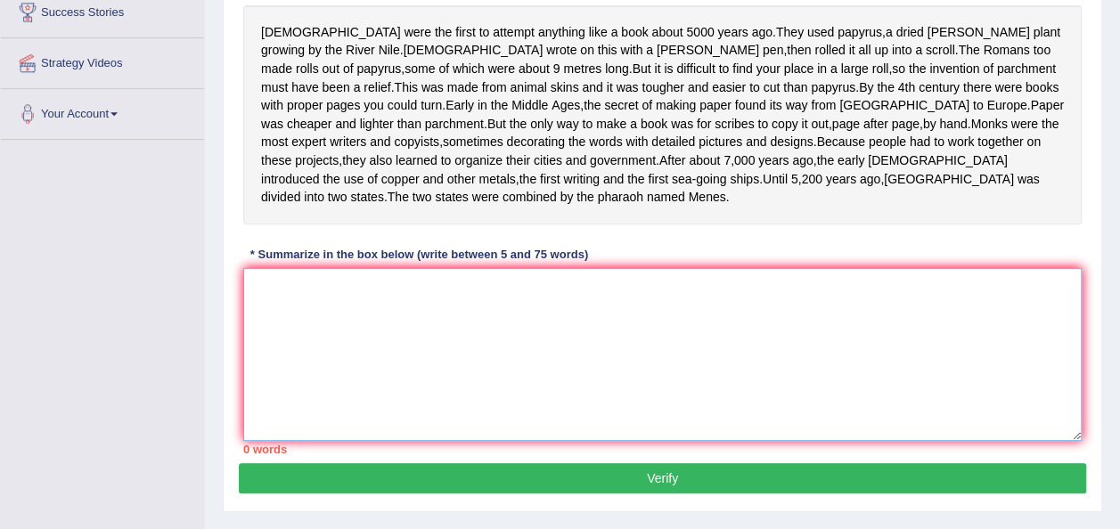
click at [470, 310] on textarea at bounding box center [662, 354] width 838 height 173
paste textarea "[DEMOGRAPHIC_DATA] were the first to attempt anything like a book about [DATE],…"
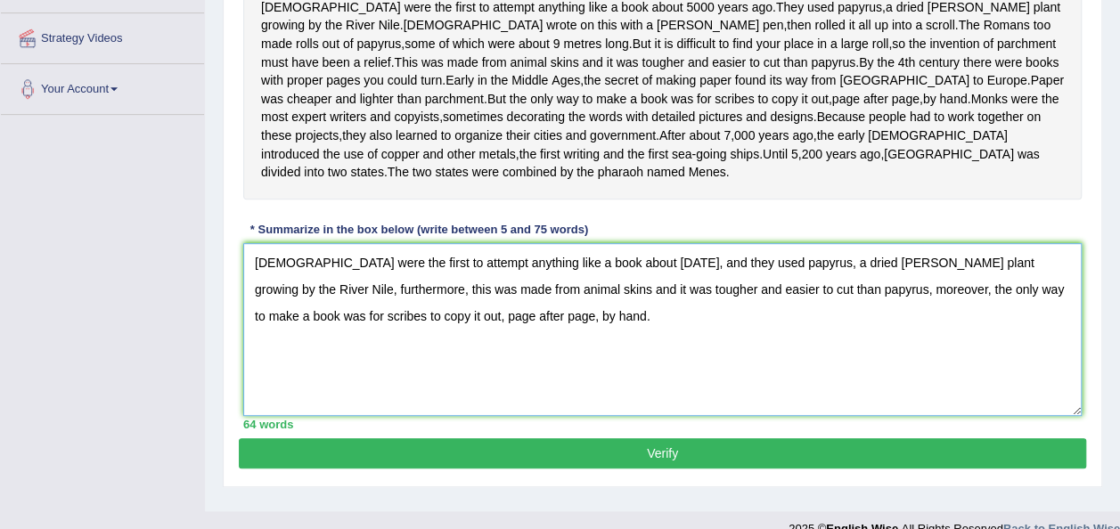
scroll to position [379, 0]
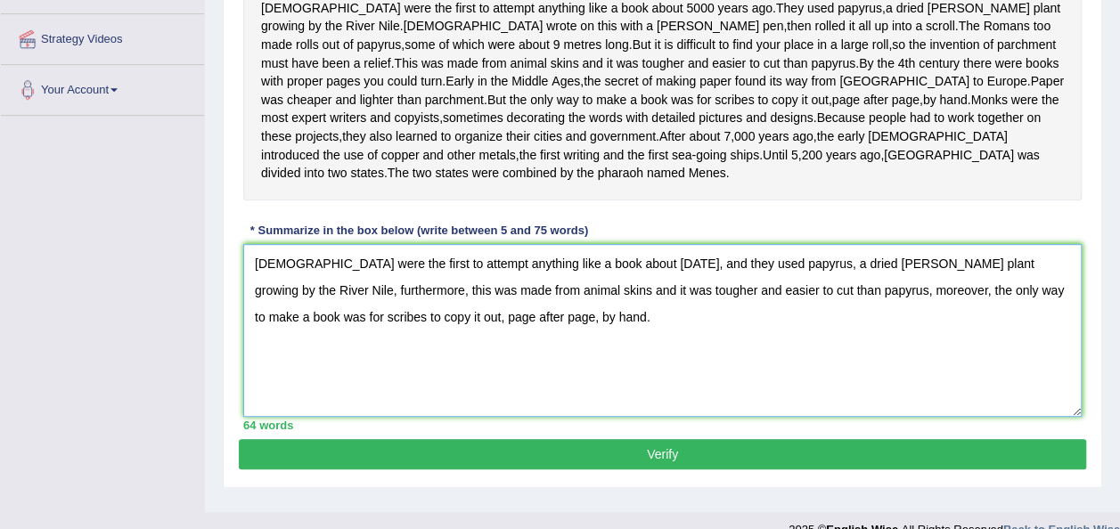
drag, startPoint x: 845, startPoint y: 308, endPoint x: 876, endPoint y: 356, distance: 57.3
click at [876, 356] on textarea "[DEMOGRAPHIC_DATA] were the first to attempt anything like a book about [DATE],…" at bounding box center [662, 330] width 838 height 173
type textarea "[DEMOGRAPHIC_DATA] were the first to attempt anything like a book about [DATE],…"
click at [609, 467] on button "Verify" at bounding box center [662, 454] width 847 height 30
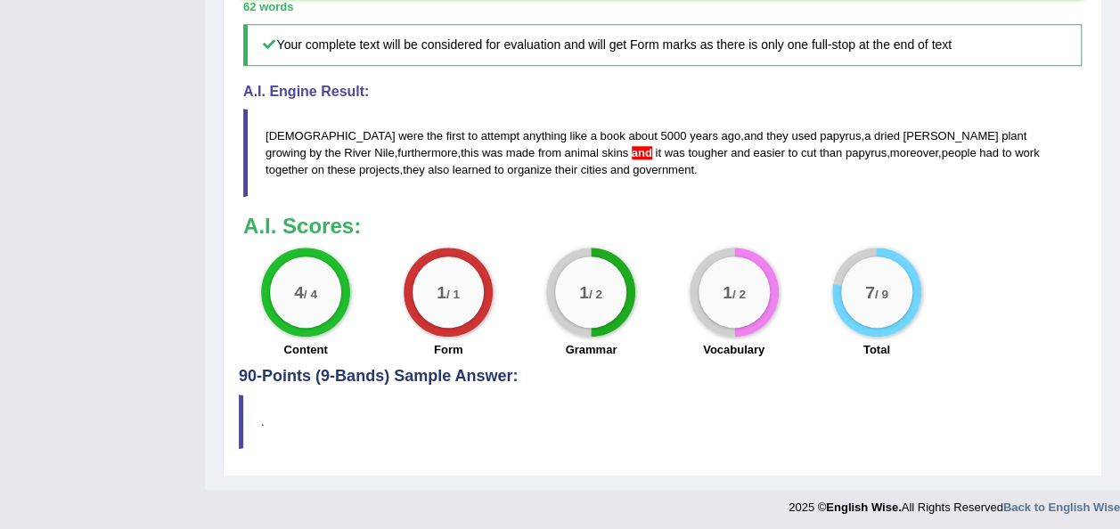
scroll to position [778, 0]
